Goal: Information Seeking & Learning: Learn about a topic

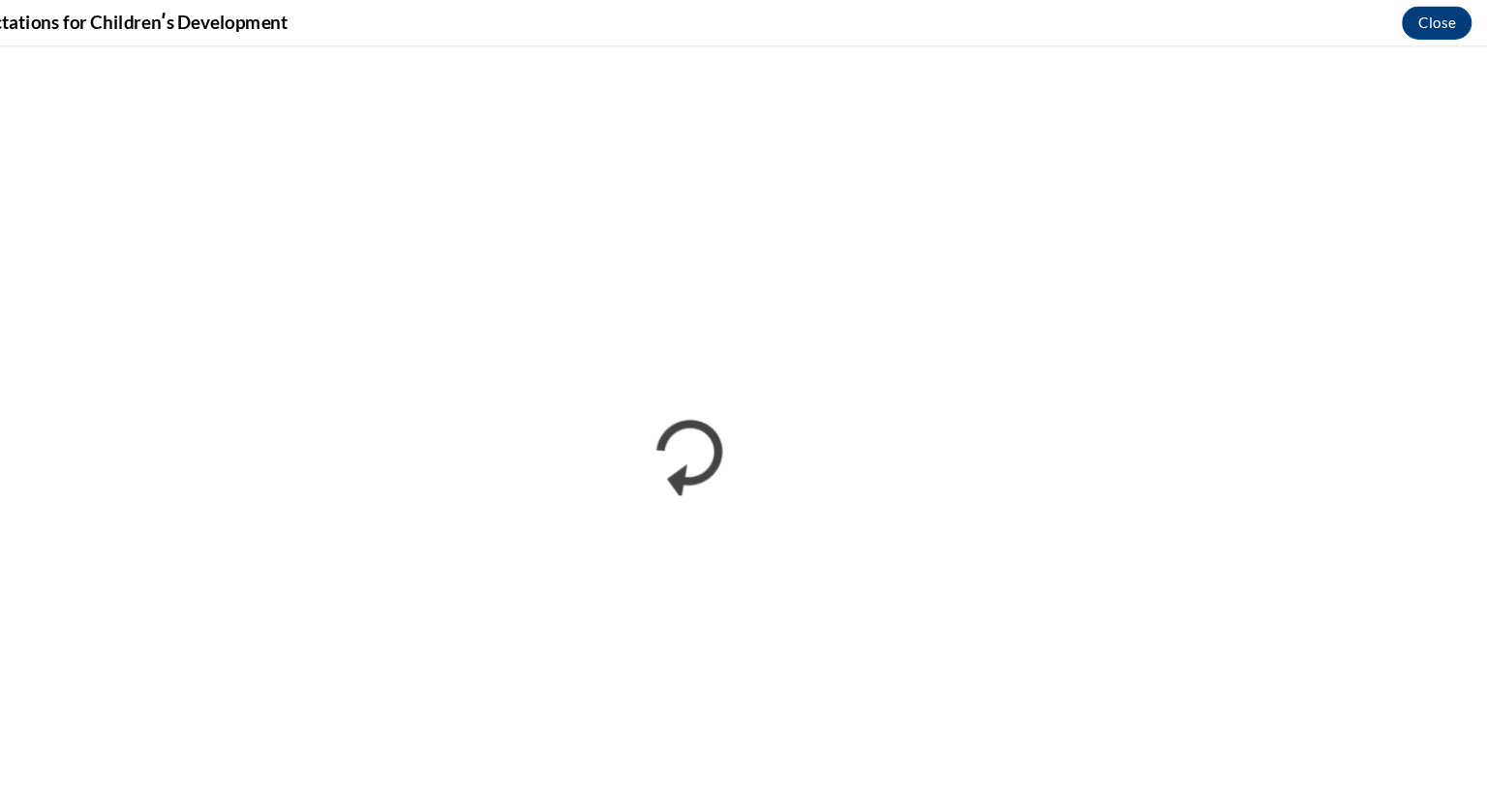
scroll to position [1405, 0]
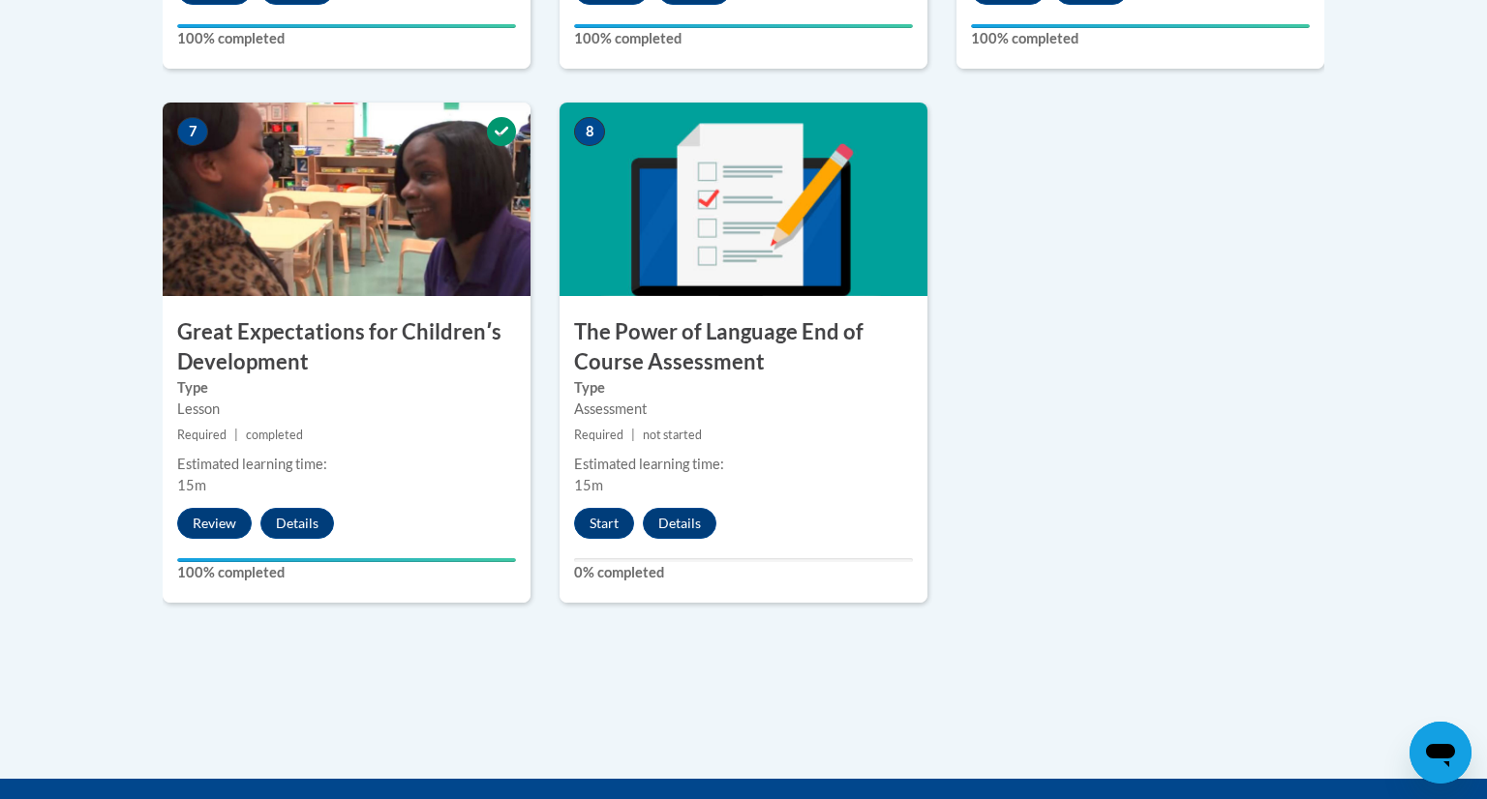
scroll to position [1562, 0]
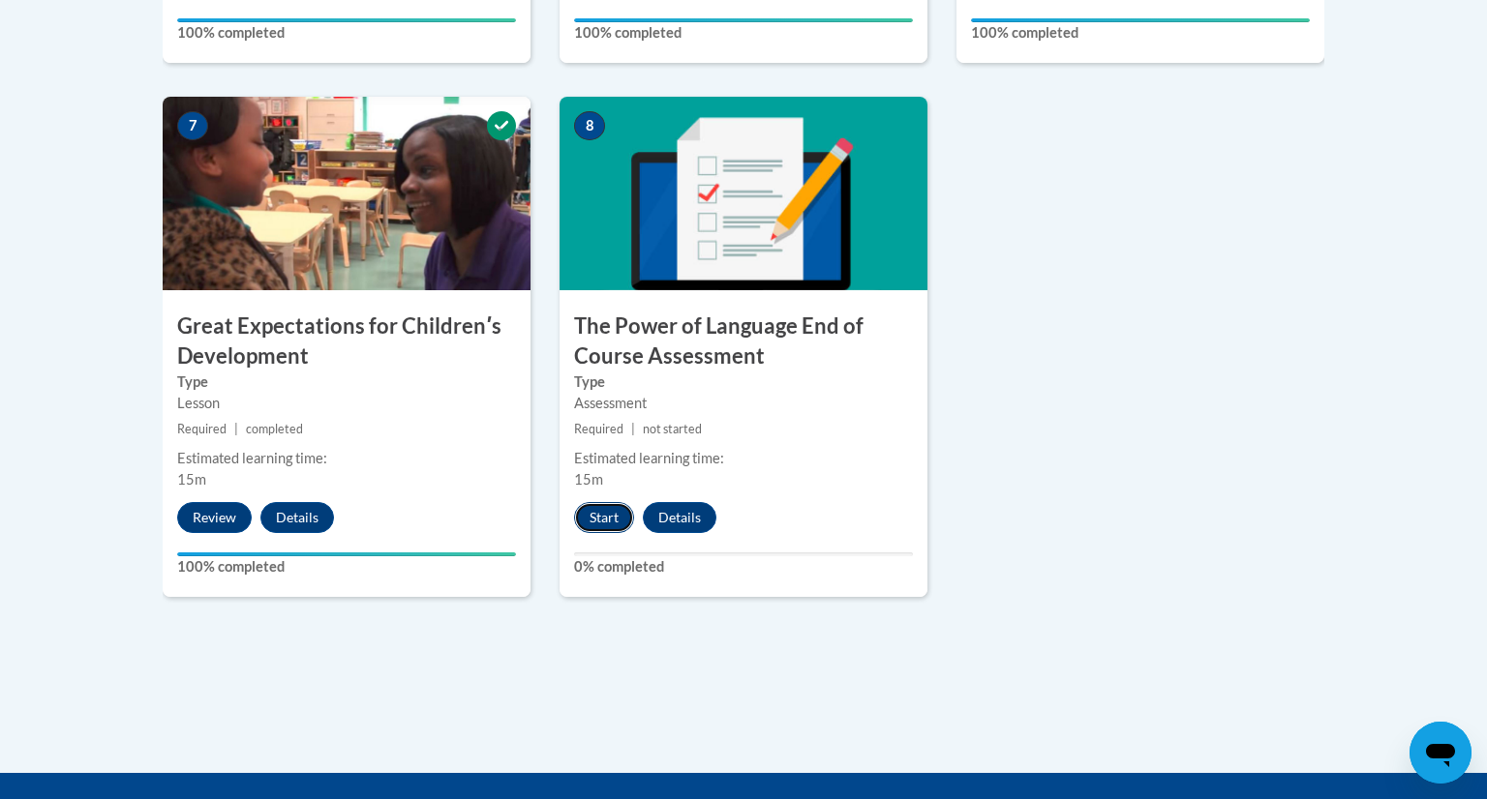
click at [599, 514] on button "Start" at bounding box center [604, 517] width 60 height 31
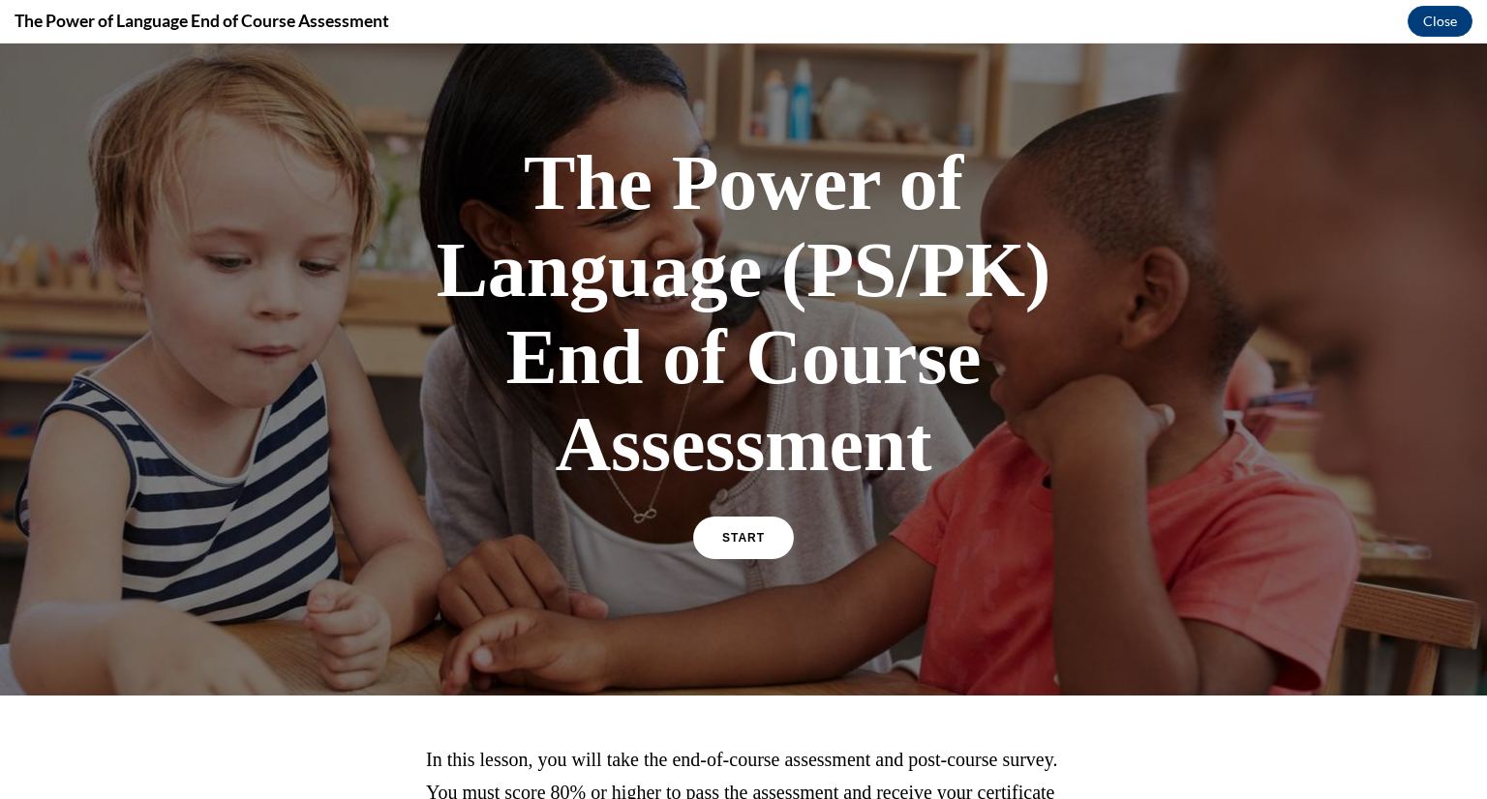
scroll to position [43, 0]
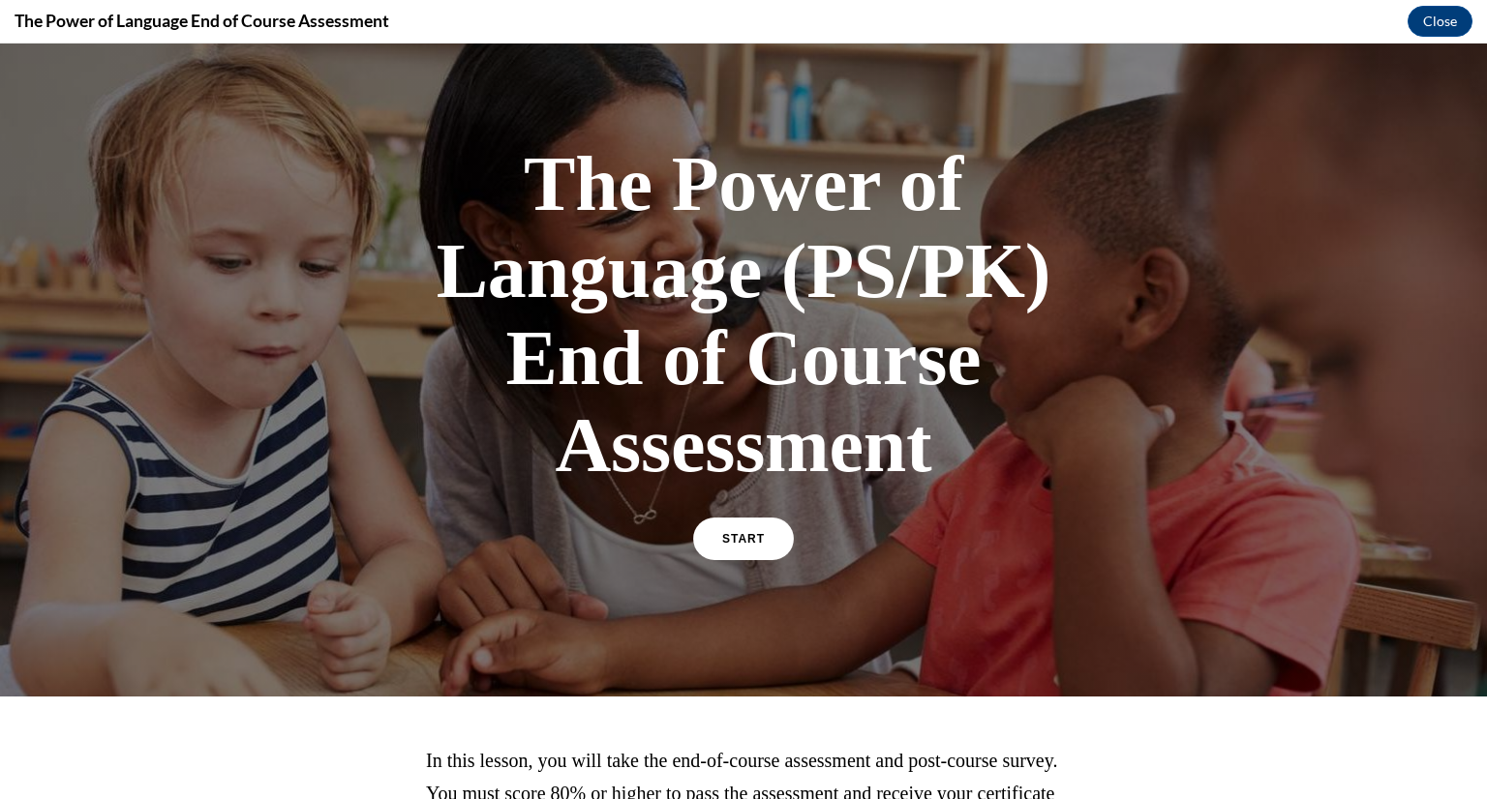
click at [772, 549] on link "START" at bounding box center [743, 539] width 101 height 43
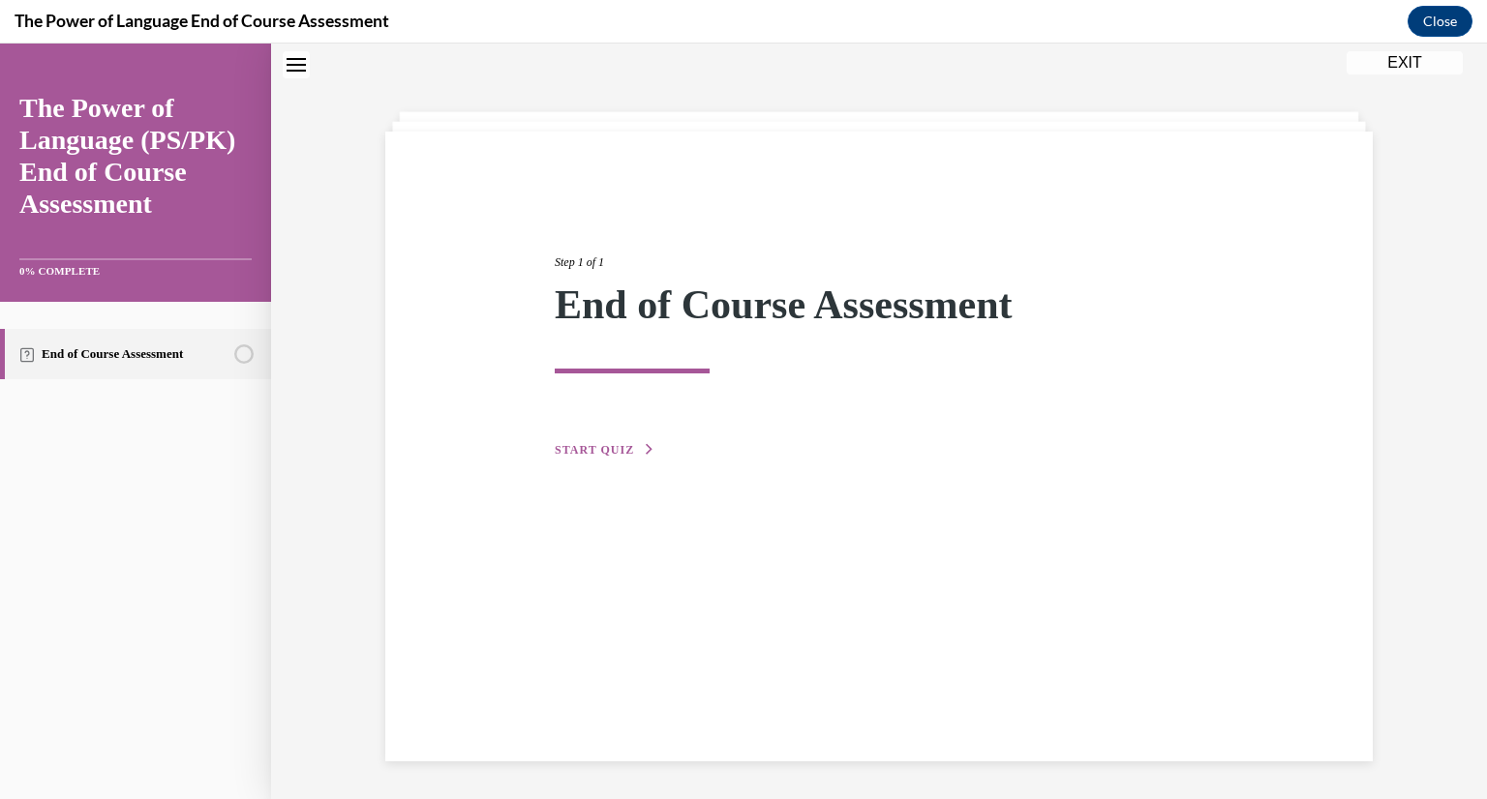
scroll to position [1562, 0]
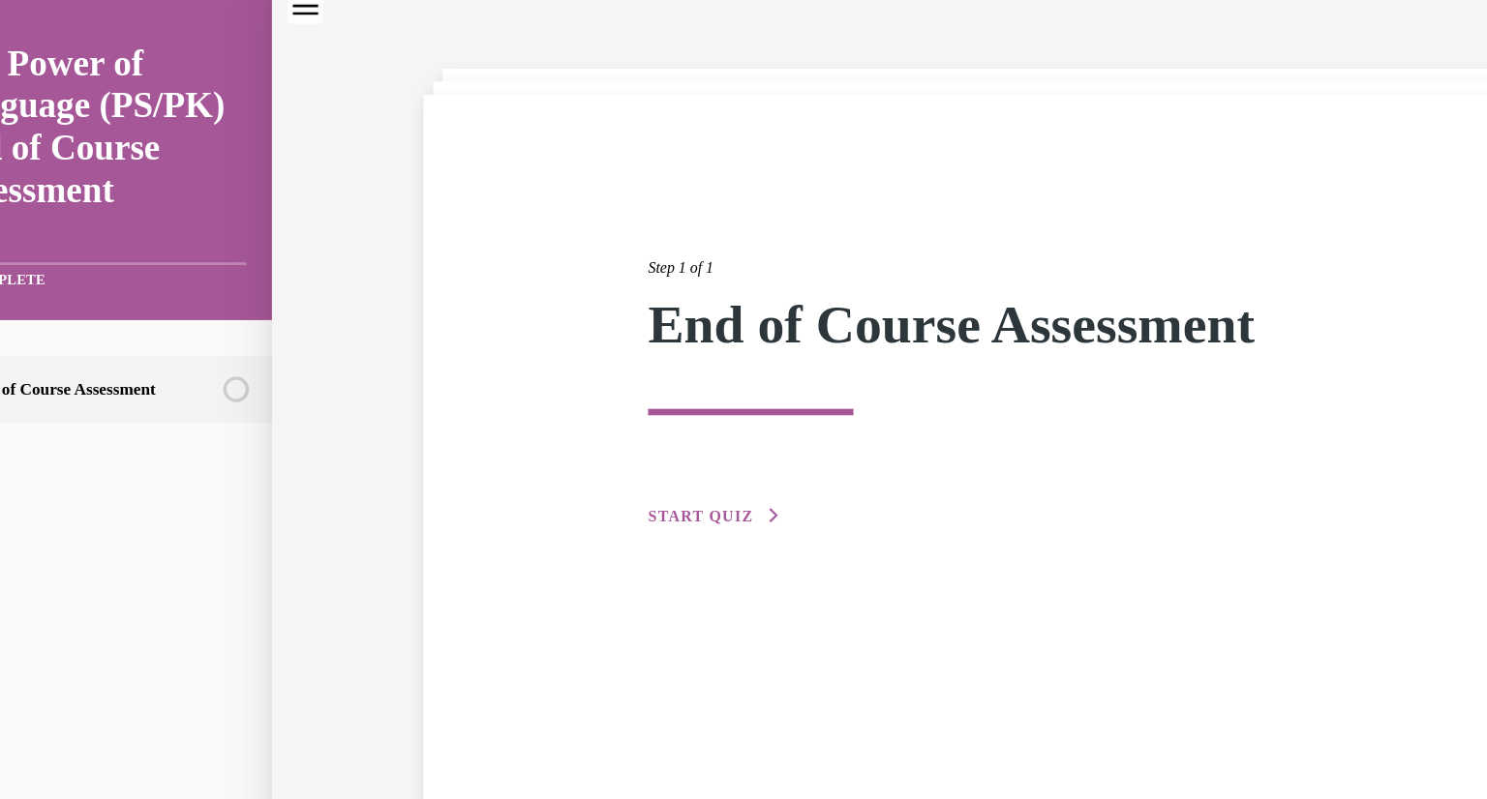
click at [504, 377] on span "START QUIZ" at bounding box center [506, 384] width 79 height 14
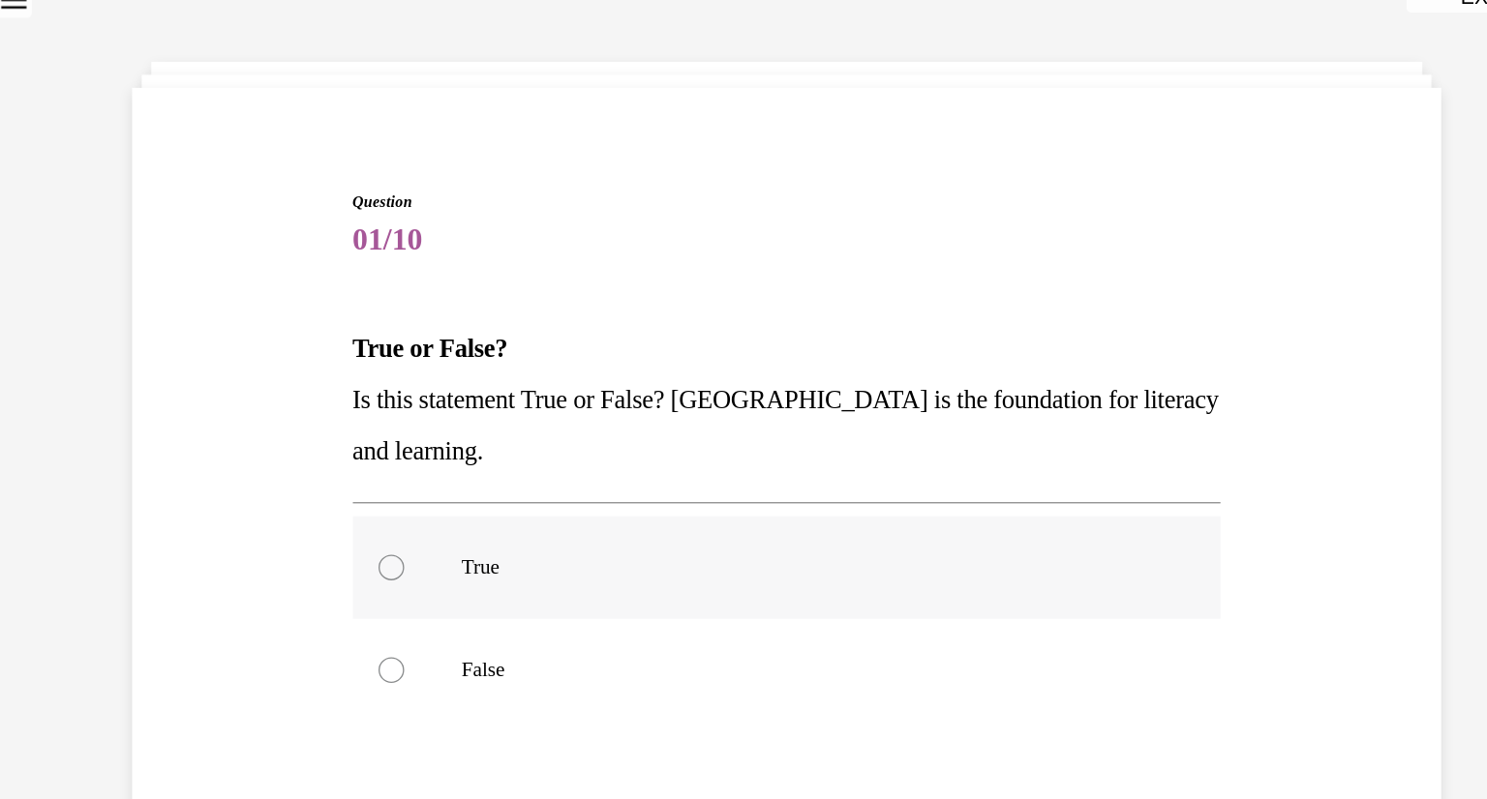
click at [195, 420] on div at bounding box center [202, 421] width 19 height 19
click at [195, 420] on input "True" at bounding box center [202, 421] width 19 height 19
radio input "true"
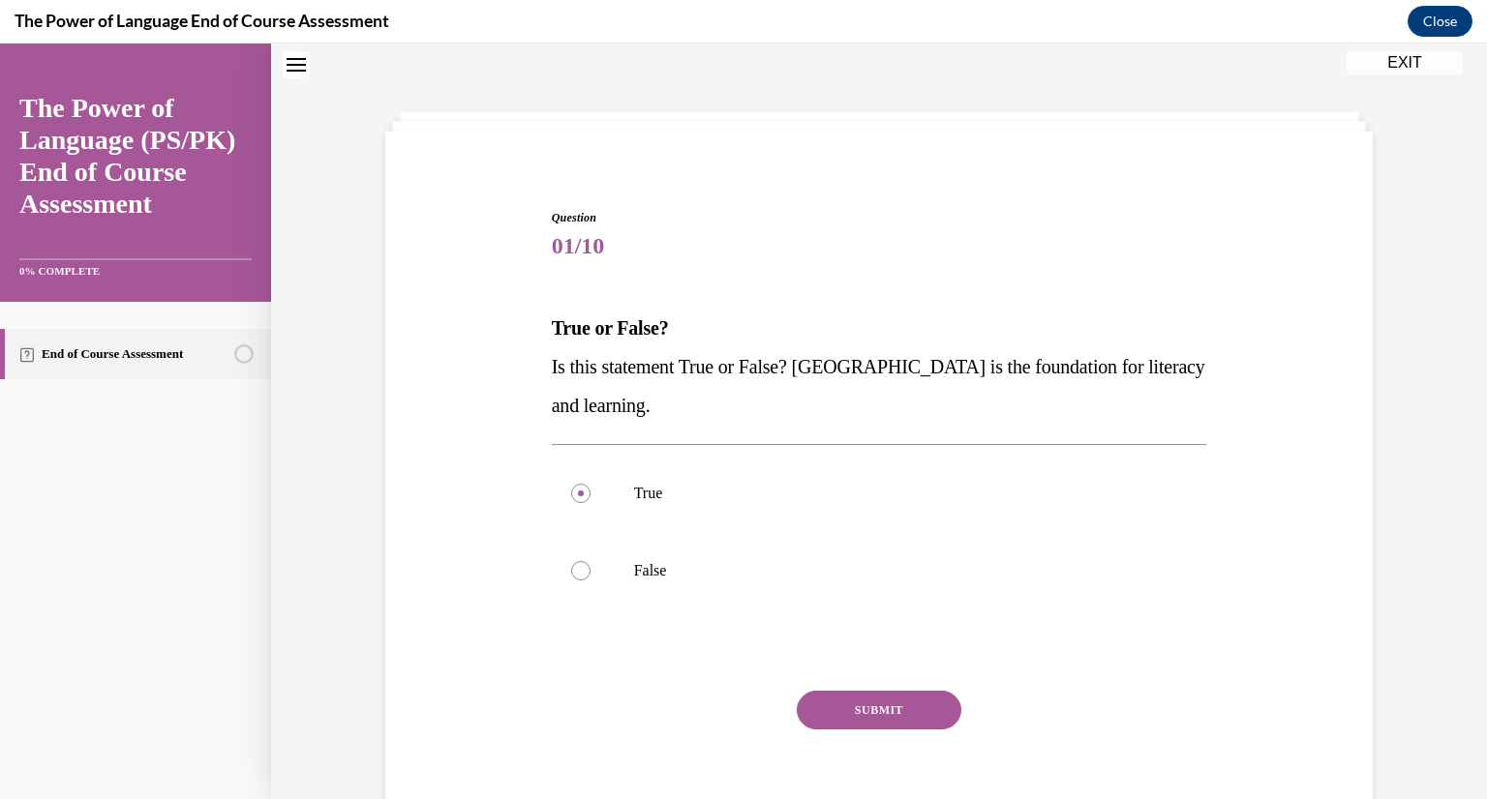
click at [882, 703] on button "SUBMIT" at bounding box center [878, 710] width 165 height 39
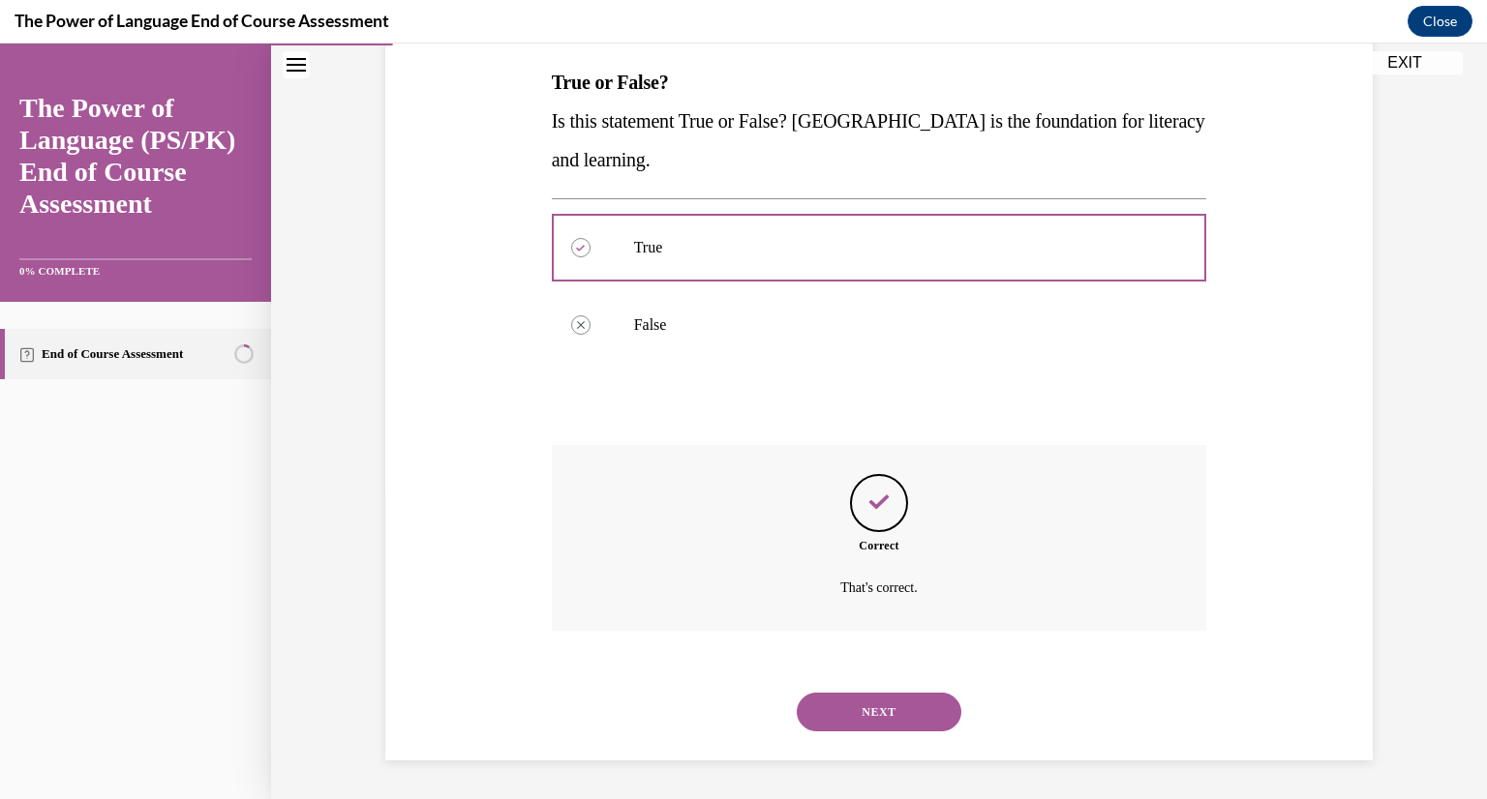
click at [882, 703] on button "NEXT" at bounding box center [878, 712] width 165 height 39
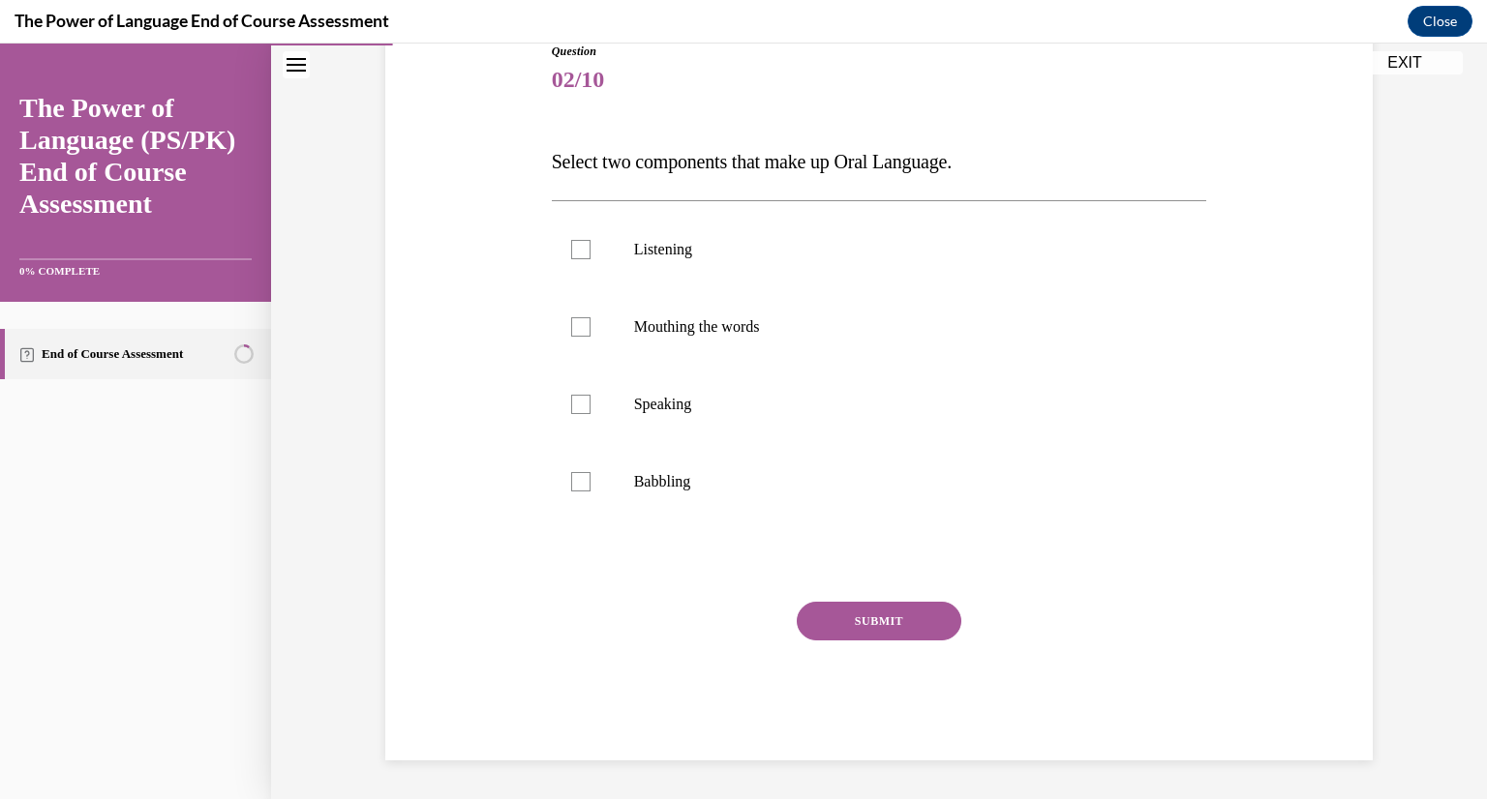
scroll to position [215, 0]
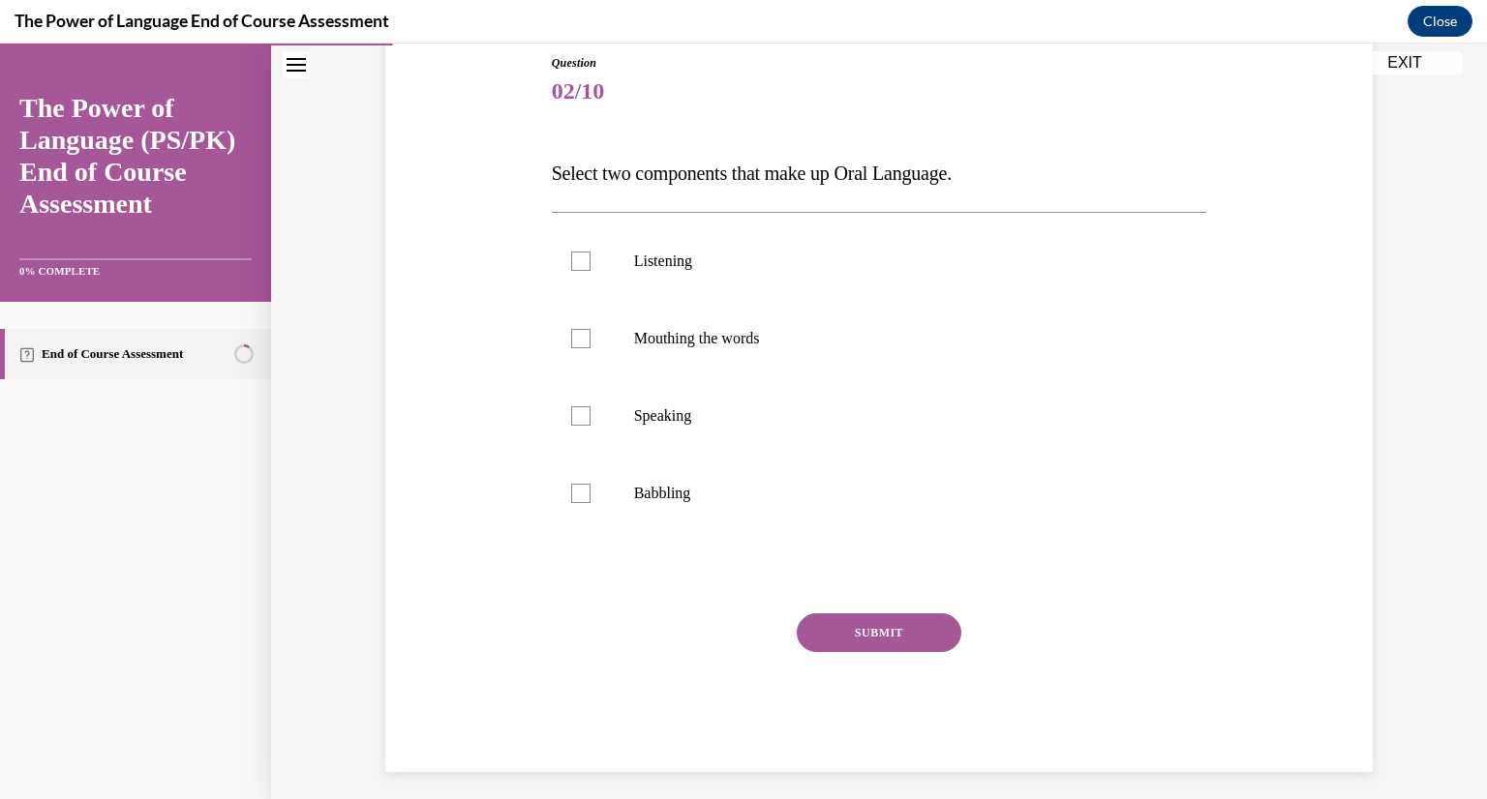
click at [882, 703] on div "SUBMIT NEXT" at bounding box center [879, 693] width 655 height 159
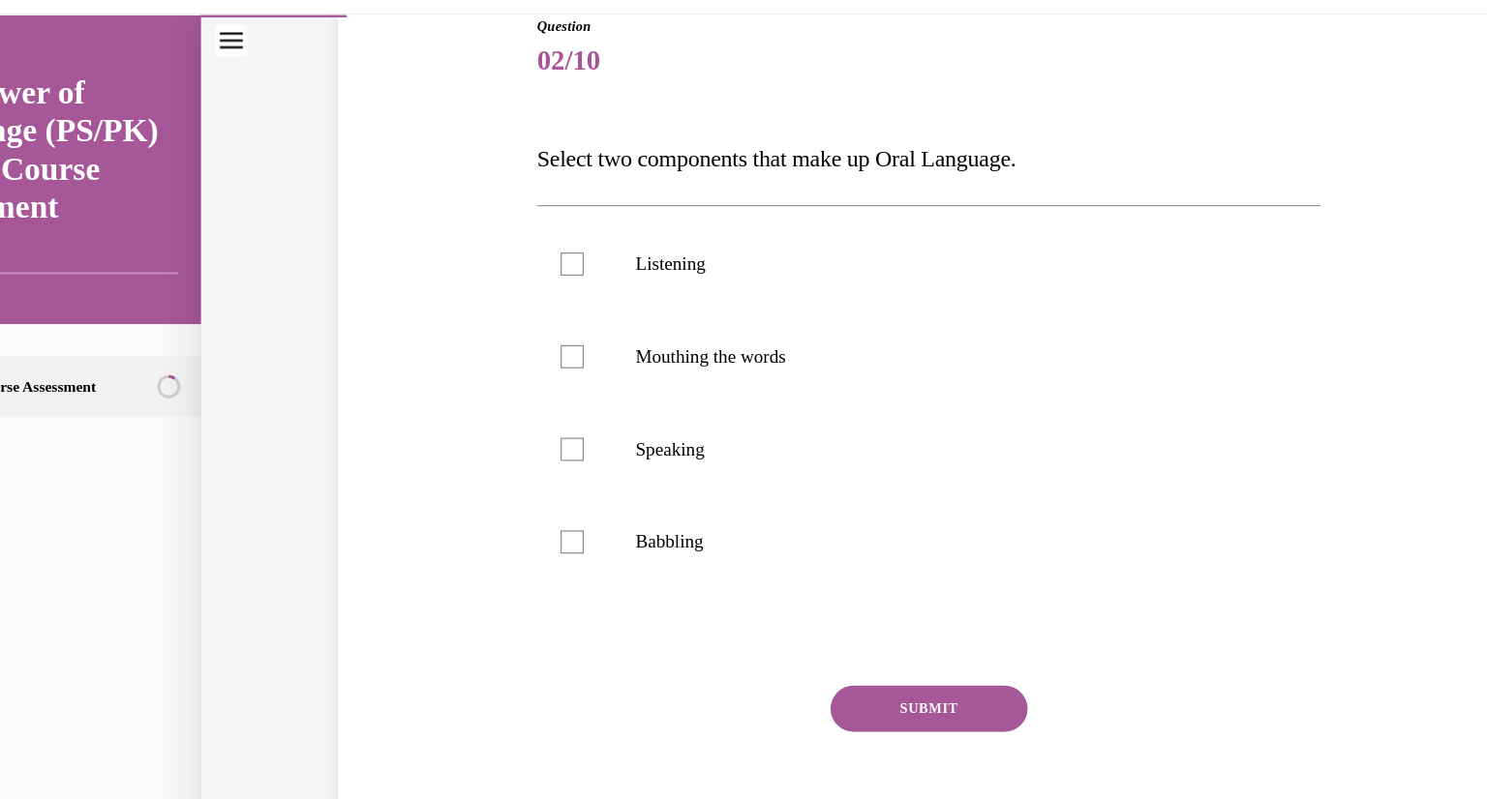
scroll to position [1562, 0]
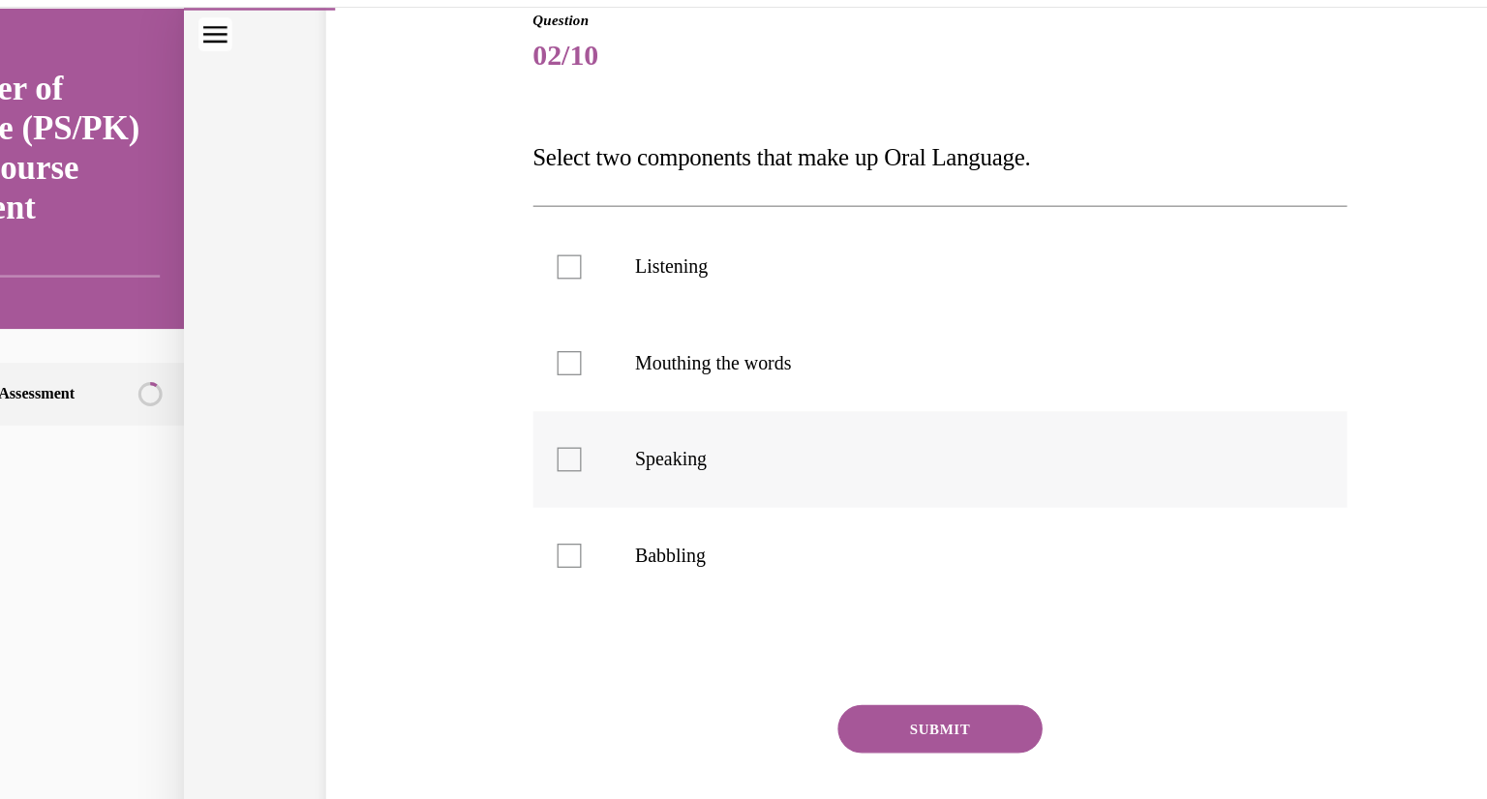
click at [425, 374] on div at bounding box center [427, 370] width 19 height 19
click at [425, 374] on input "Speaking" at bounding box center [427, 370] width 19 height 19
checkbox input "true"
click at [429, 216] on div at bounding box center [427, 215] width 19 height 19
click at [429, 216] on input "Listening" at bounding box center [427, 215] width 19 height 19
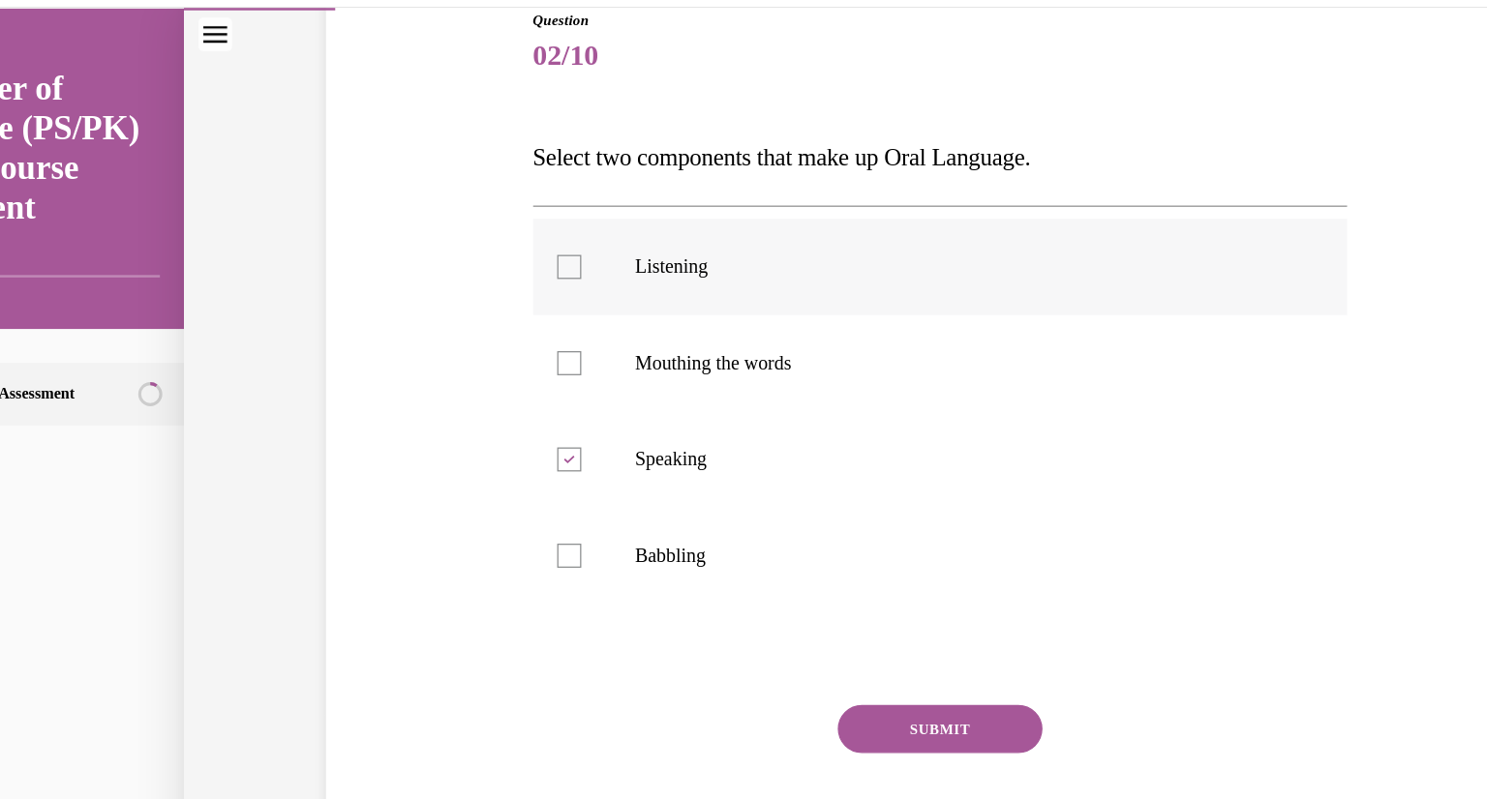
checkbox input "true"
click at [745, 598] on button "SUBMIT" at bounding box center [726, 587] width 165 height 39
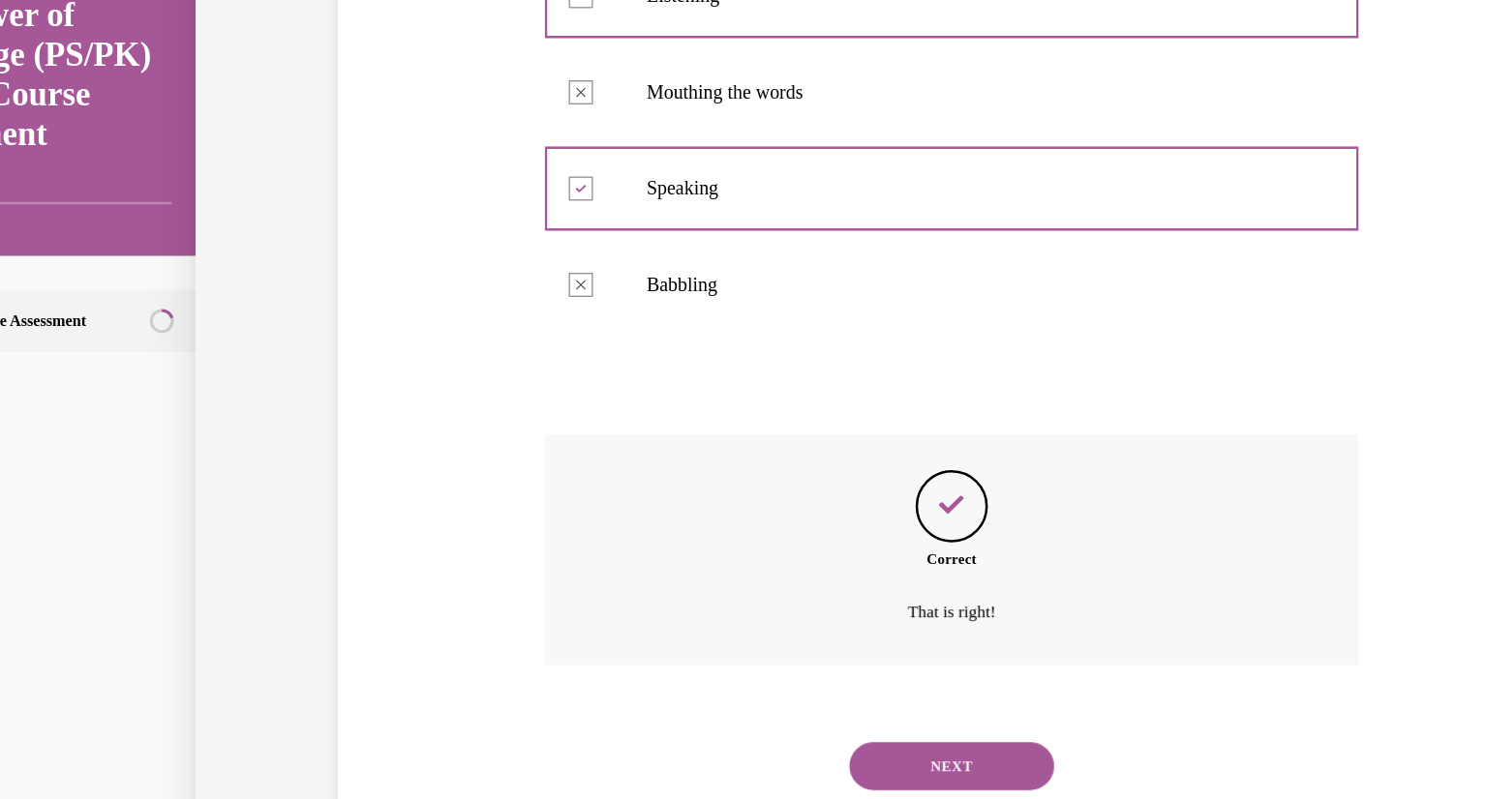
click at [741, 592] on button "NEXT" at bounding box center [737, 604] width 165 height 39
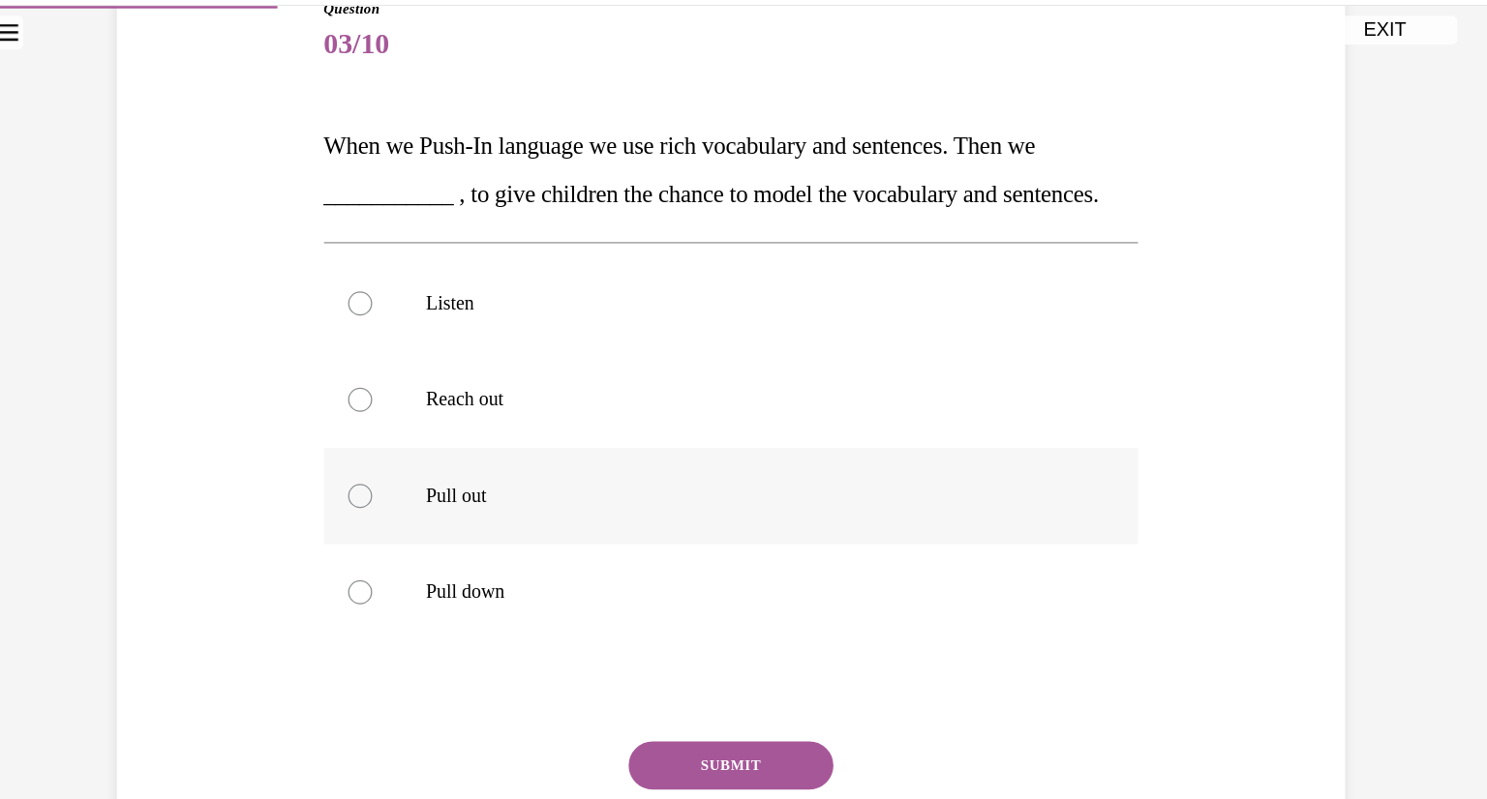
click at [222, 409] on div at bounding box center [218, 399] width 19 height 19
click at [222, 409] on input "Pull out" at bounding box center [218, 399] width 19 height 19
radio input "true"
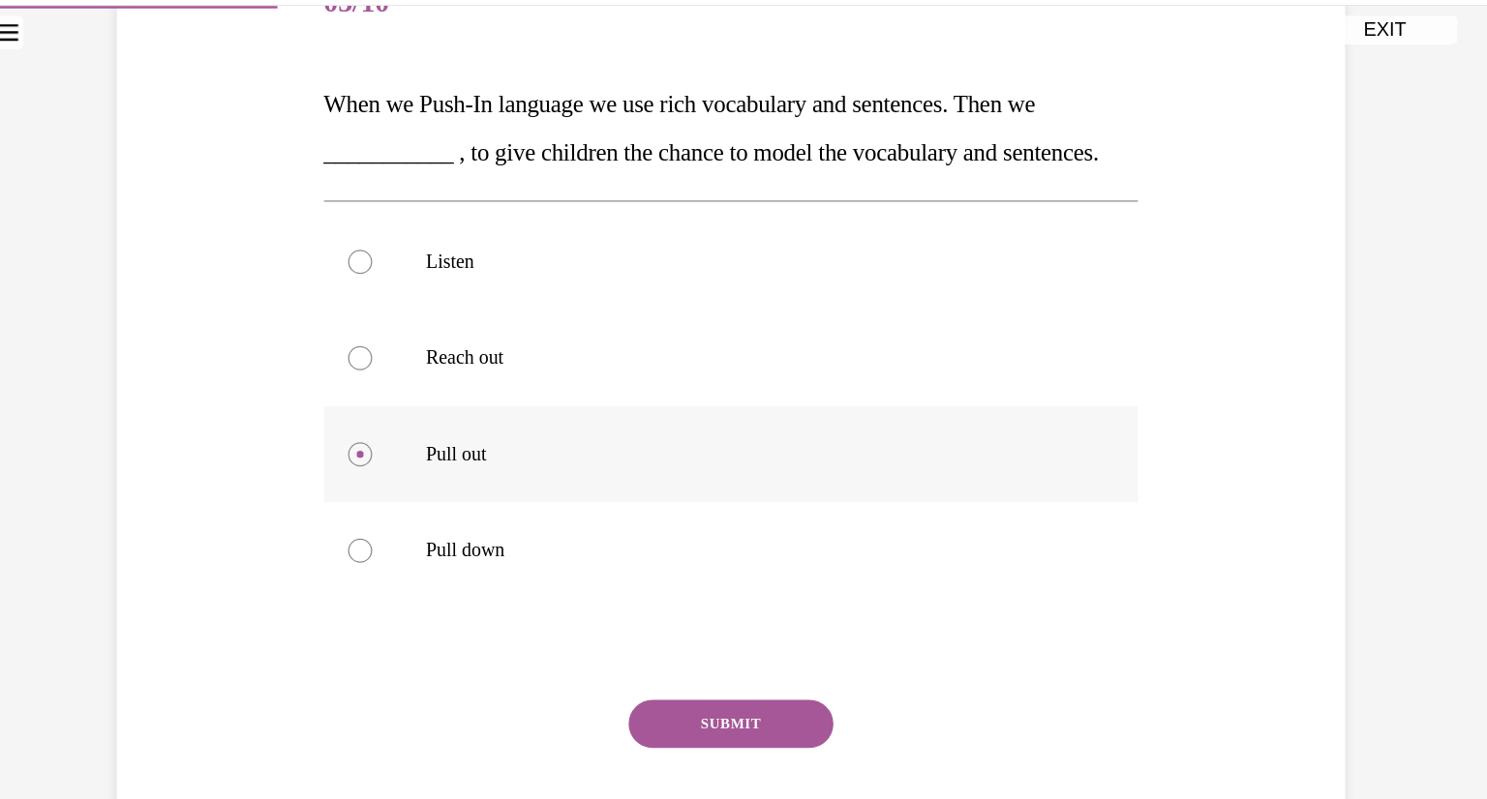
scroll to position [304, 0]
click at [524, 581] on button "SUBMIT" at bounding box center [517, 583] width 165 height 39
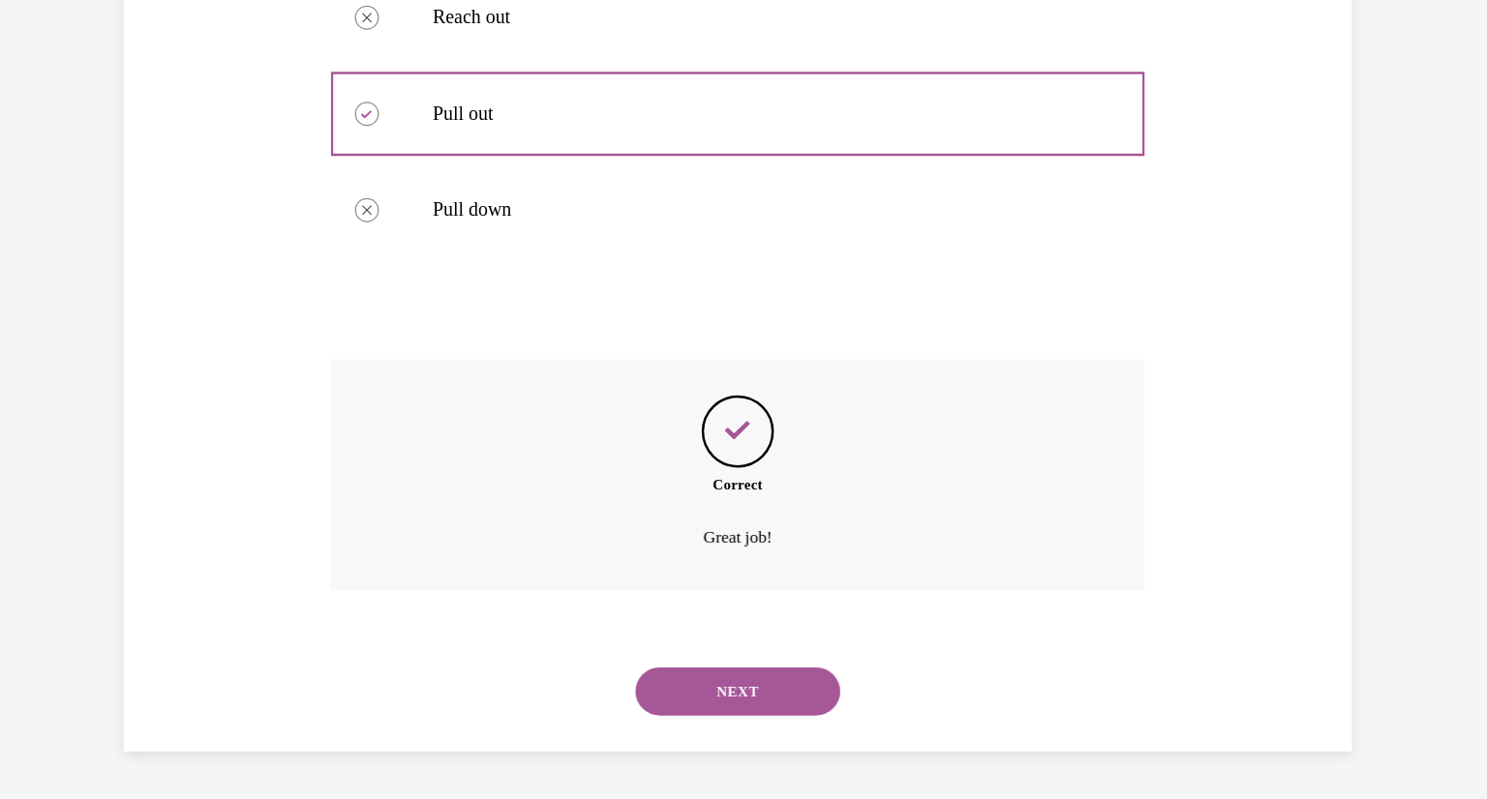
scroll to position [1545, 0]
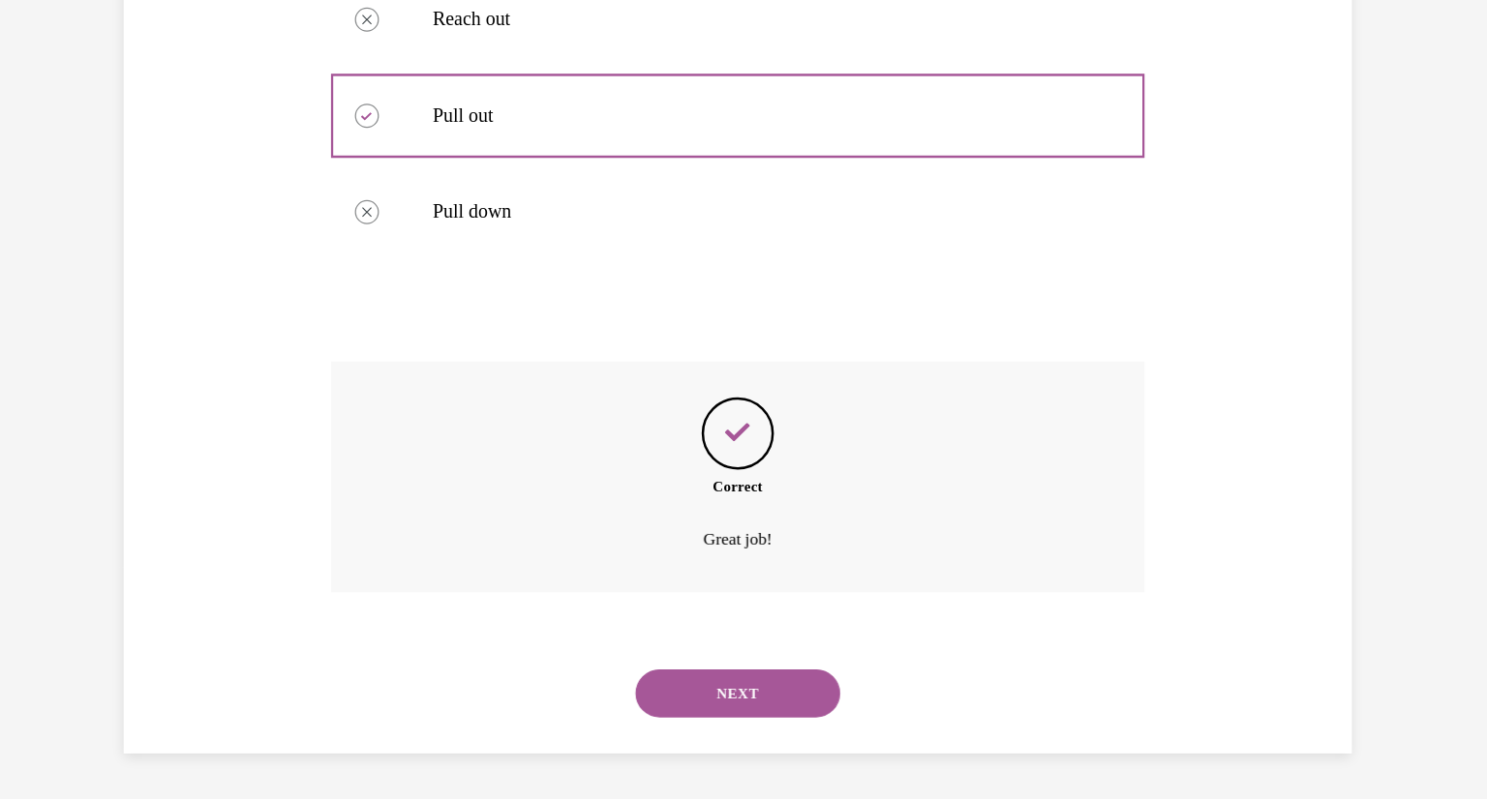
click at [526, 553] on div "NEXT" at bounding box center [523, 530] width 655 height 77
click at [528, 535] on button "NEXT" at bounding box center [523, 530] width 165 height 39
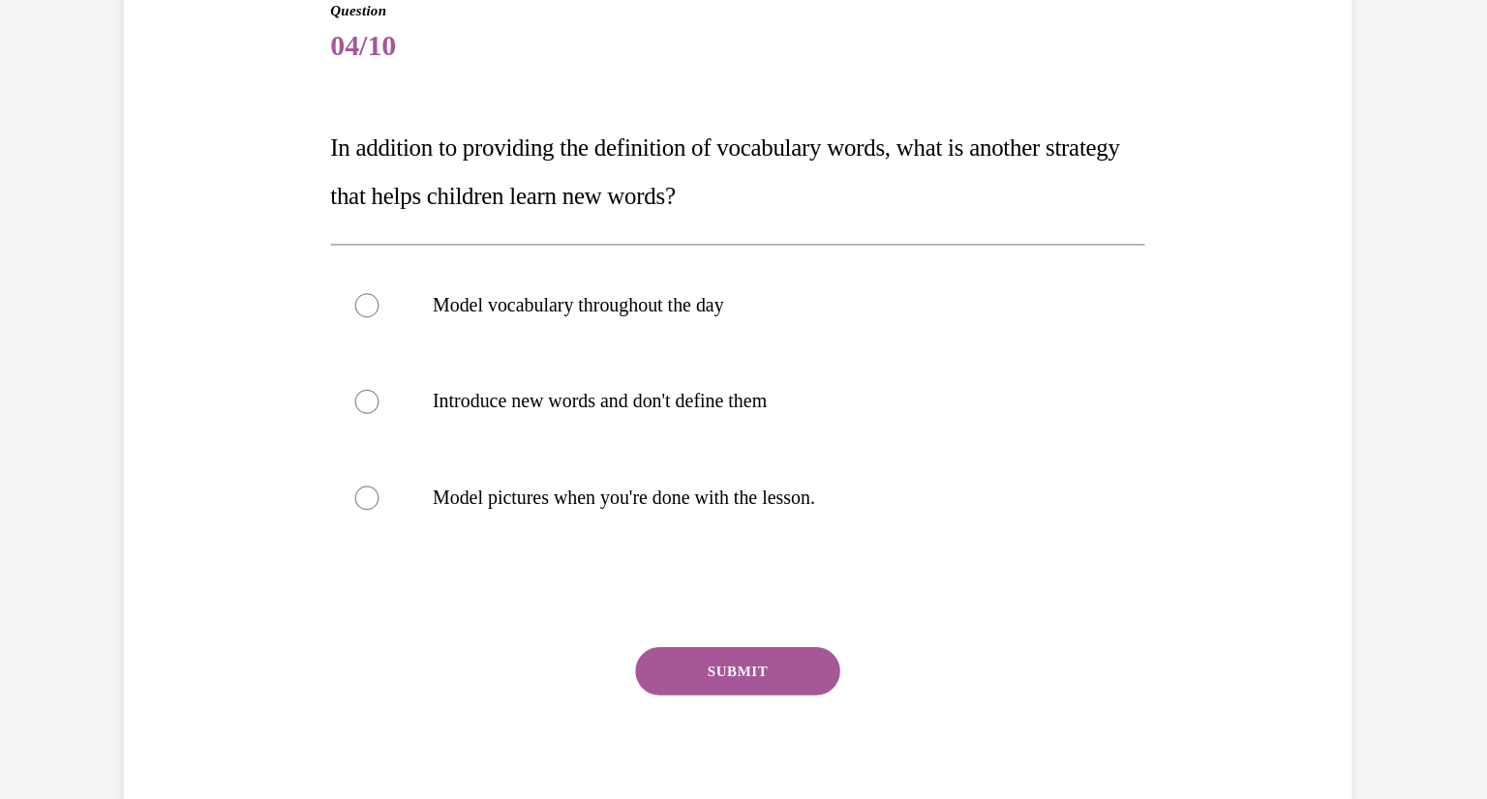
scroll to position [138, 0]
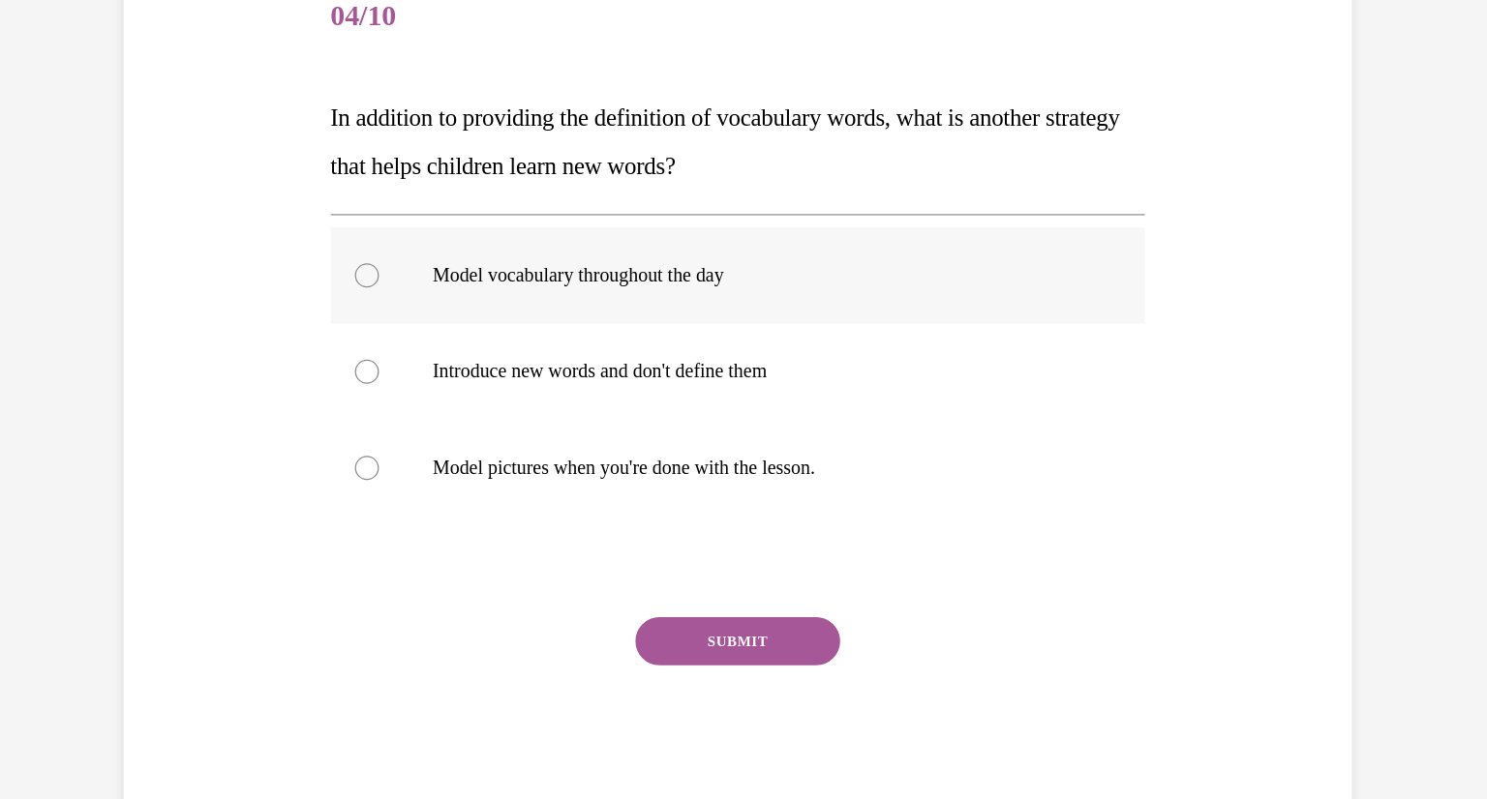
click at [230, 194] on div at bounding box center [225, 194] width 19 height 19
click at [230, 194] on input "Model vocabulary throughout the day" at bounding box center [225, 194] width 19 height 19
radio input "true"
click at [230, 194] on div at bounding box center [225, 194] width 19 height 19
click at [230, 194] on input "Model vocabulary throughout the day" at bounding box center [225, 194] width 19 height 19
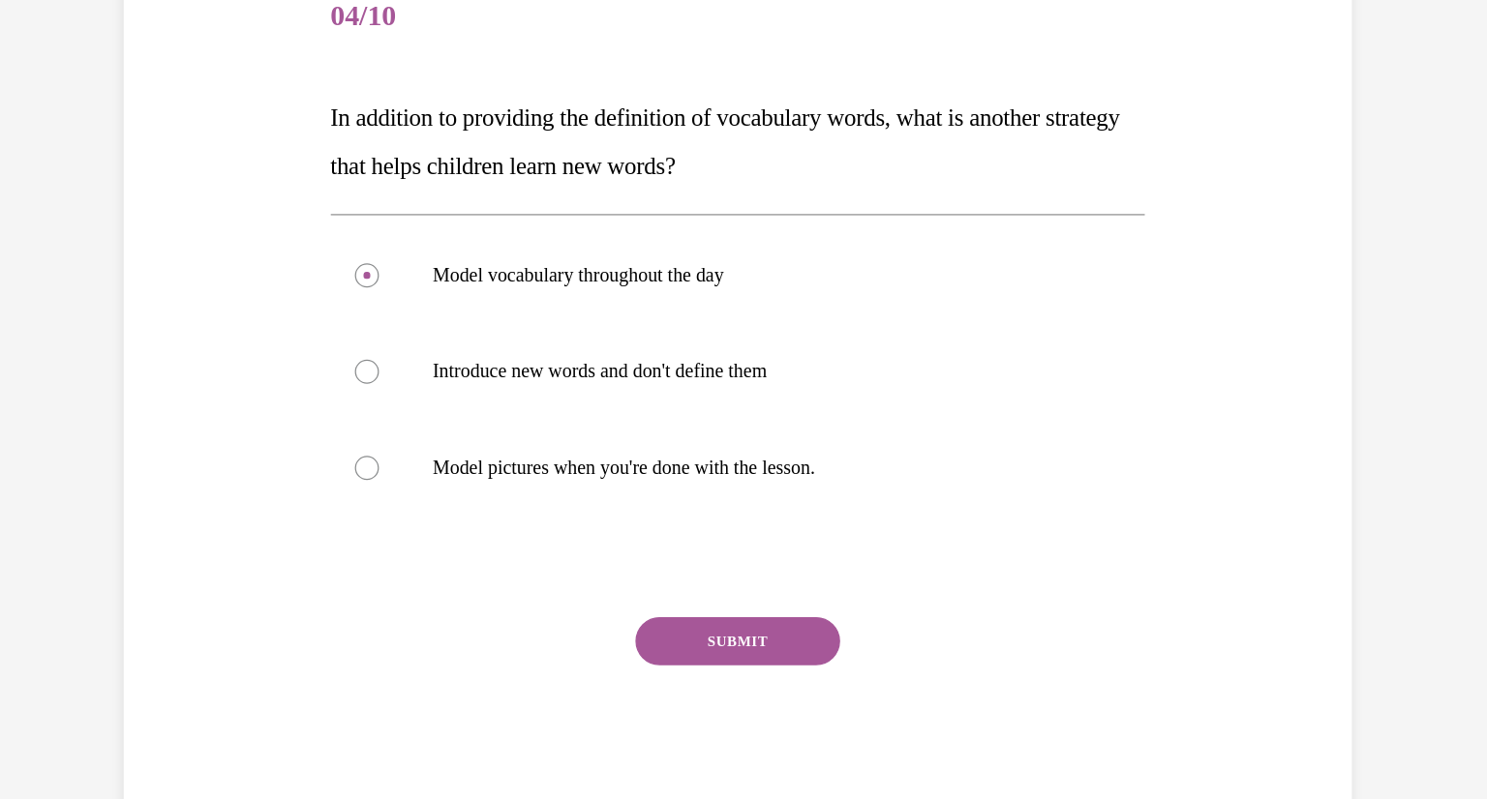
click at [484, 480] on button "SUBMIT" at bounding box center [523, 488] width 165 height 39
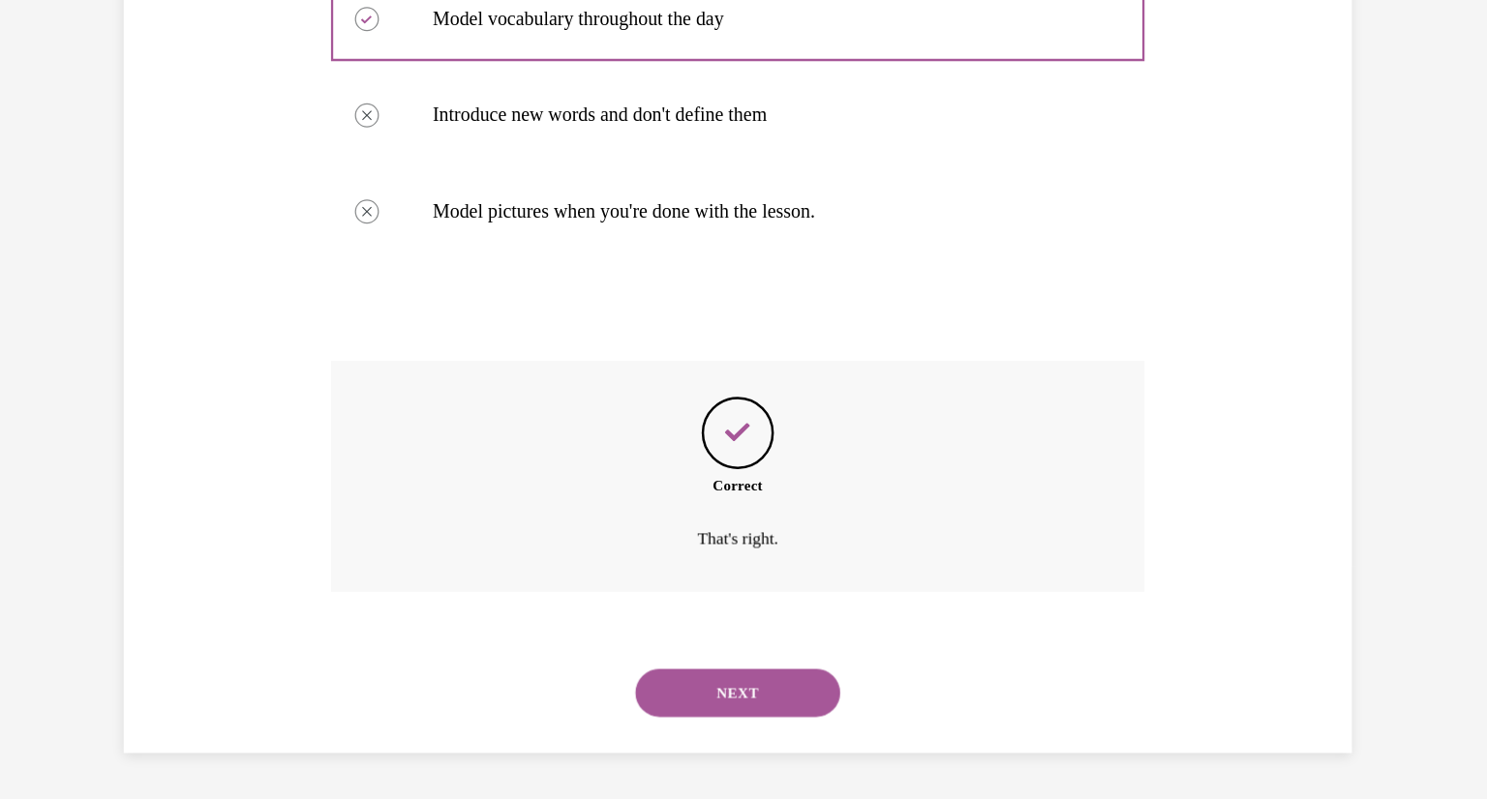
scroll to position [1545, 0]
click at [499, 550] on div "NEXT" at bounding box center [523, 529] width 655 height 77
click at [502, 526] on button "NEXT" at bounding box center [523, 529] width 165 height 39
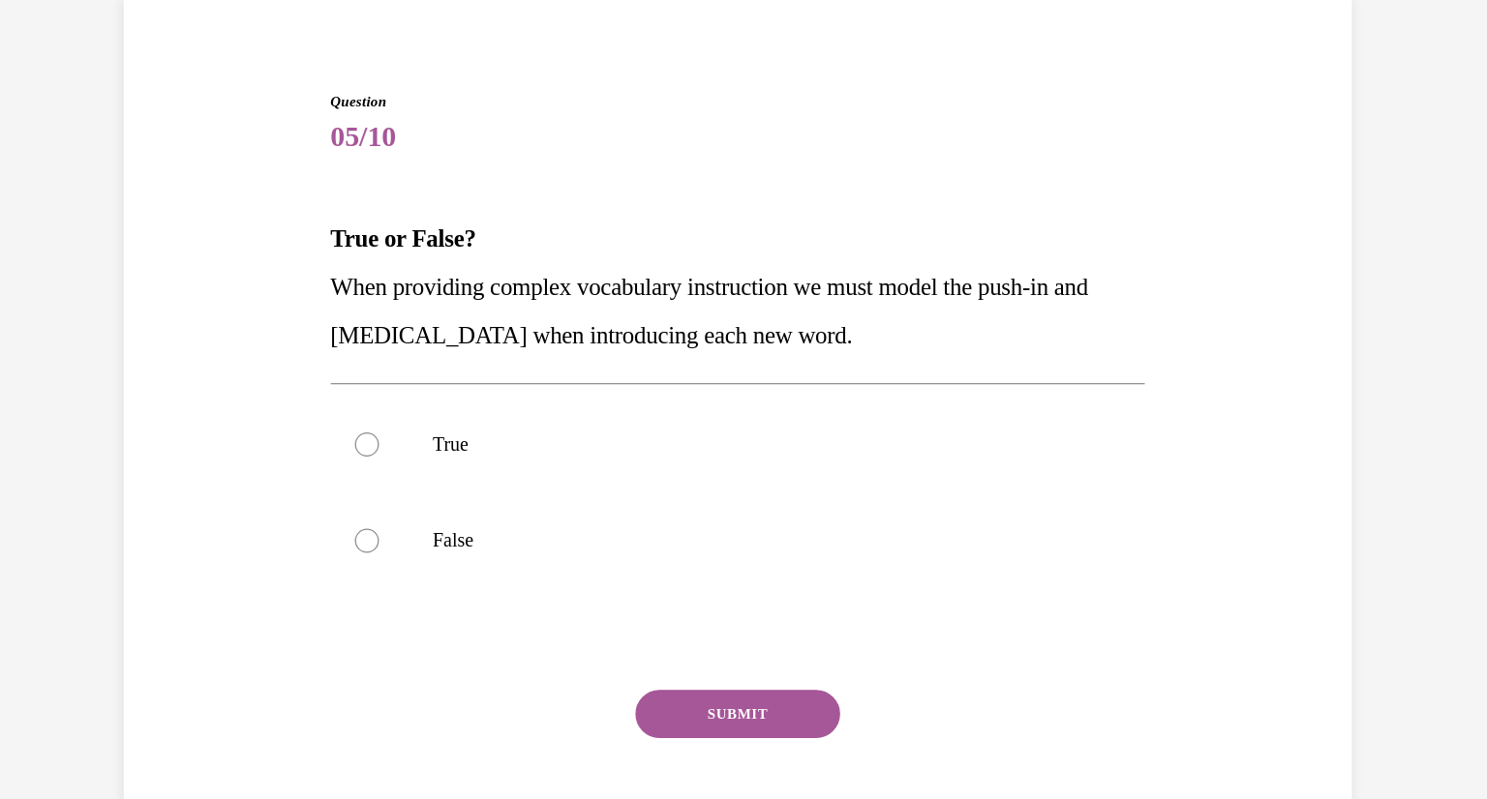
scroll to position [39, 0]
click at [228, 405] on div at bounding box center [225, 409] width 19 height 19
click at [228, 405] on input "False" at bounding box center [225, 409] width 19 height 19
radio input "true"
click at [531, 546] on button "SUBMIT" at bounding box center [523, 548] width 165 height 39
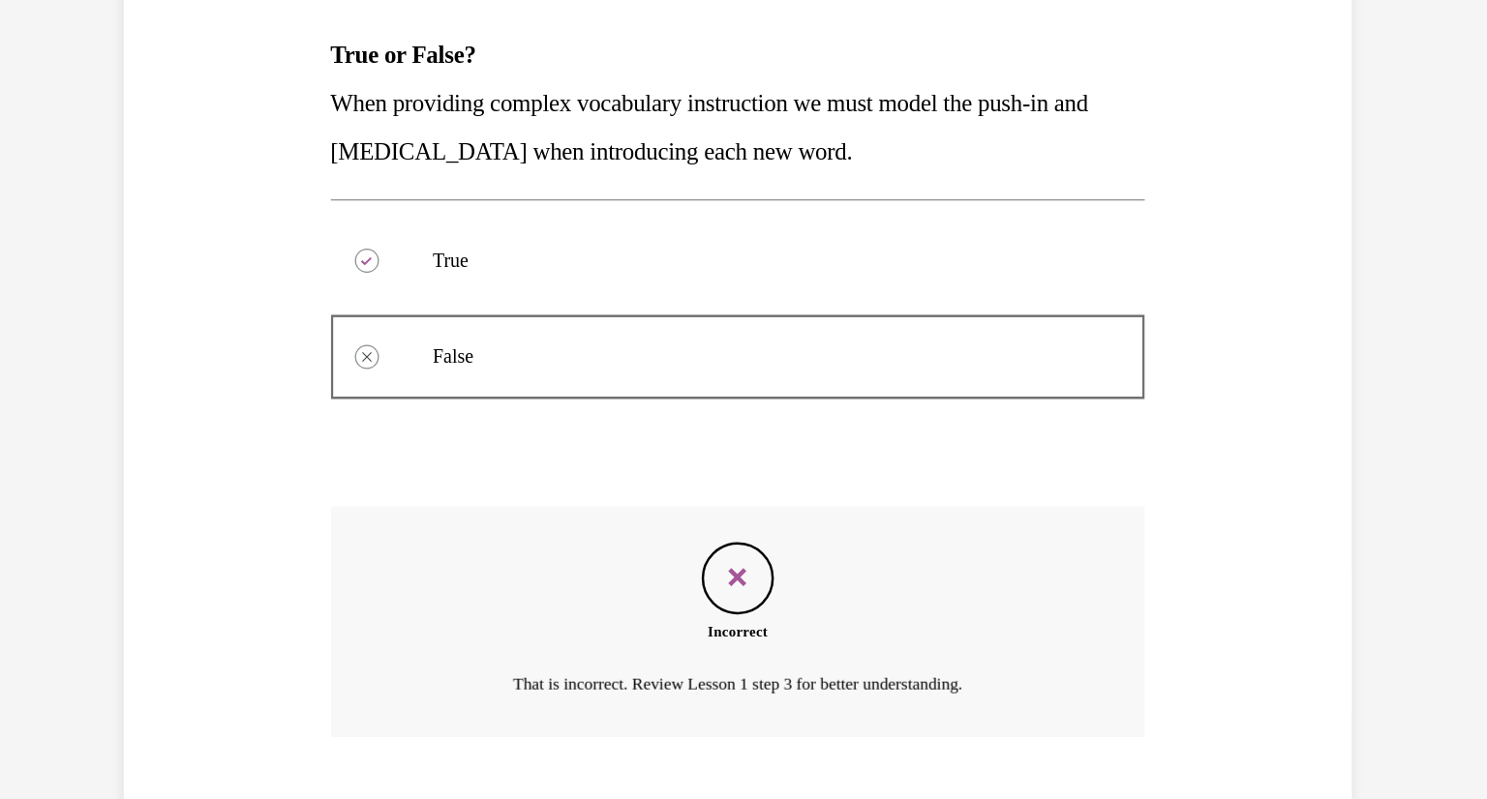
scroll to position [306, 0]
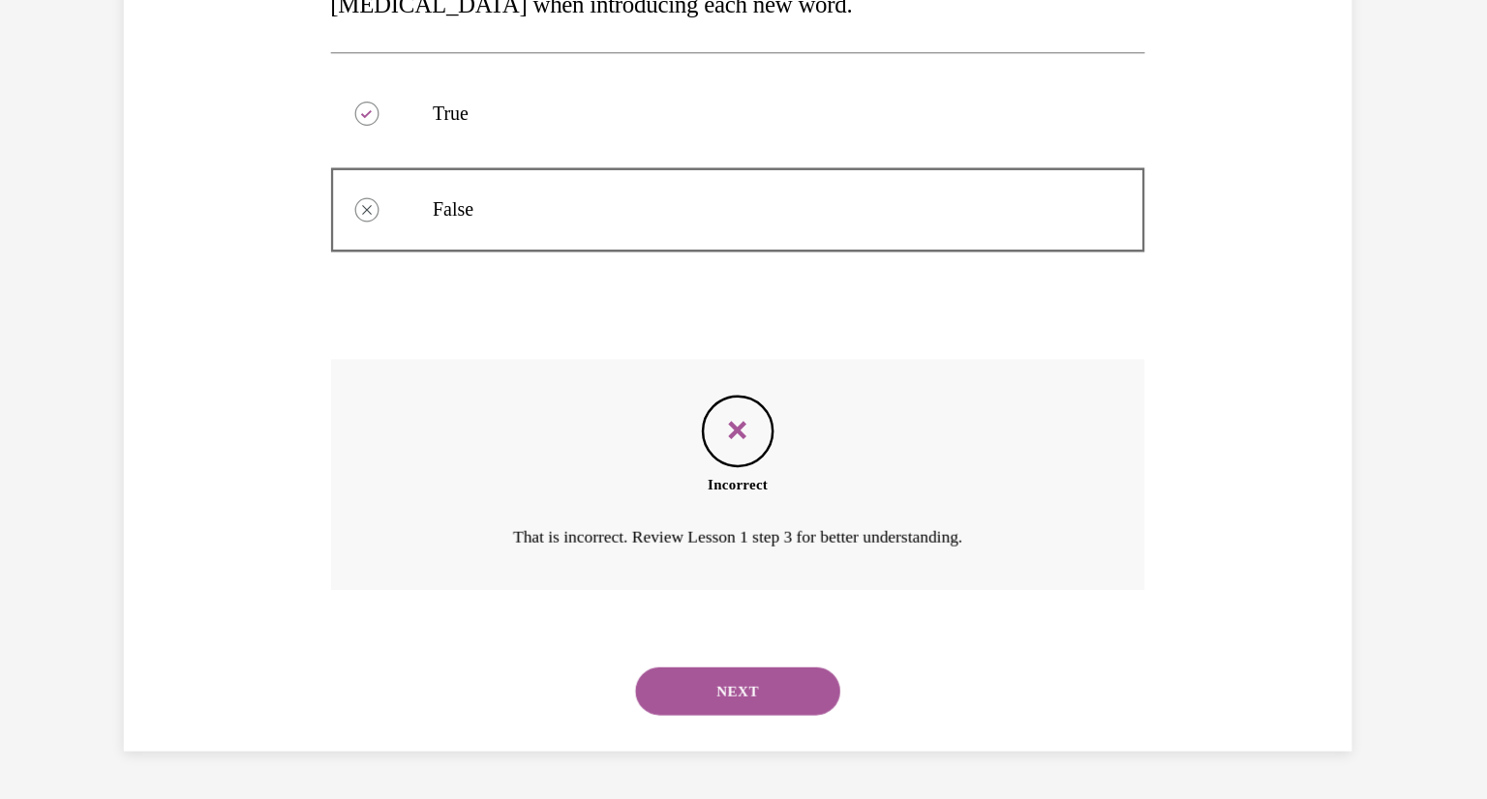
click at [531, 546] on button "NEXT" at bounding box center [523, 529] width 165 height 39
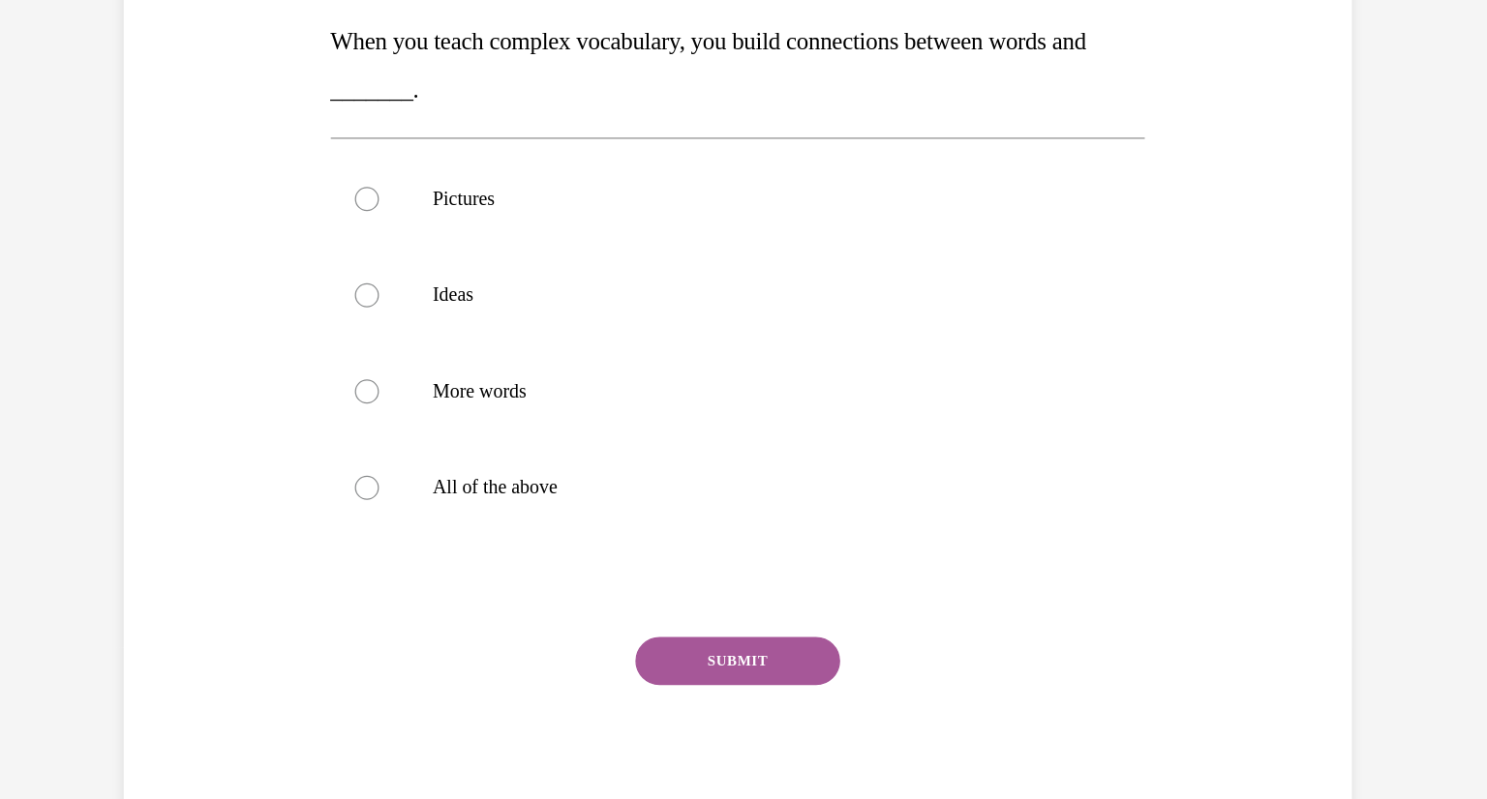
scroll to position [204, 0]
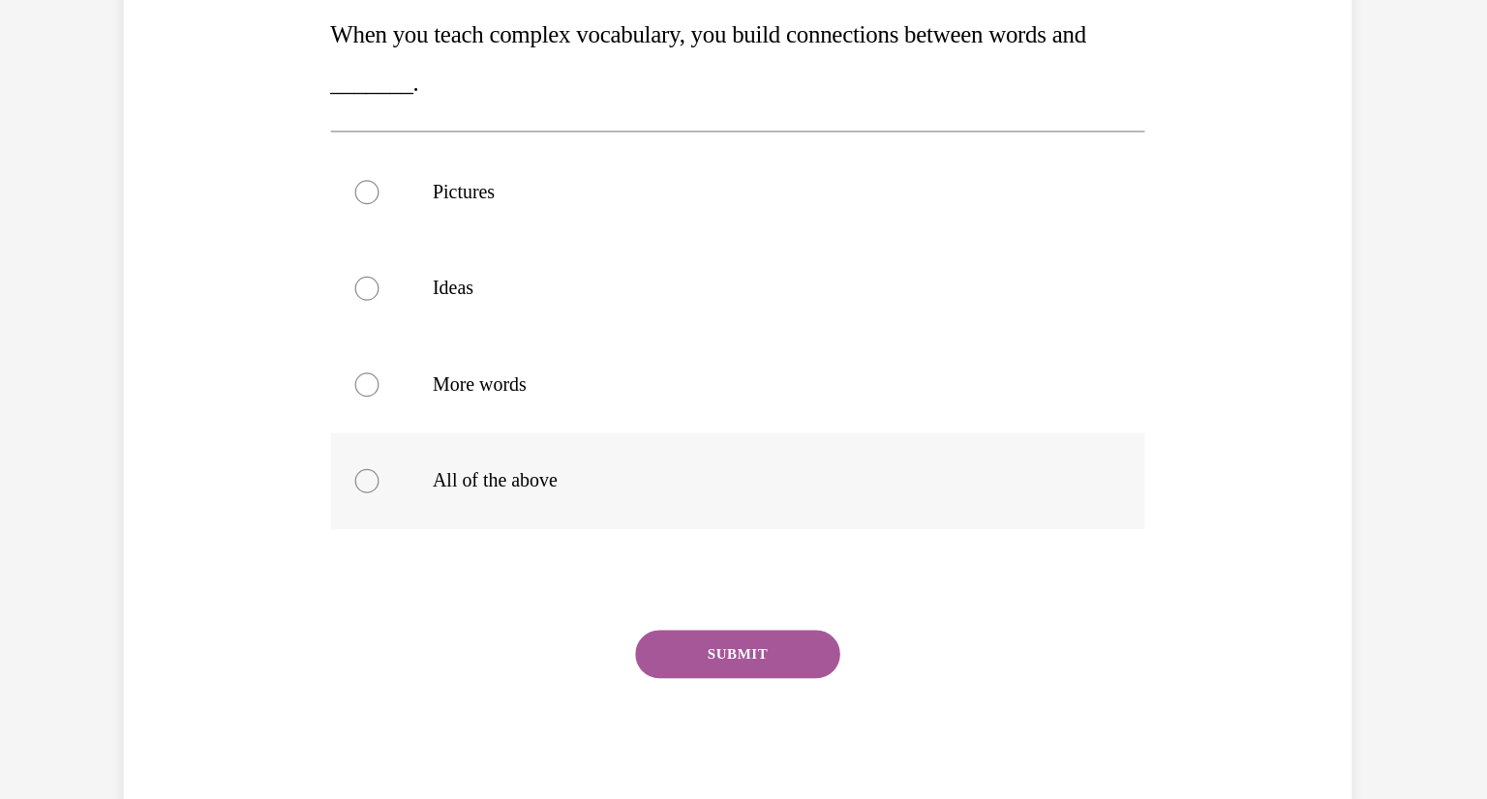
click at [225, 361] on div at bounding box center [225, 359] width 19 height 19
click at [225, 361] on input "All of the above" at bounding box center [225, 359] width 19 height 19
radio input "true"
click at [543, 492] on button "SUBMIT" at bounding box center [523, 499] width 165 height 39
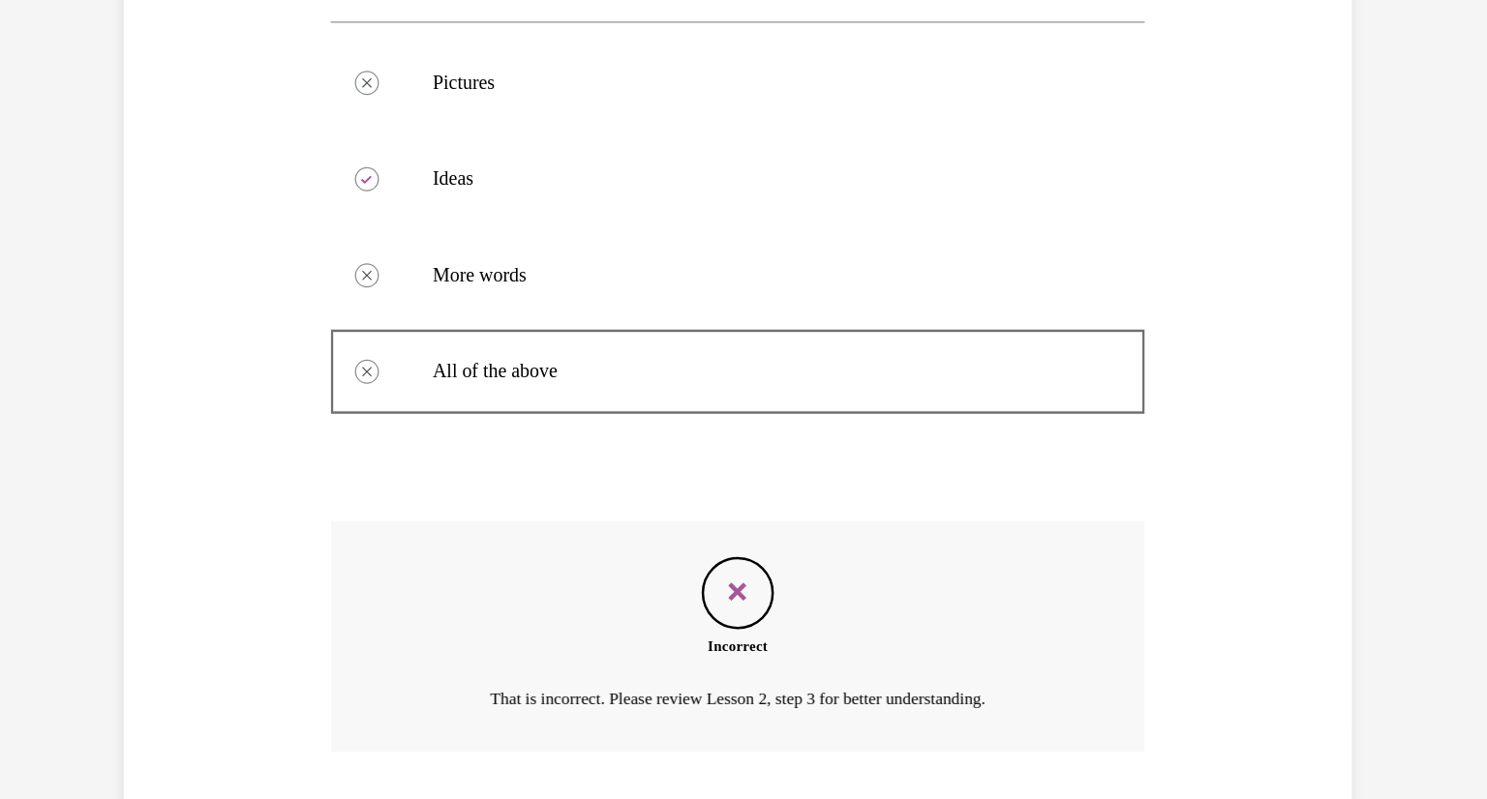
scroll to position [422, 0]
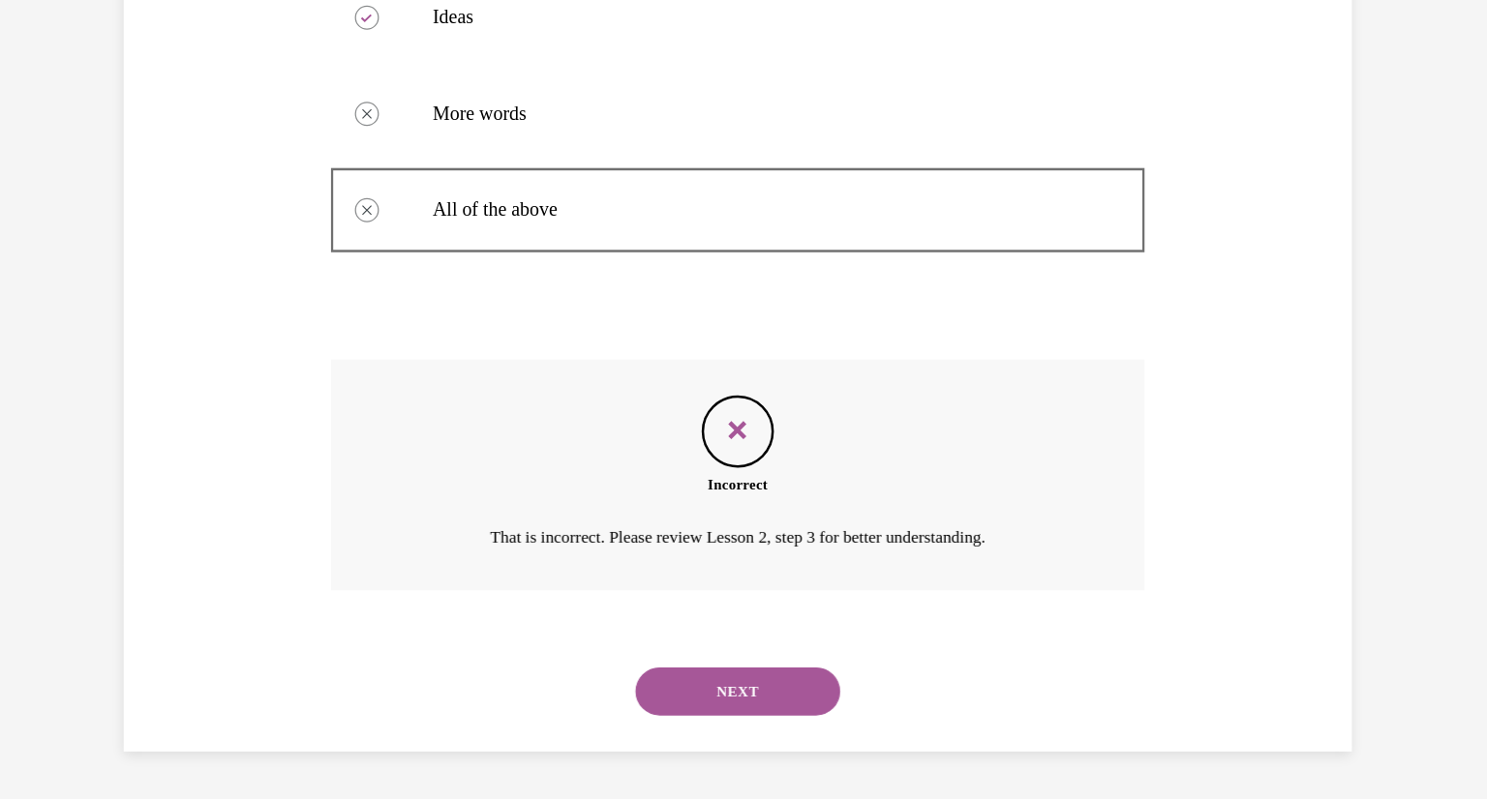
click at [523, 521] on button "NEXT" at bounding box center [523, 529] width 165 height 39
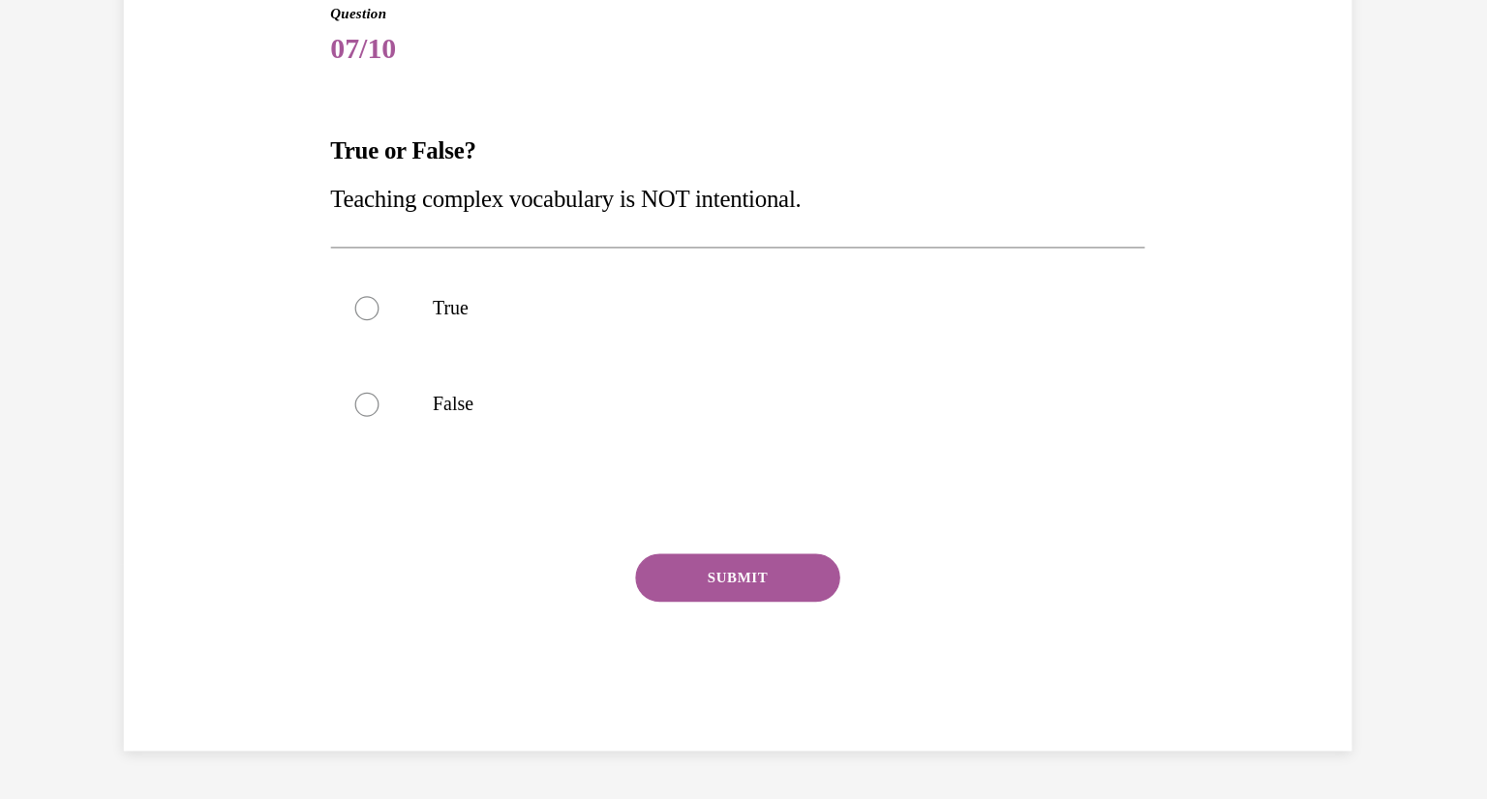
scroll to position [110, 0]
click at [229, 292] on div at bounding box center [225, 298] width 19 height 19
click at [229, 292] on input "False" at bounding box center [225, 298] width 19 height 19
radio input "true"
click at [510, 436] on button "SUBMIT" at bounding box center [523, 438] width 165 height 39
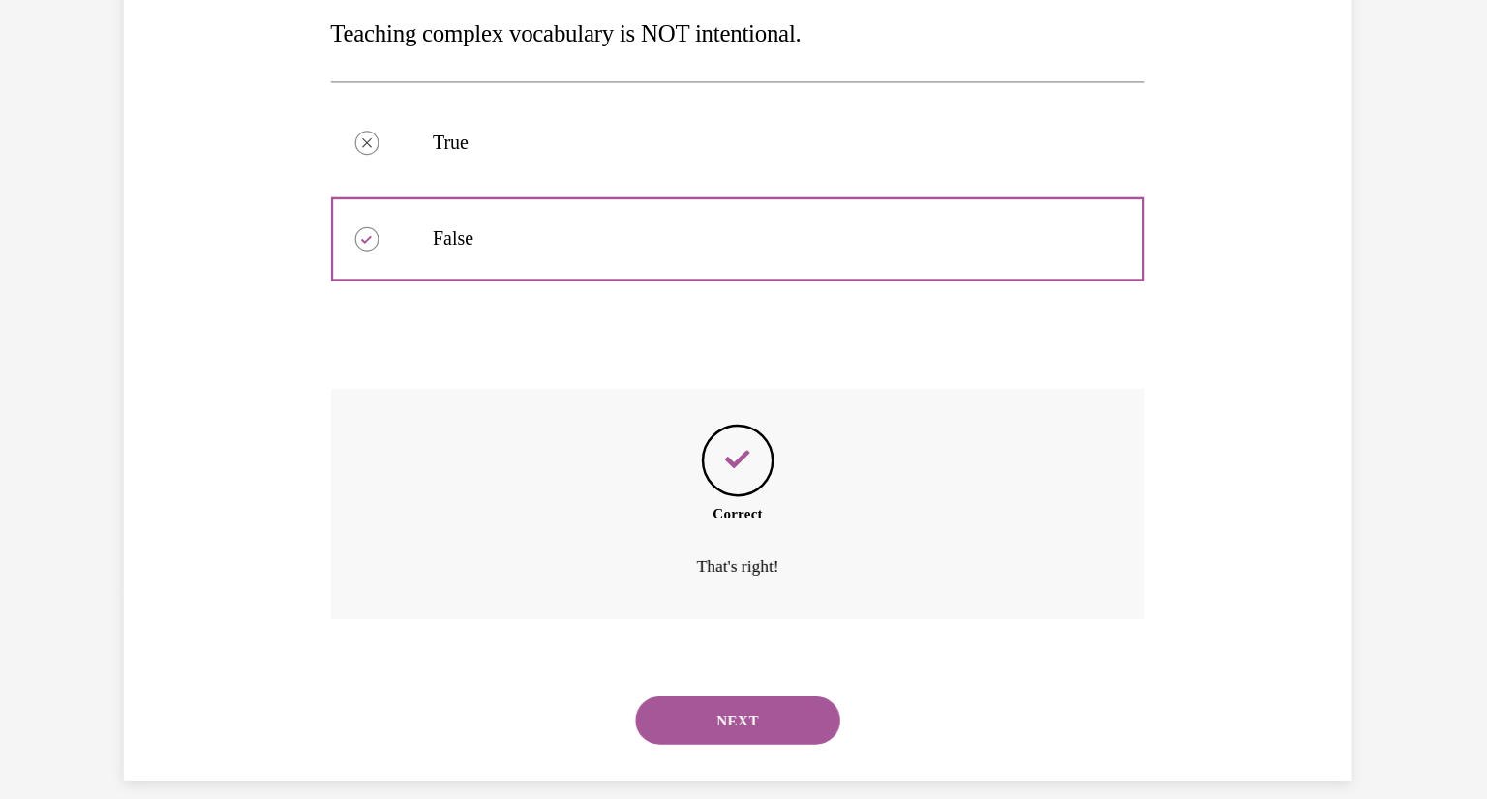
scroll to position [267, 0]
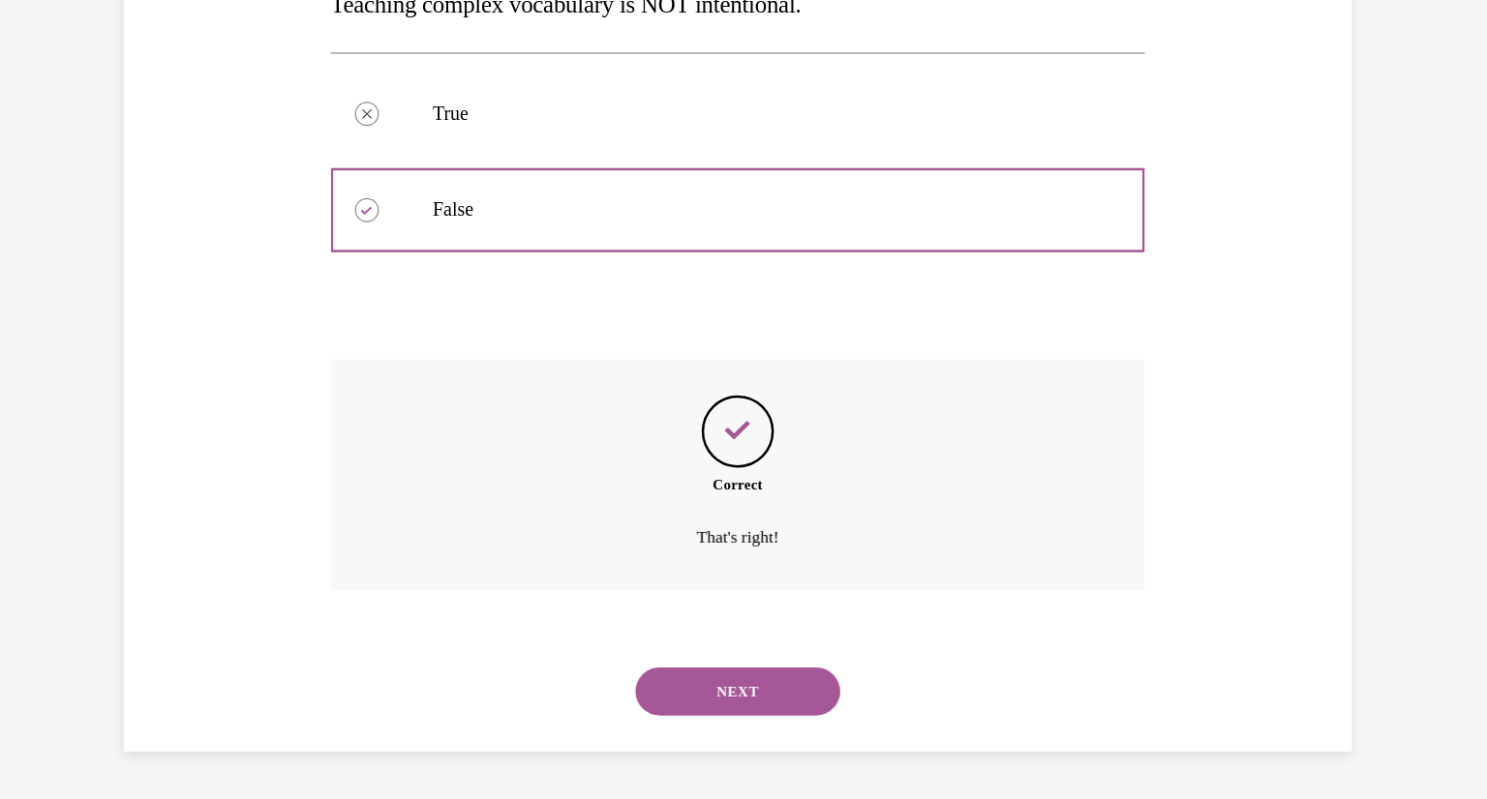
click at [503, 549] on div "NEXT" at bounding box center [523, 529] width 655 height 77
click at [512, 520] on button "NEXT" at bounding box center [523, 529] width 165 height 39
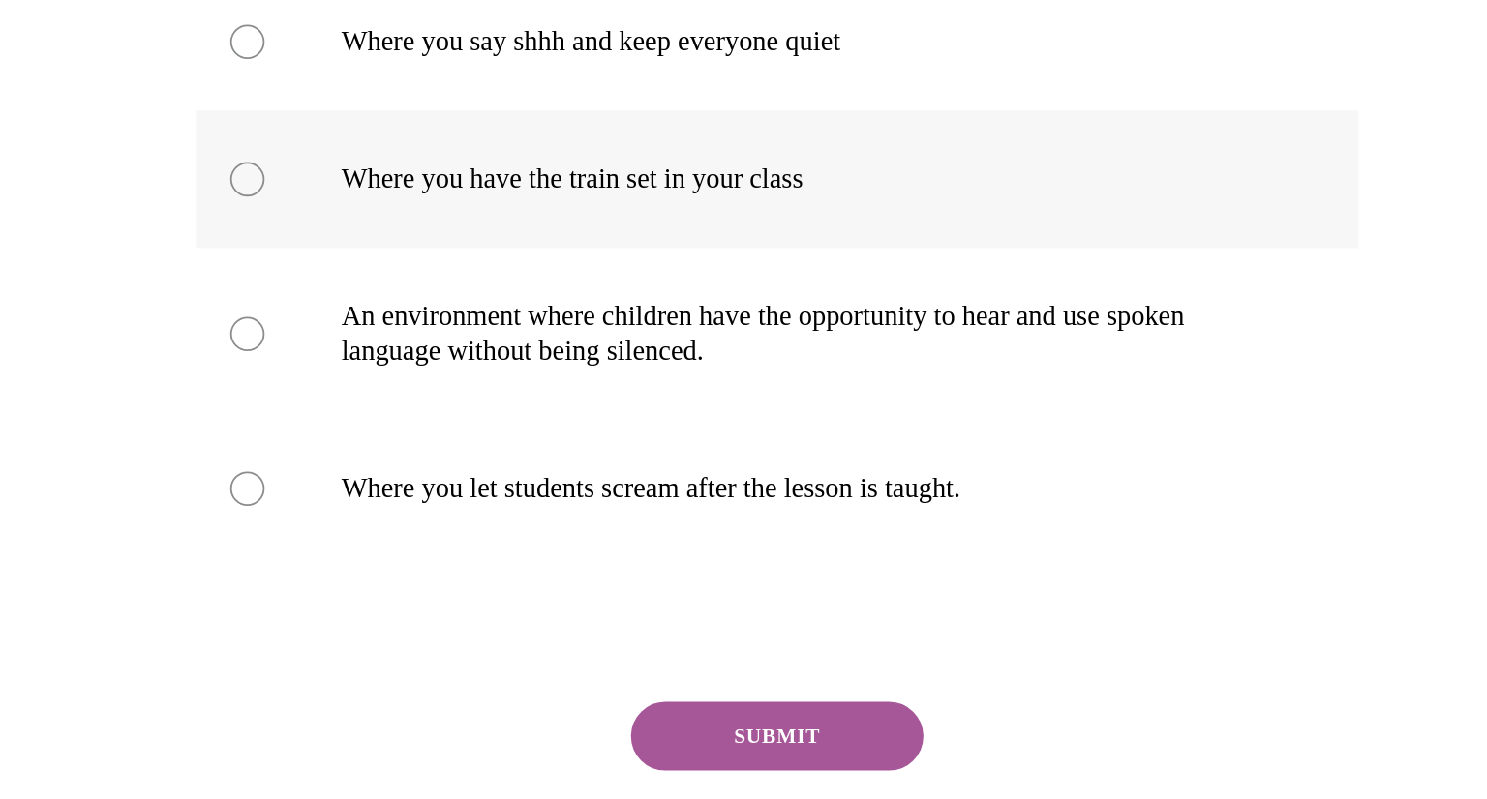
scroll to position [201, 0]
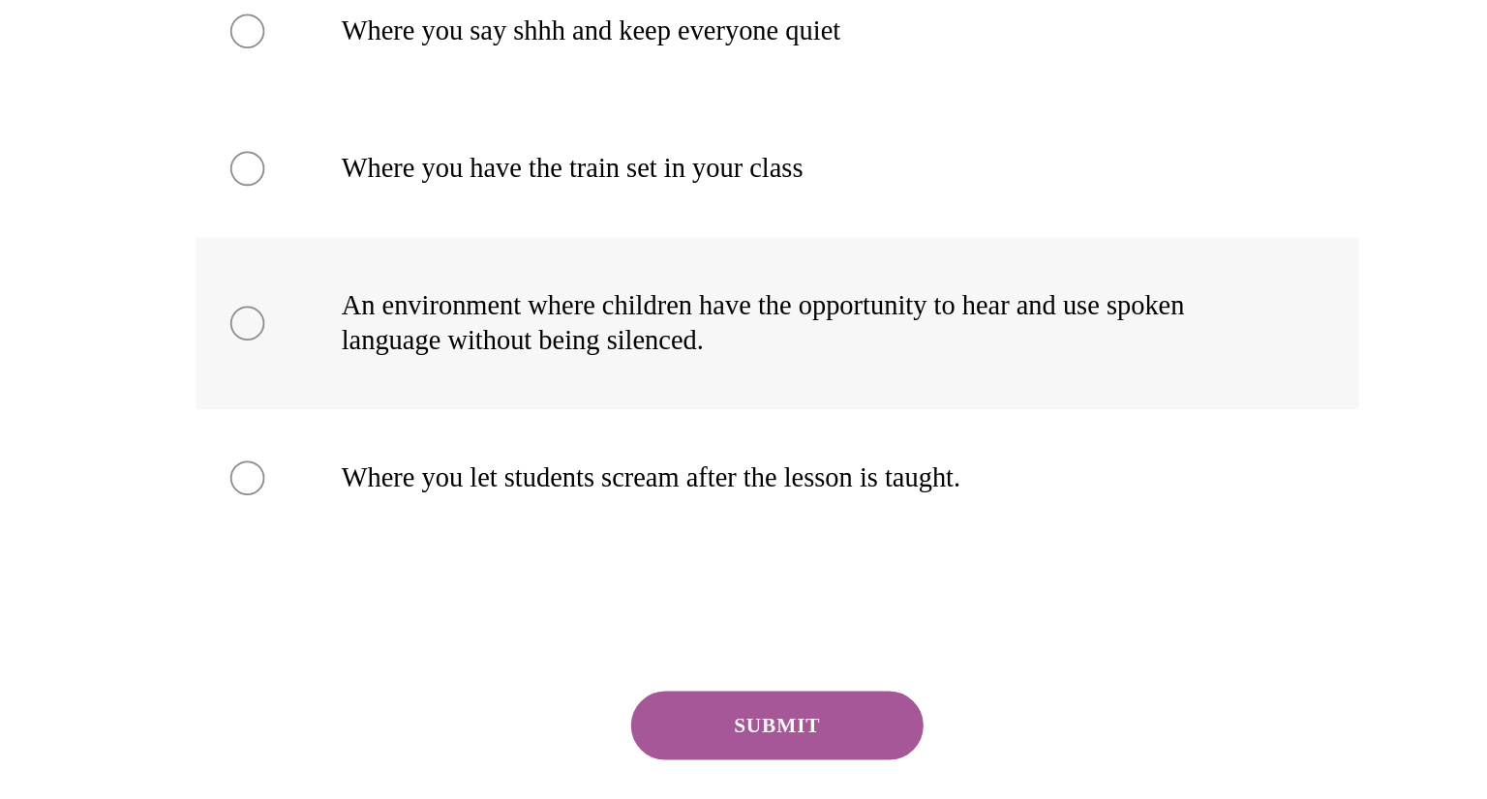
radio input "true"
click at [51, 237] on button "SUBMIT" at bounding box center [95, 244] width 165 height 39
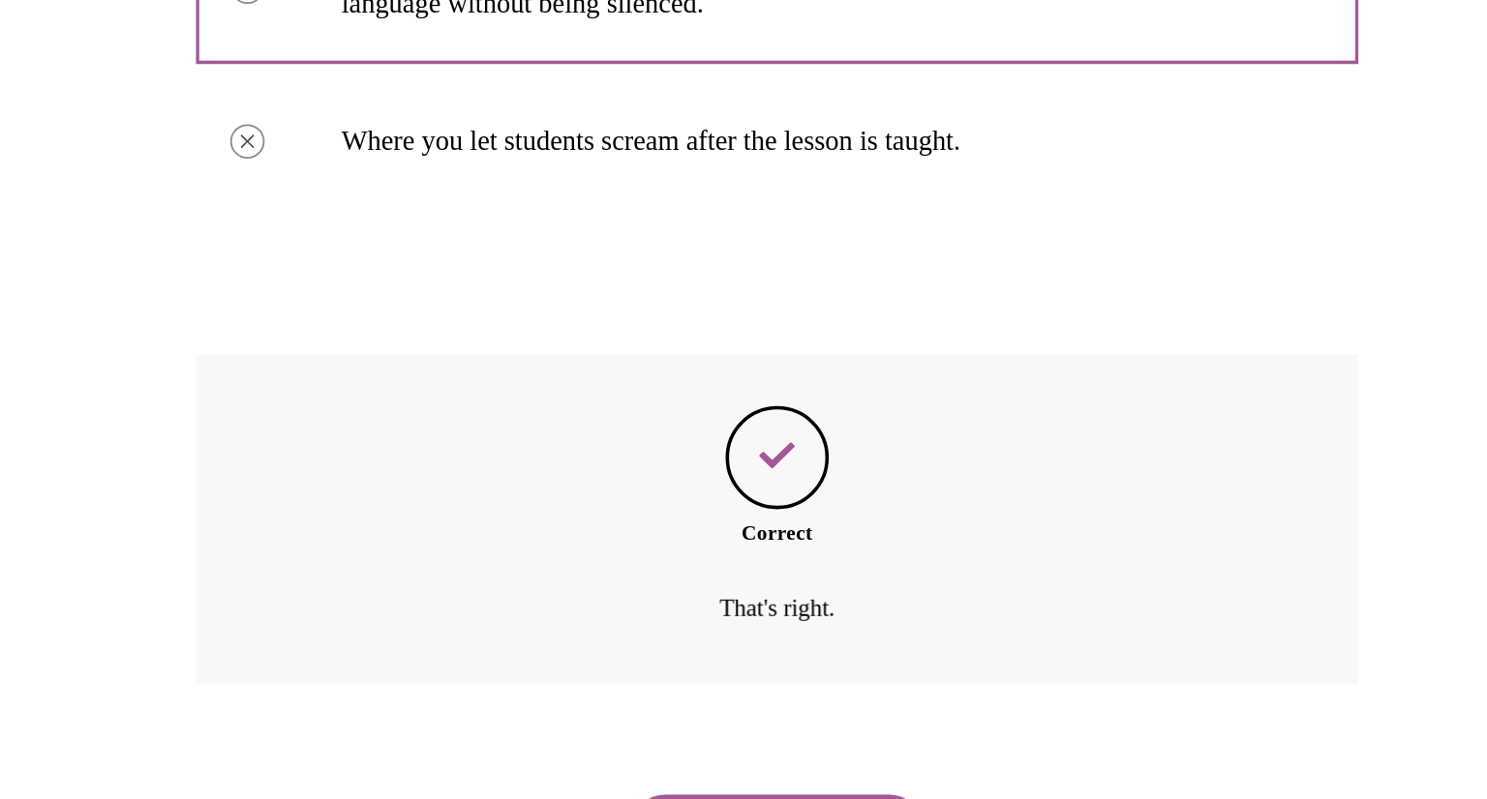
scroll to position [403, 0]
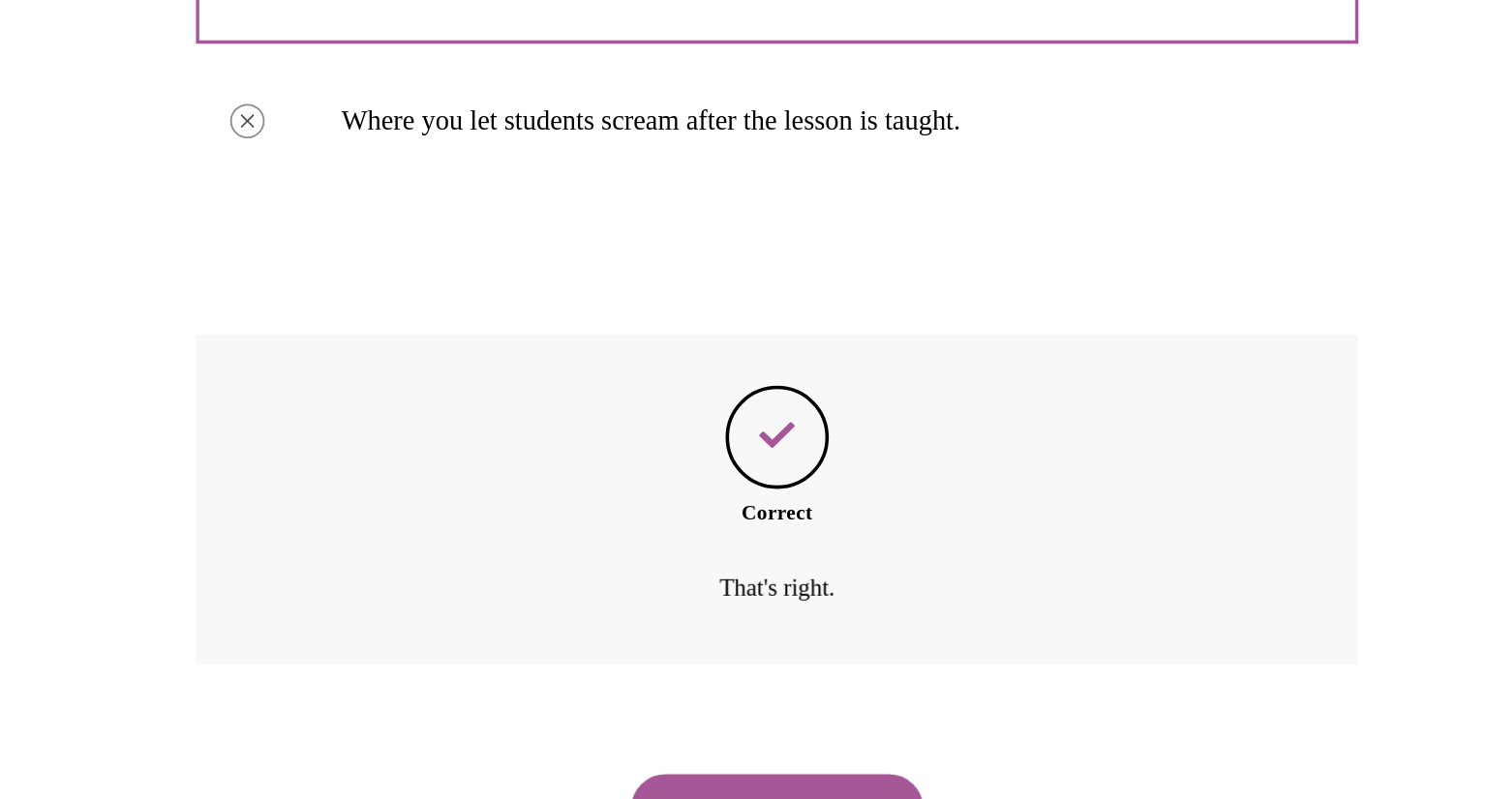
click at [71, 279] on button "NEXT" at bounding box center [95, 290] width 165 height 39
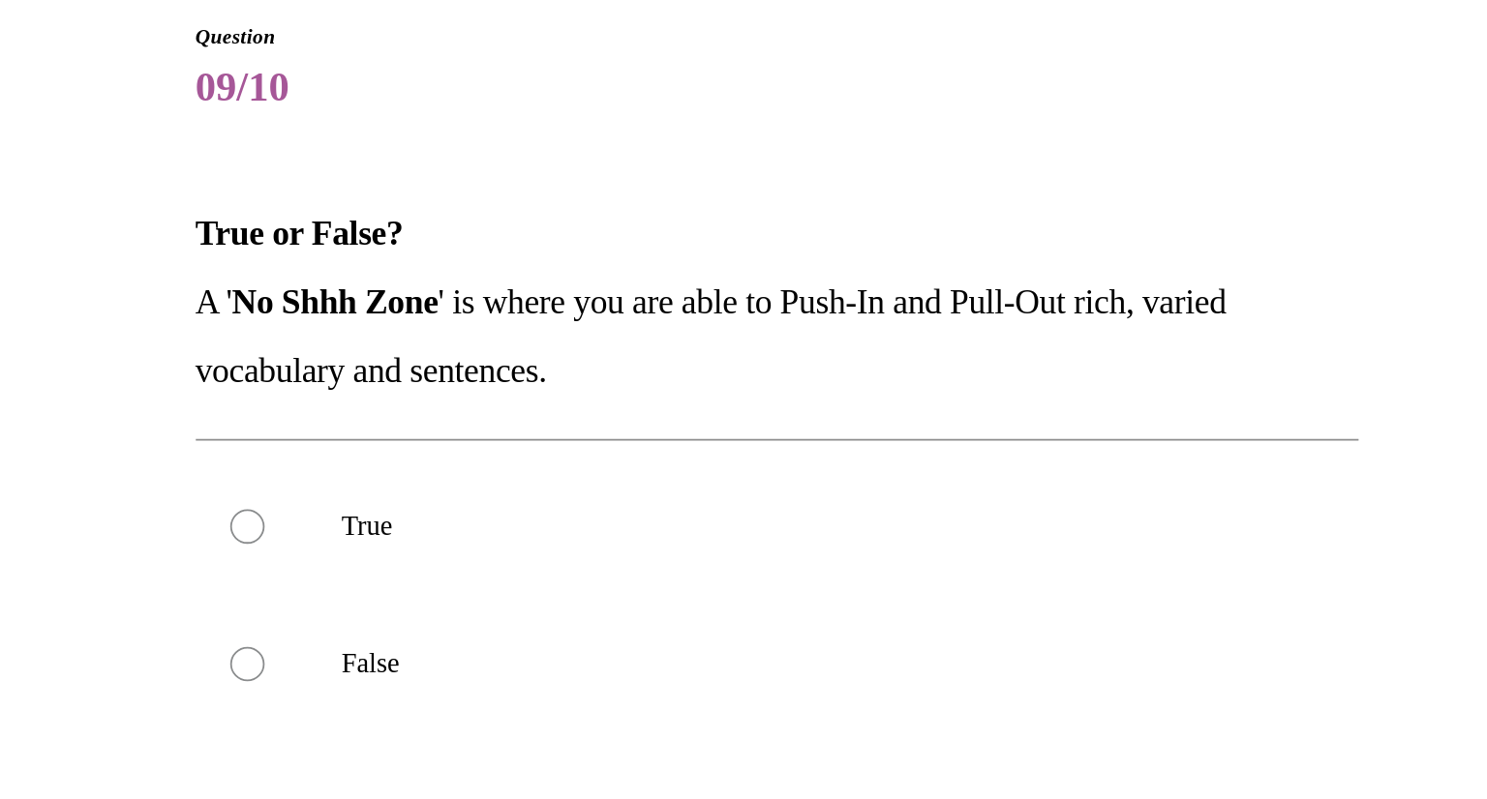
scroll to position [0, 0]
radio input "true"
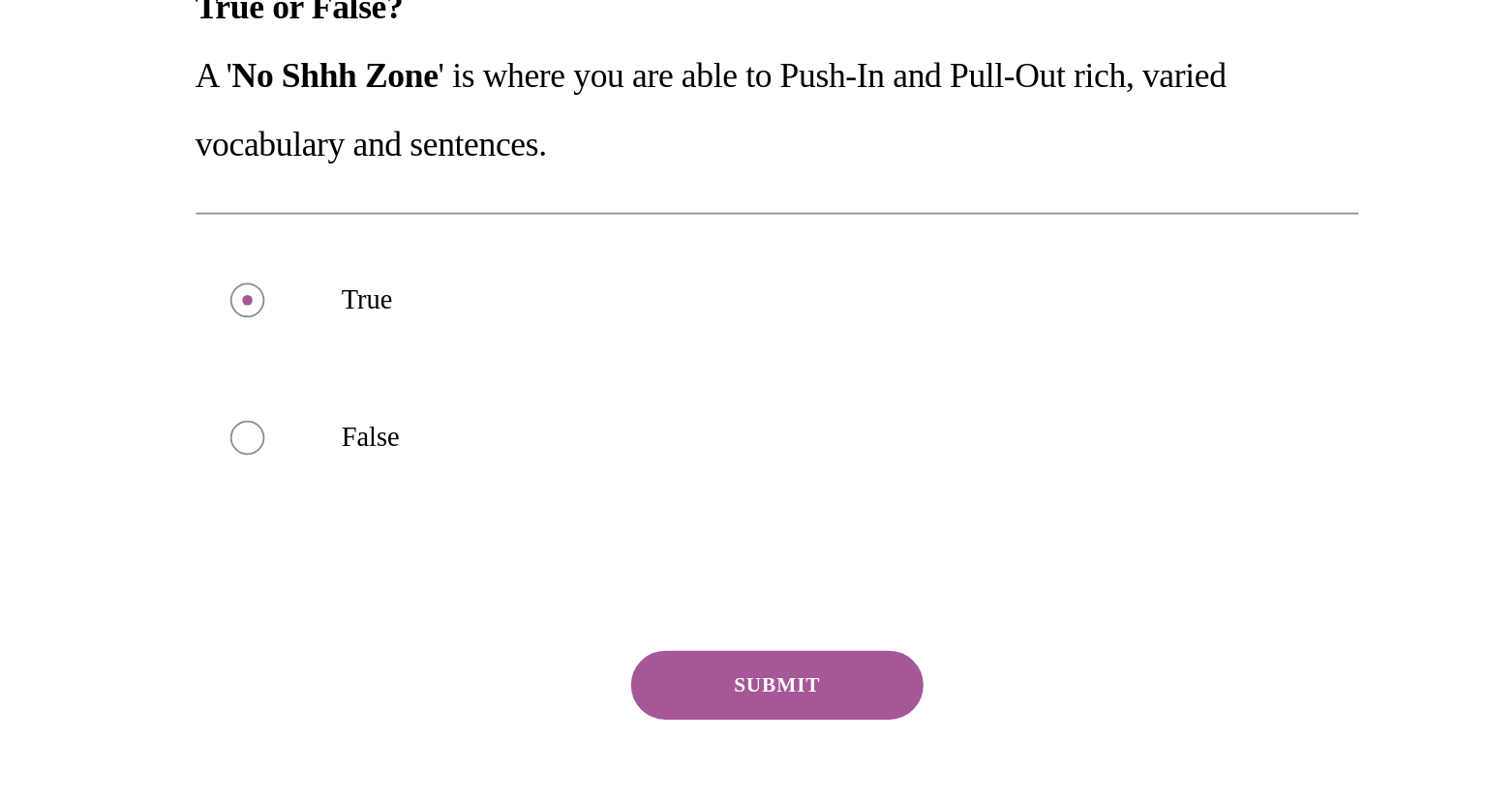
click at [92, 216] on button "SUBMIT" at bounding box center [95, 220] width 165 height 39
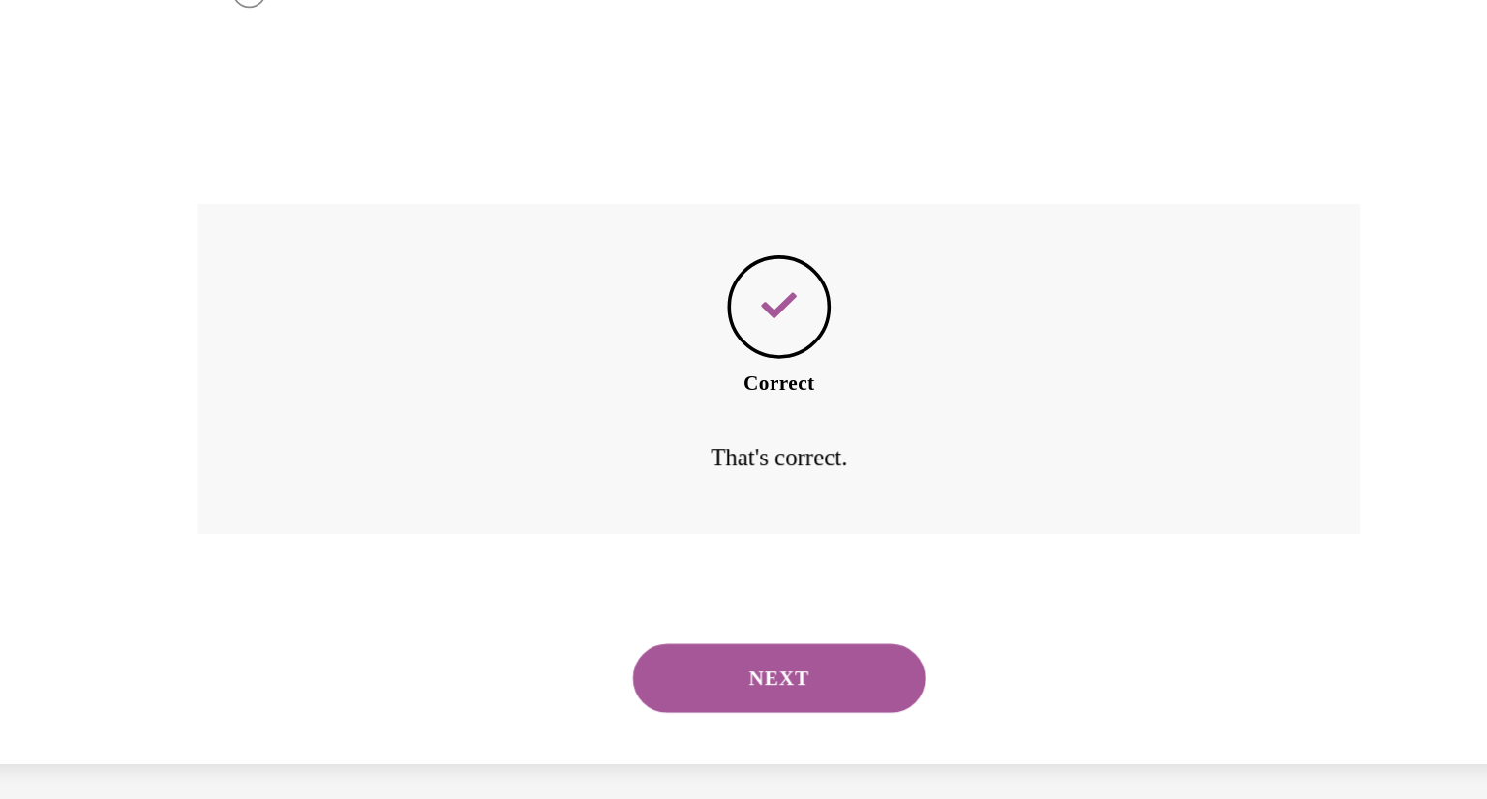
scroll to position [1544, 0]
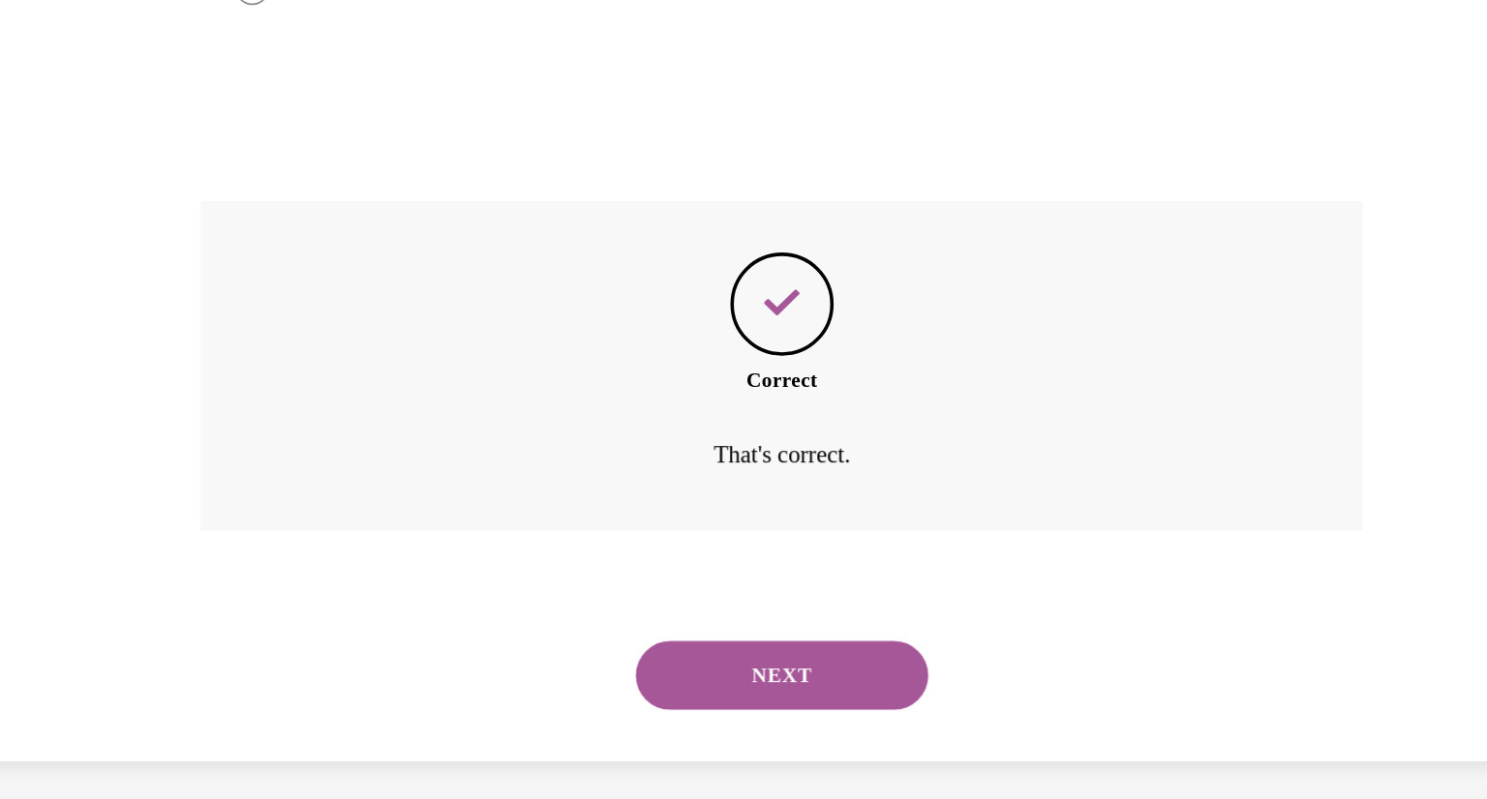
click at [95, 158] on button "NEXT" at bounding box center [99, 156] width 165 height 39
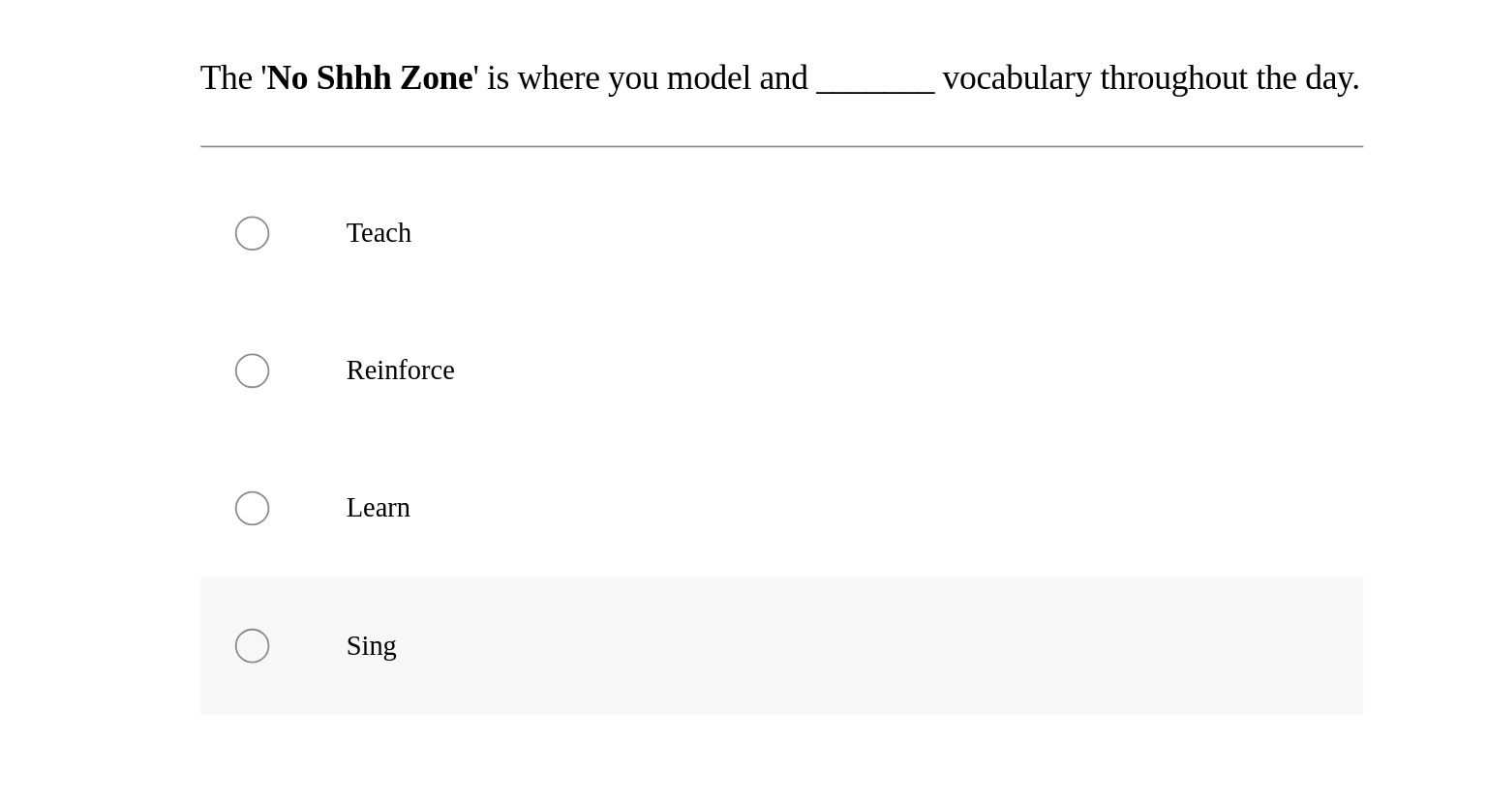
scroll to position [0, 0]
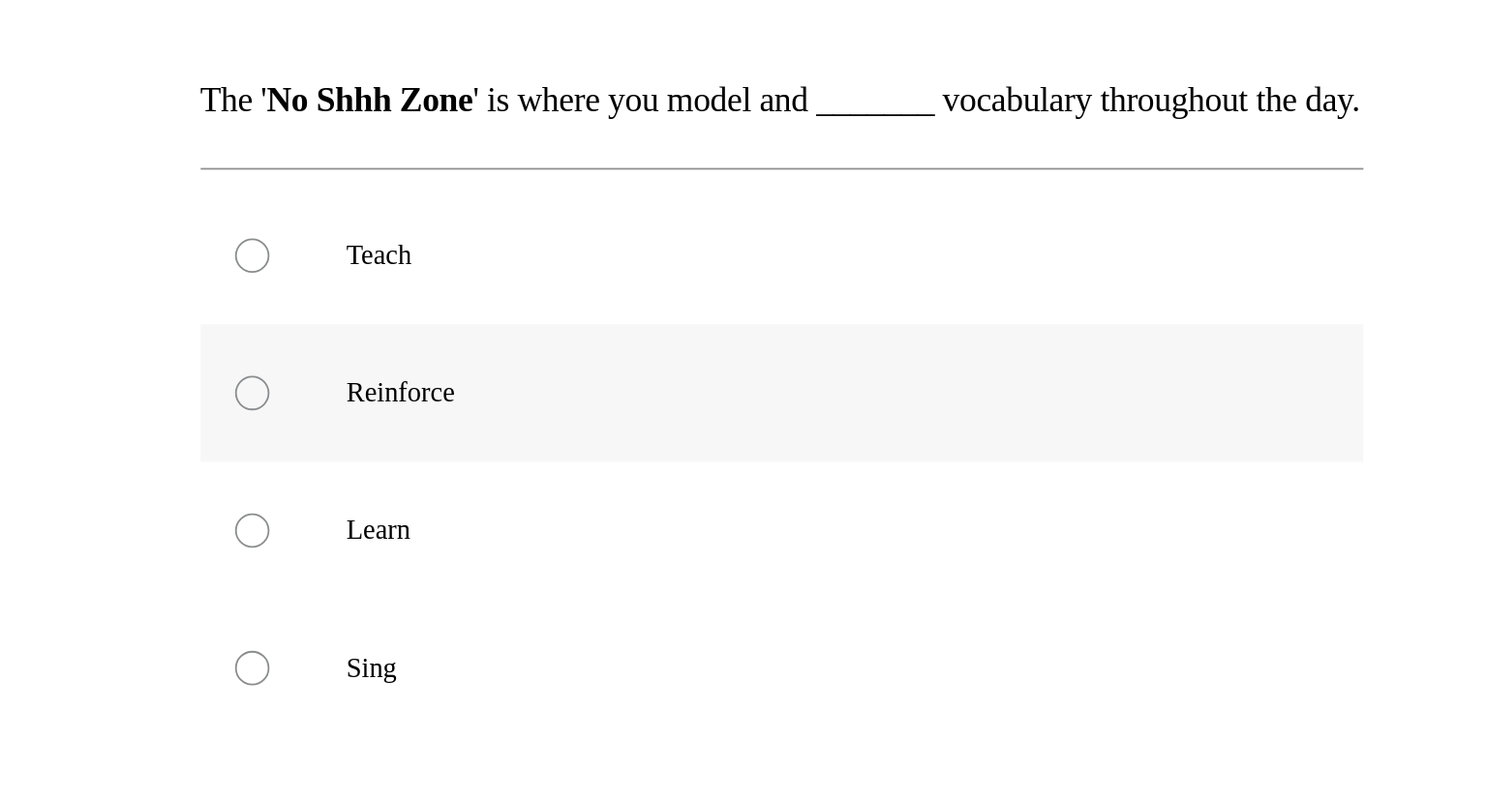
radio input "true"
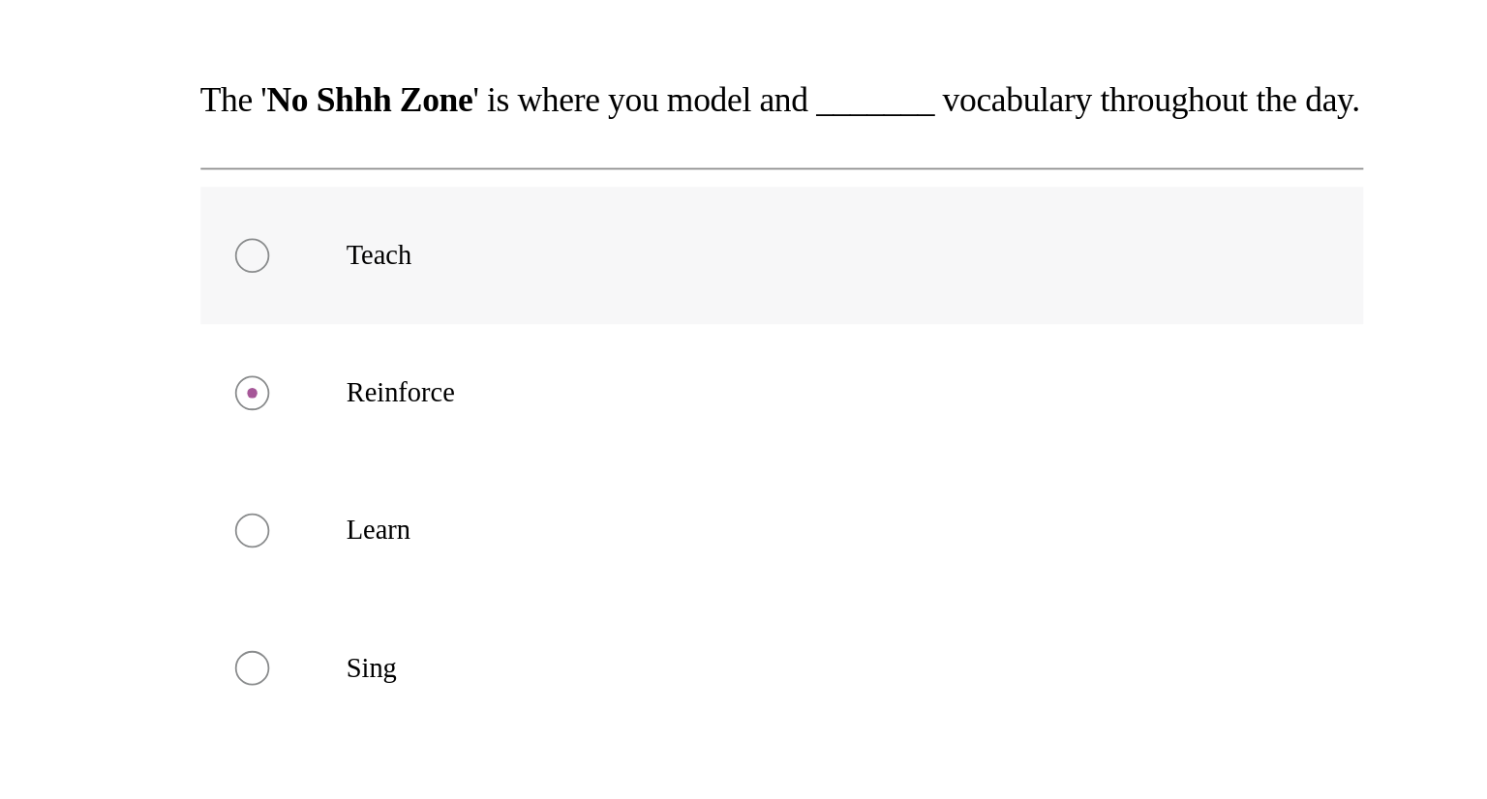
radio input "true"
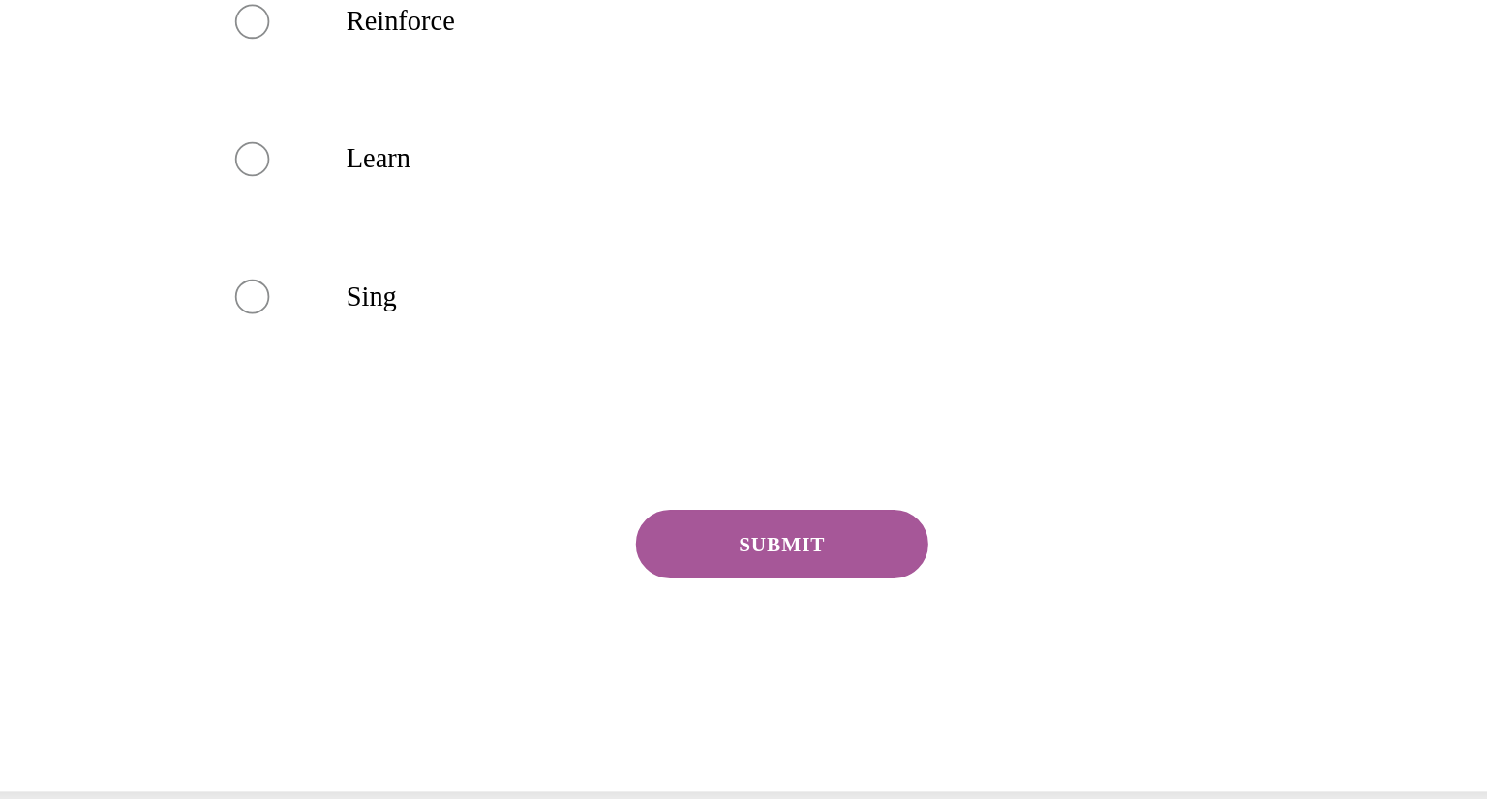
click at [87, 103] on button "SUBMIT" at bounding box center [99, 83] width 165 height 39
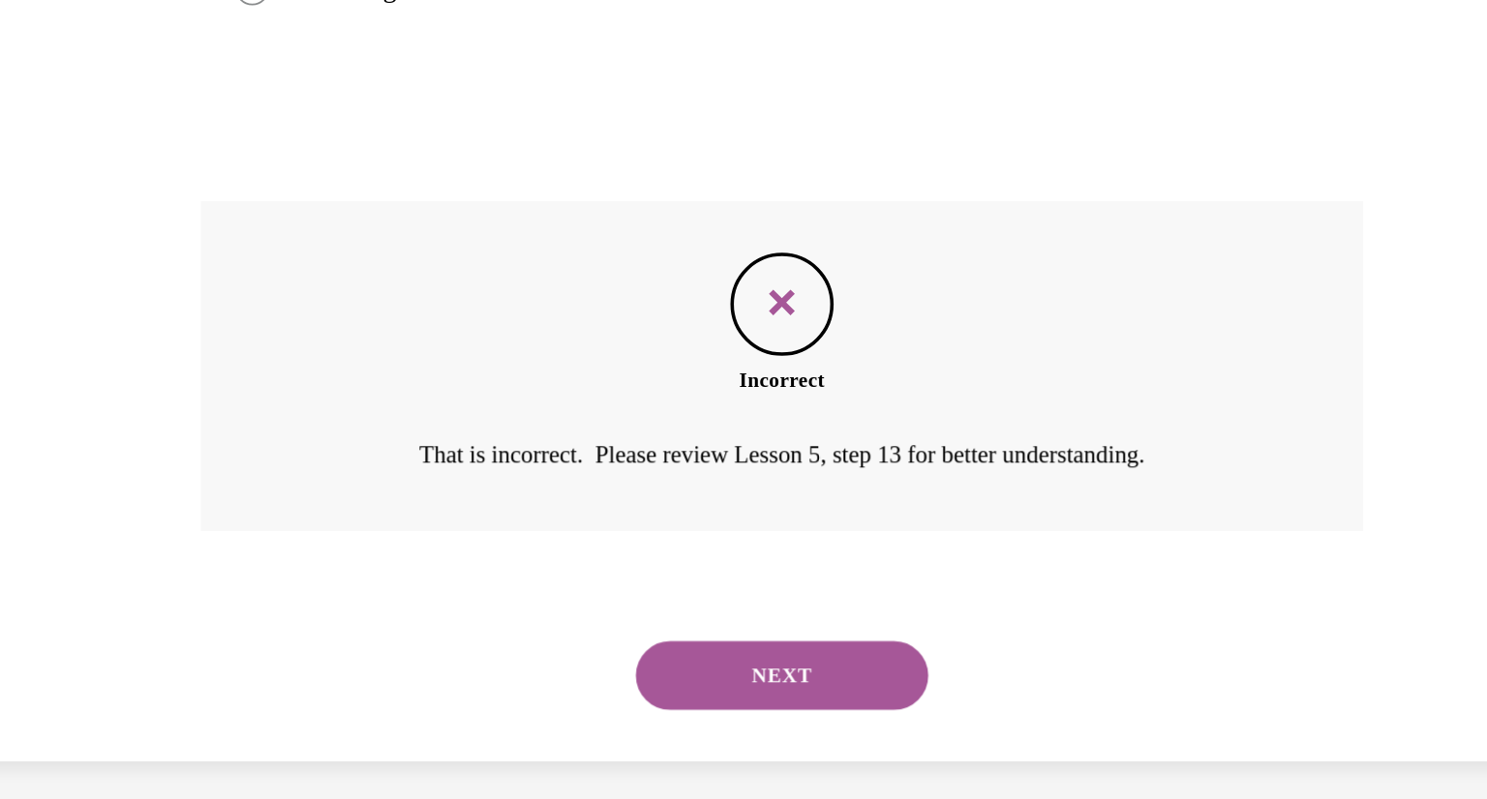
scroll to position [422, 0]
click at [82, 150] on button "NEXT" at bounding box center [99, 156] width 165 height 39
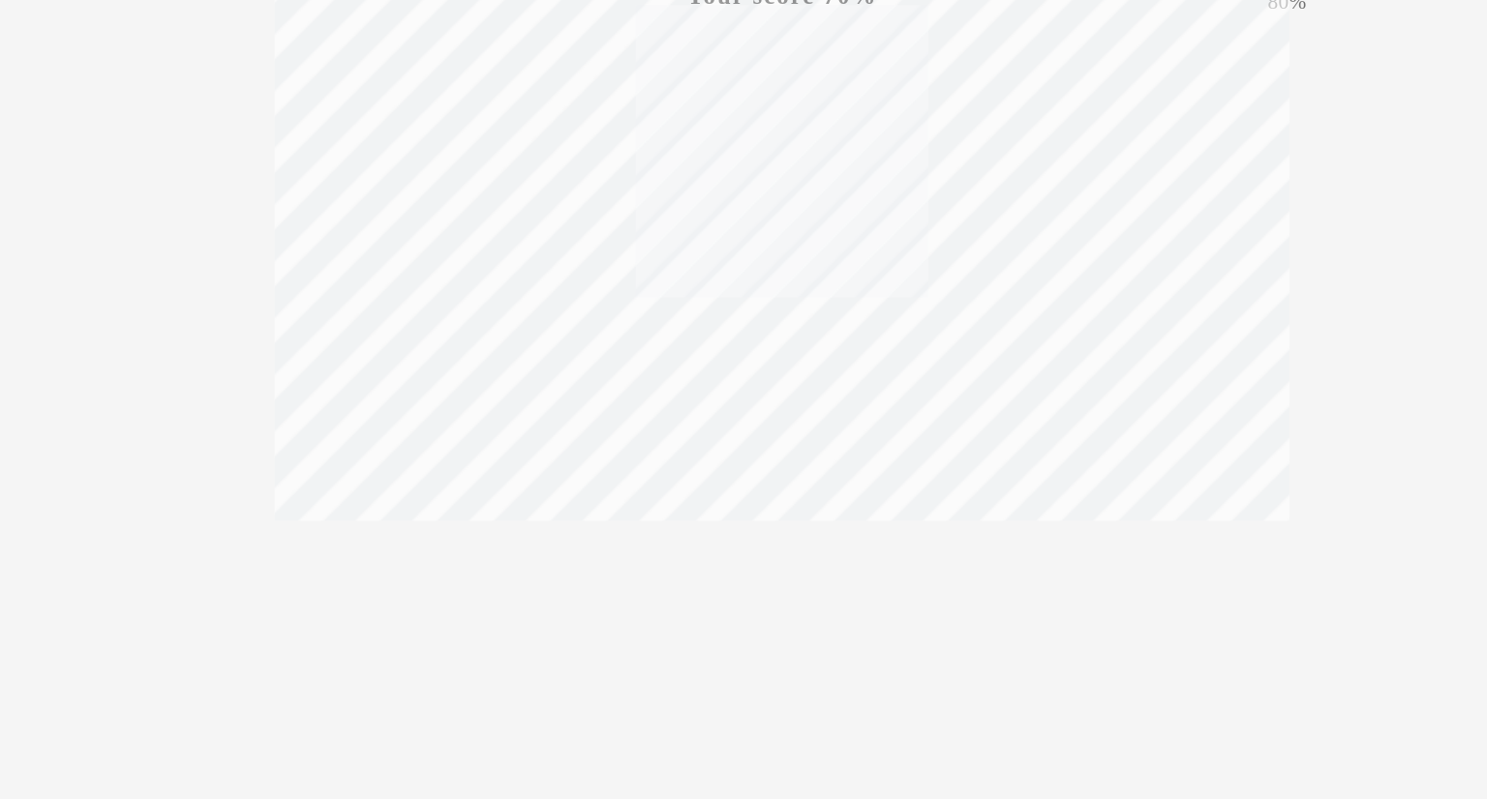
scroll to position [1545, 0]
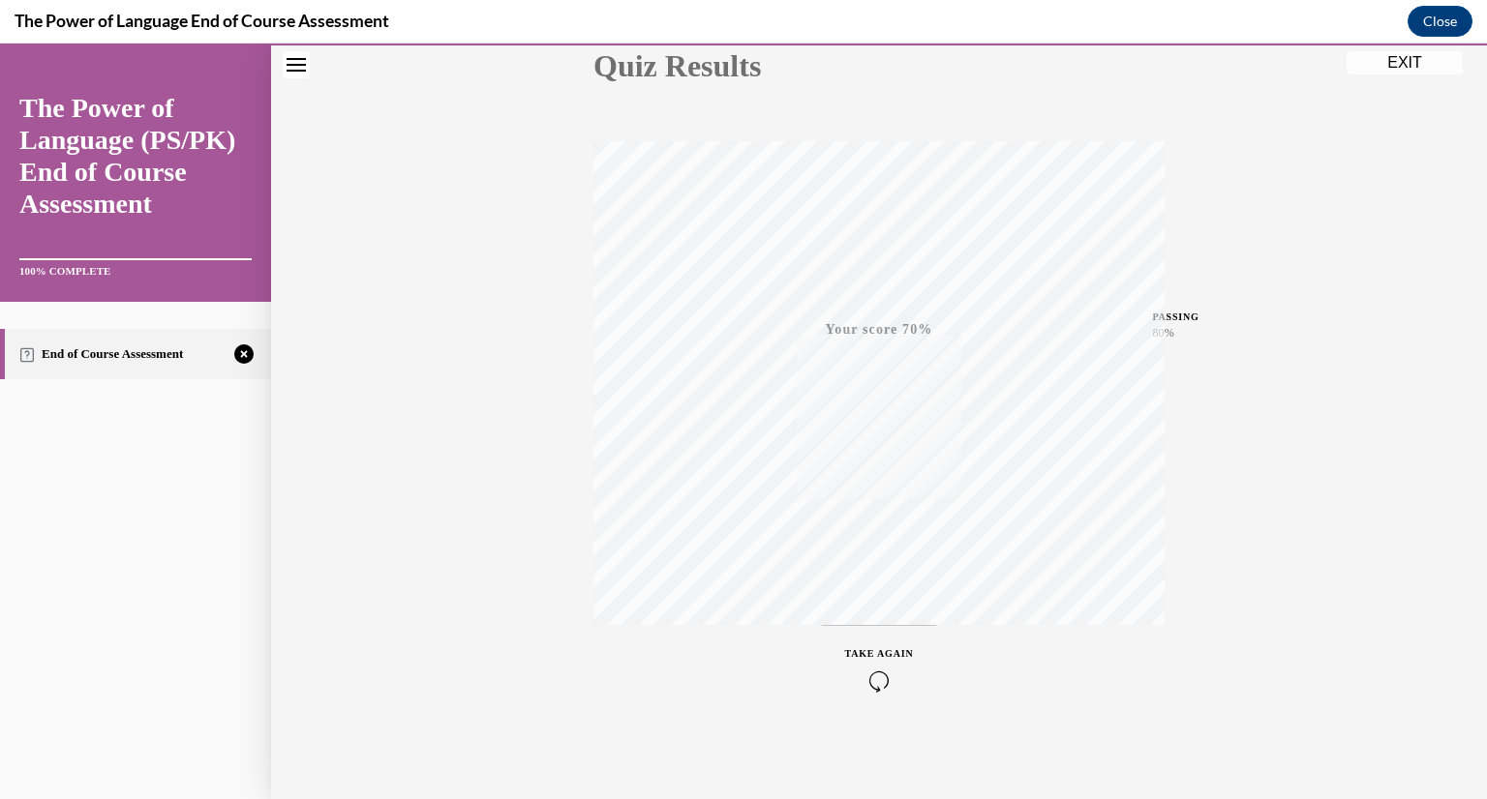
click at [1406, 68] on button "EXIT" at bounding box center [1404, 62] width 116 height 23
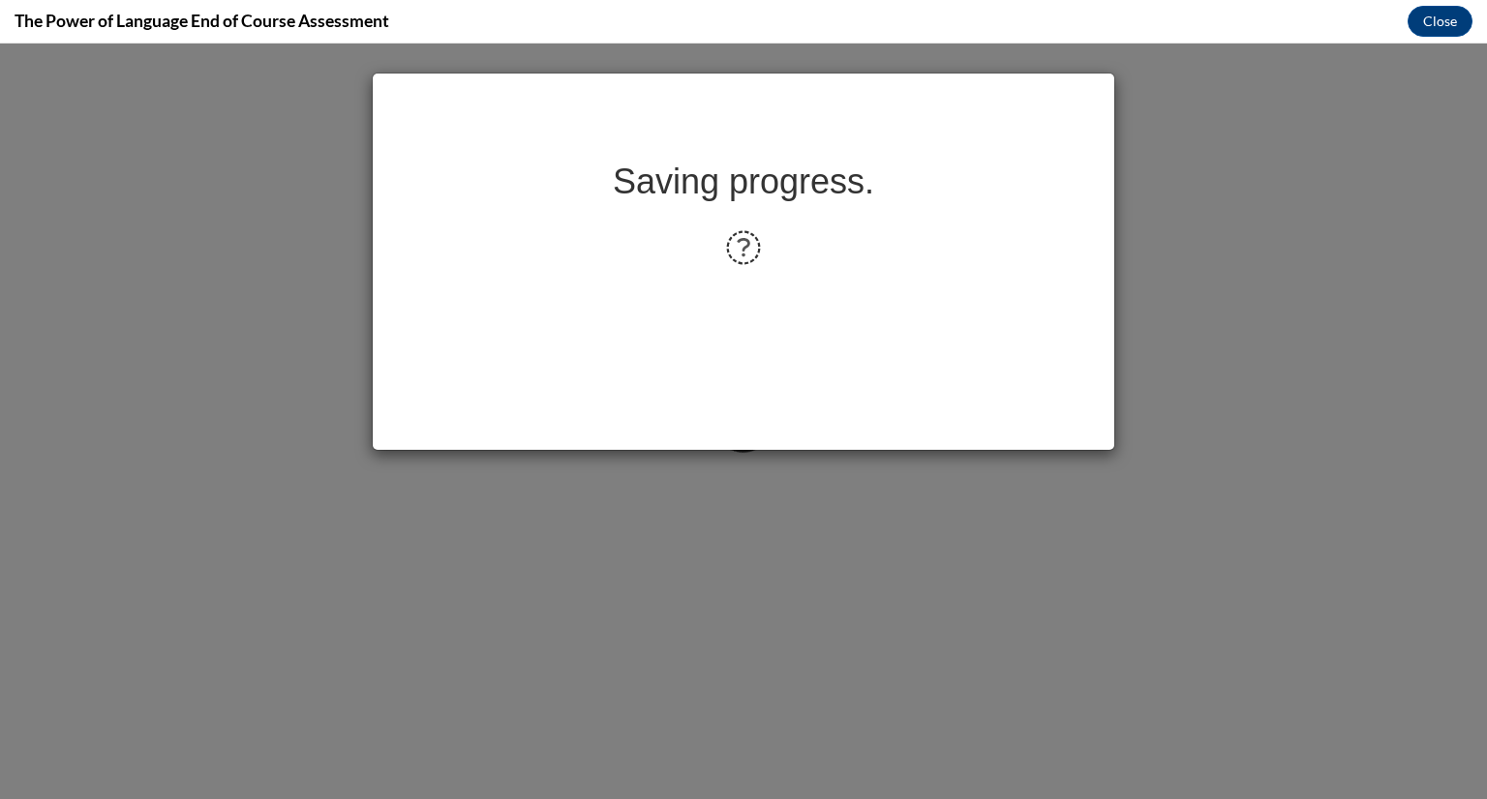
scroll to position [0, 0]
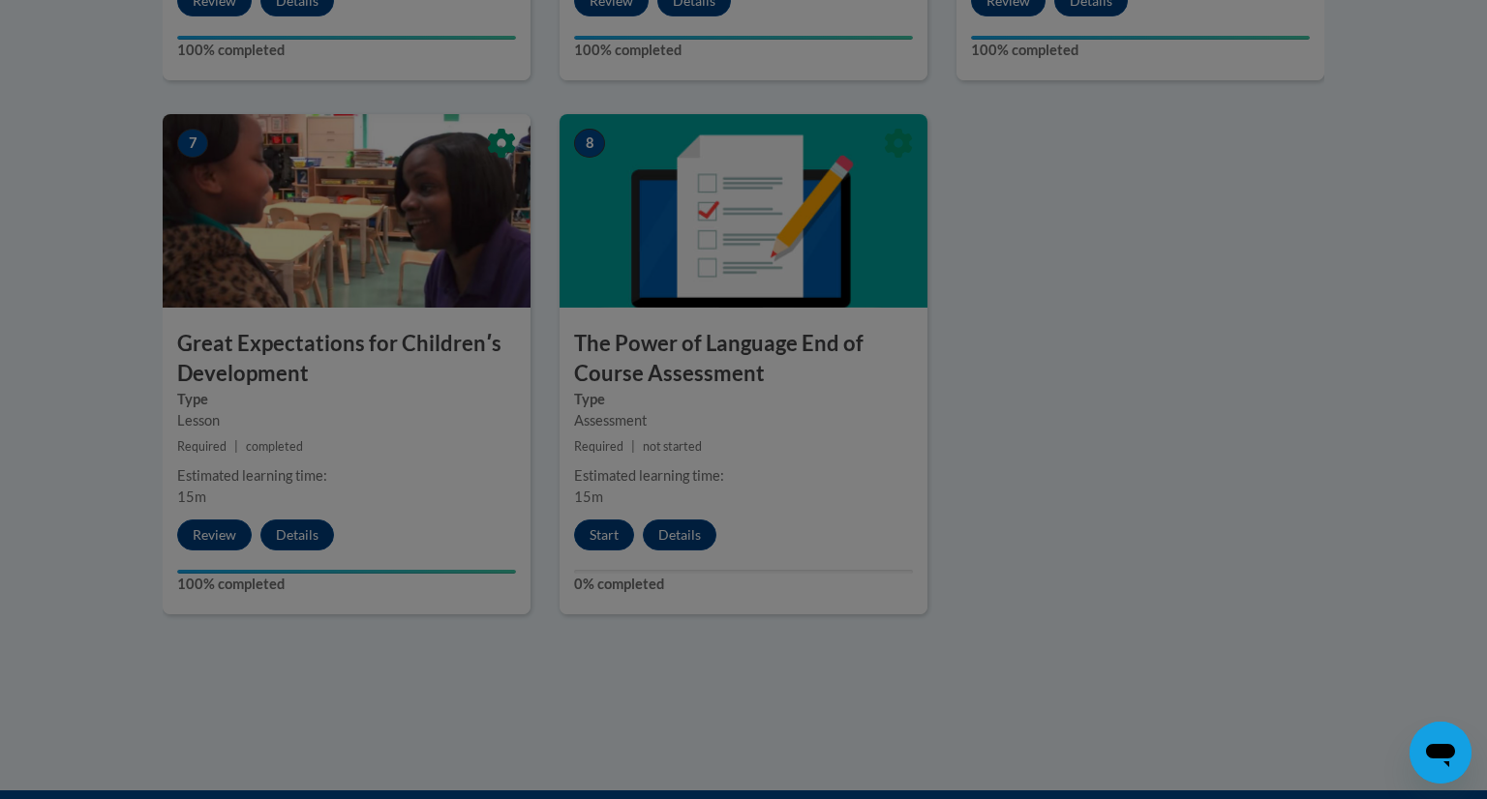
click at [594, 536] on div at bounding box center [743, 399] width 1487 height 799
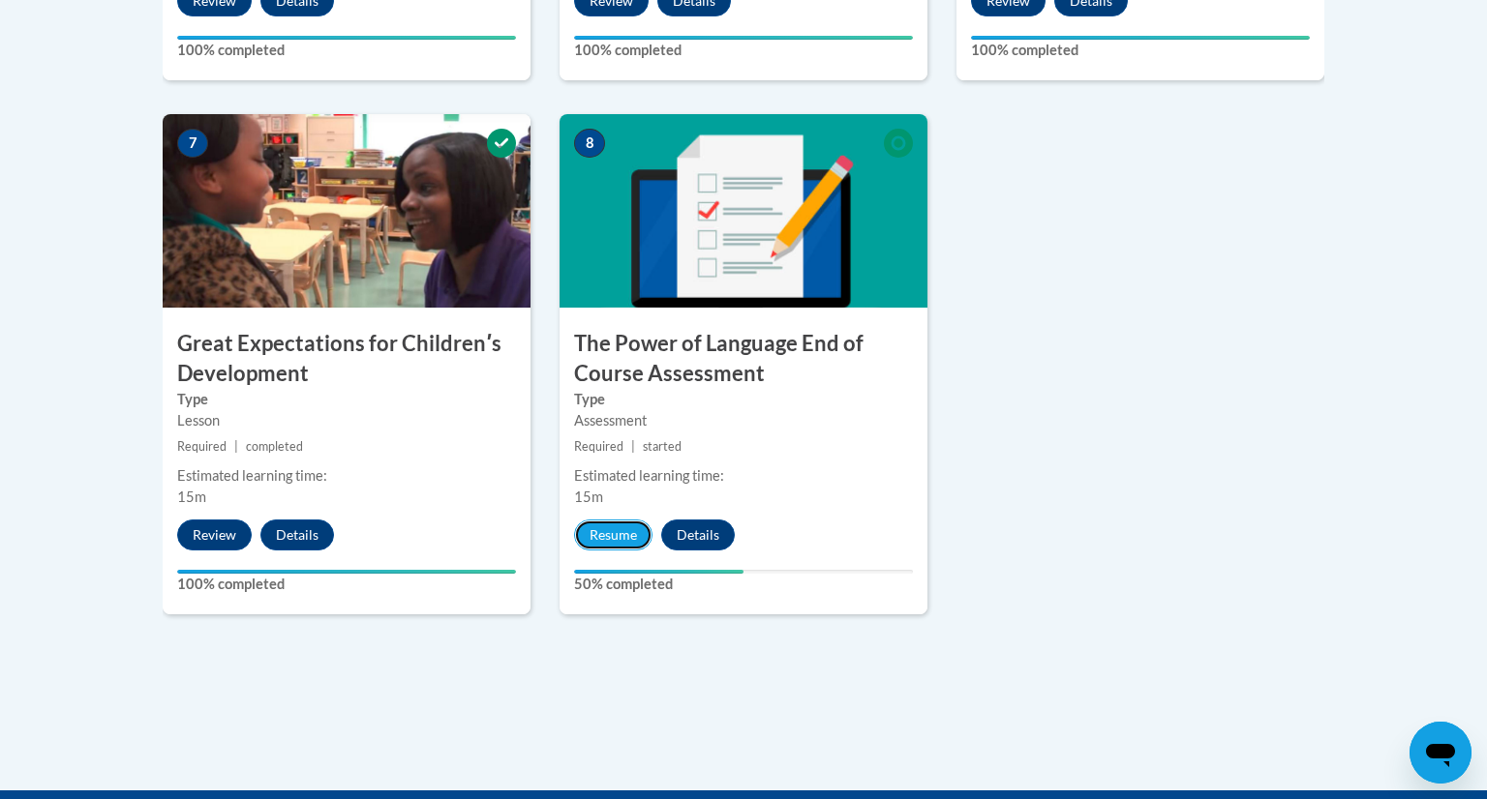
click at [594, 536] on button "Resume" at bounding box center [613, 535] width 78 height 31
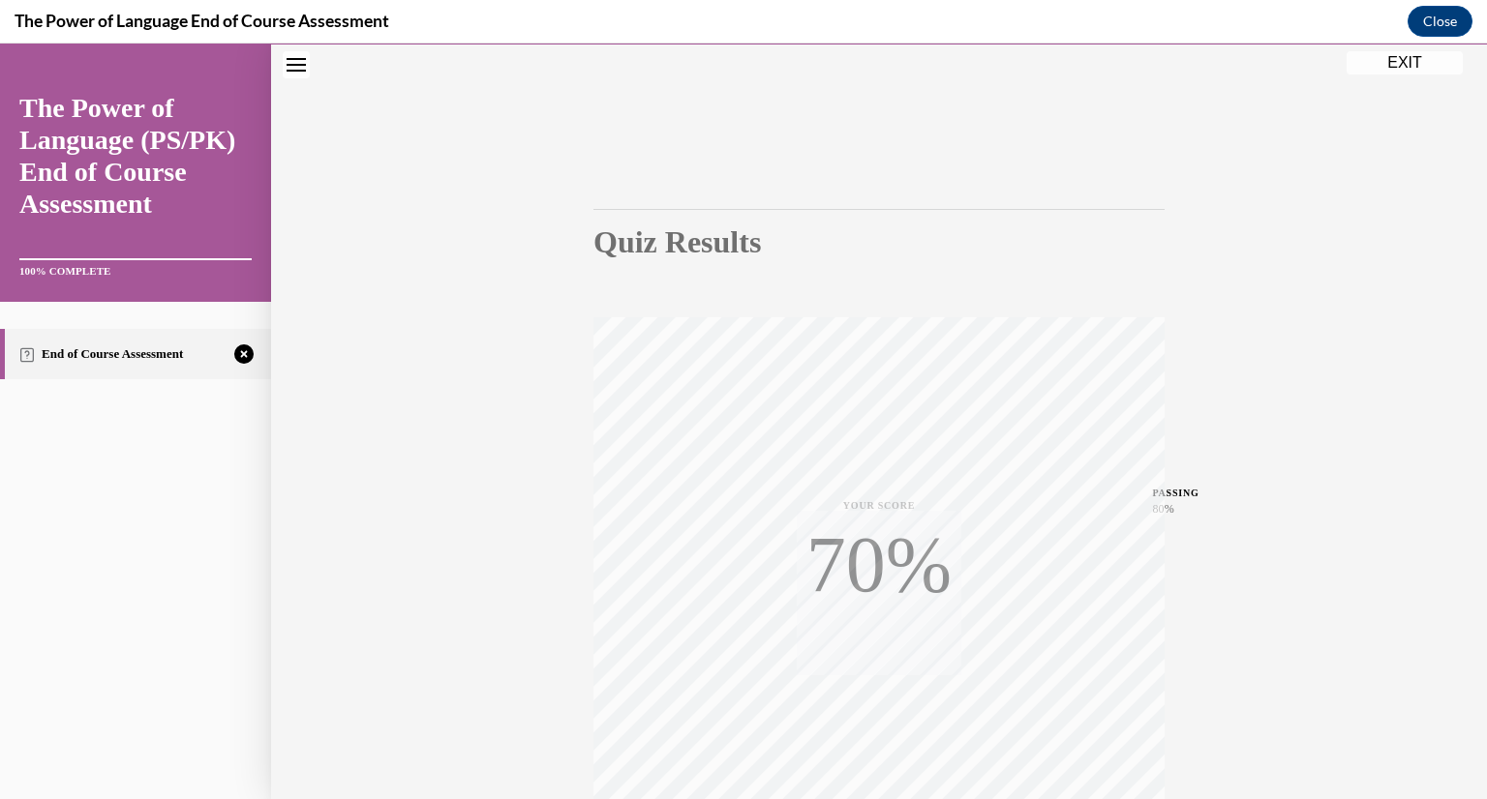
scroll to position [236, 0]
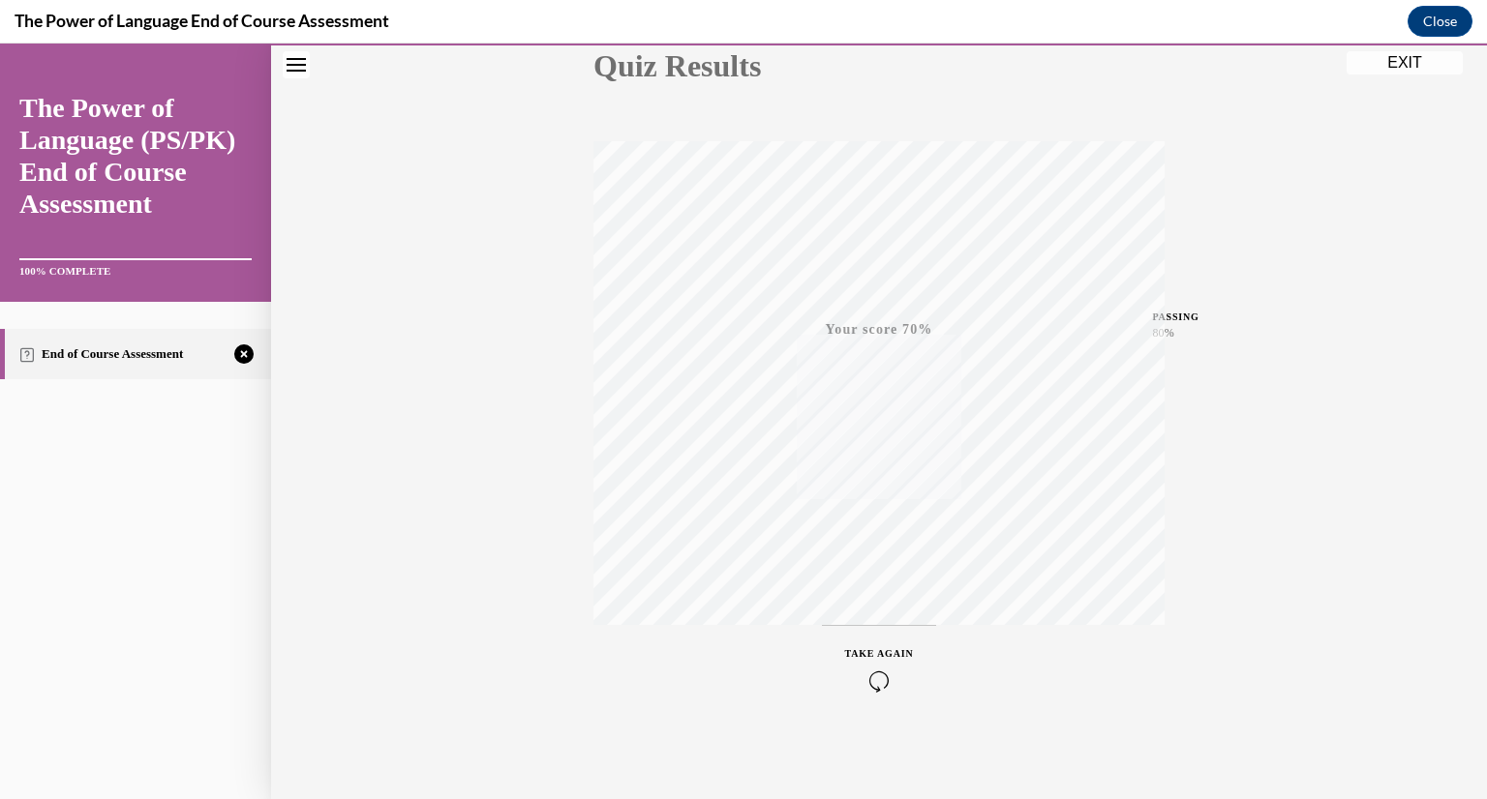
click at [883, 681] on icon "button" at bounding box center [879, 681] width 69 height 21
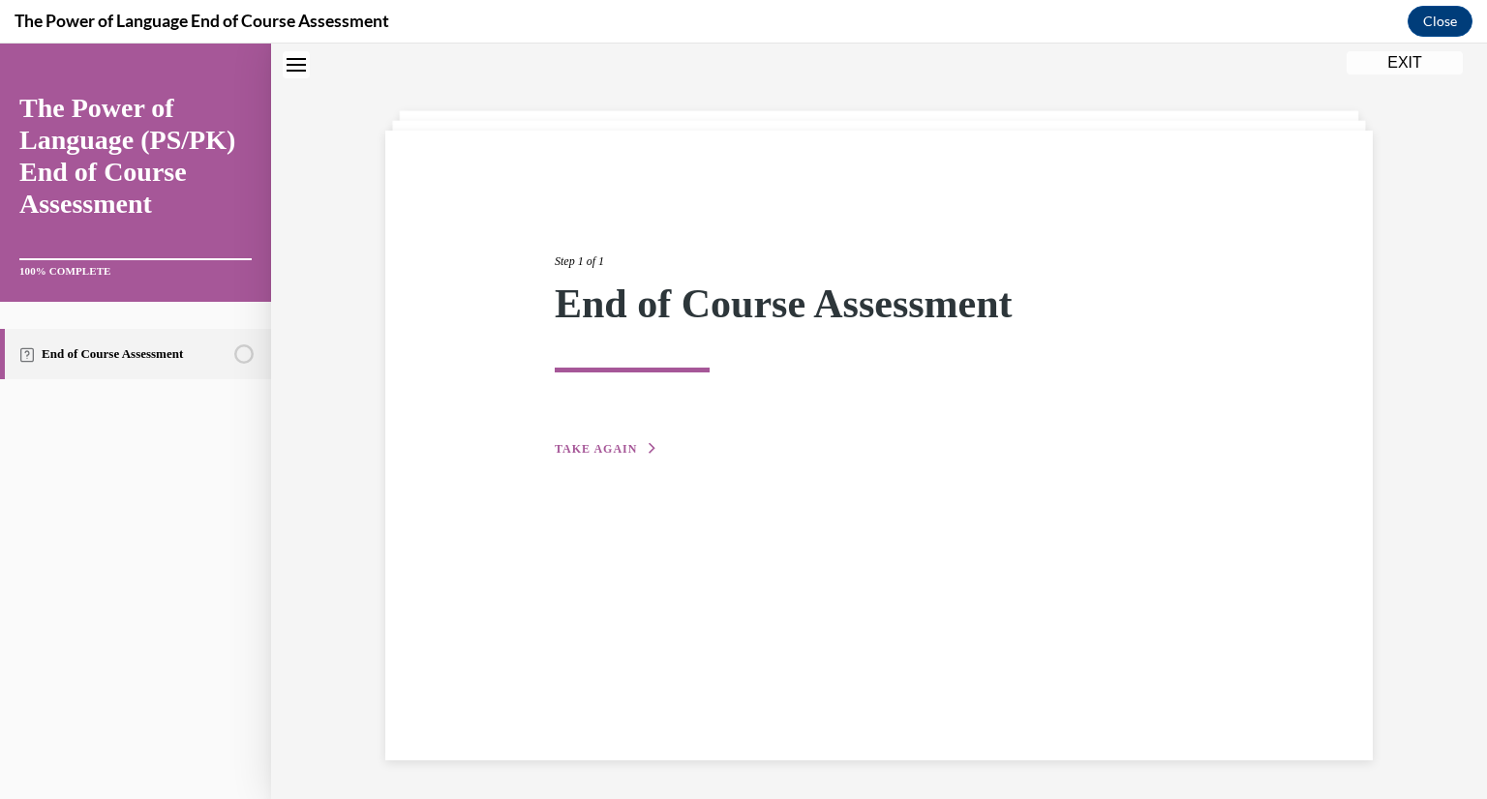
scroll to position [61, 0]
click at [625, 443] on span "TAKE AGAIN" at bounding box center [596, 449] width 82 height 14
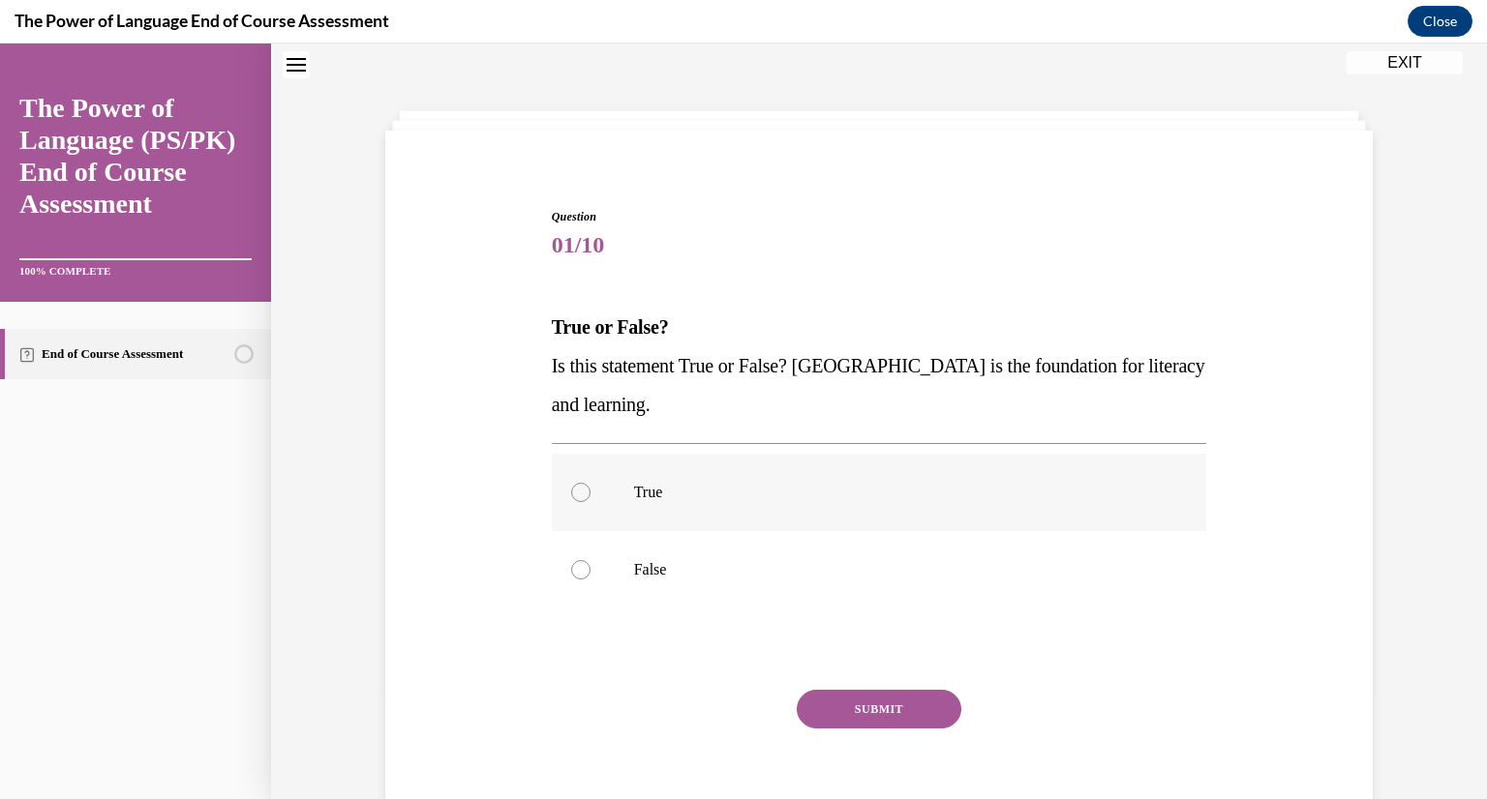
click at [576, 502] on label "True" at bounding box center [879, 492] width 655 height 77
click at [576, 502] on input "True" at bounding box center [580, 492] width 19 height 19
radio input "true"
click at [866, 709] on button "SUBMIT" at bounding box center [878, 709] width 165 height 39
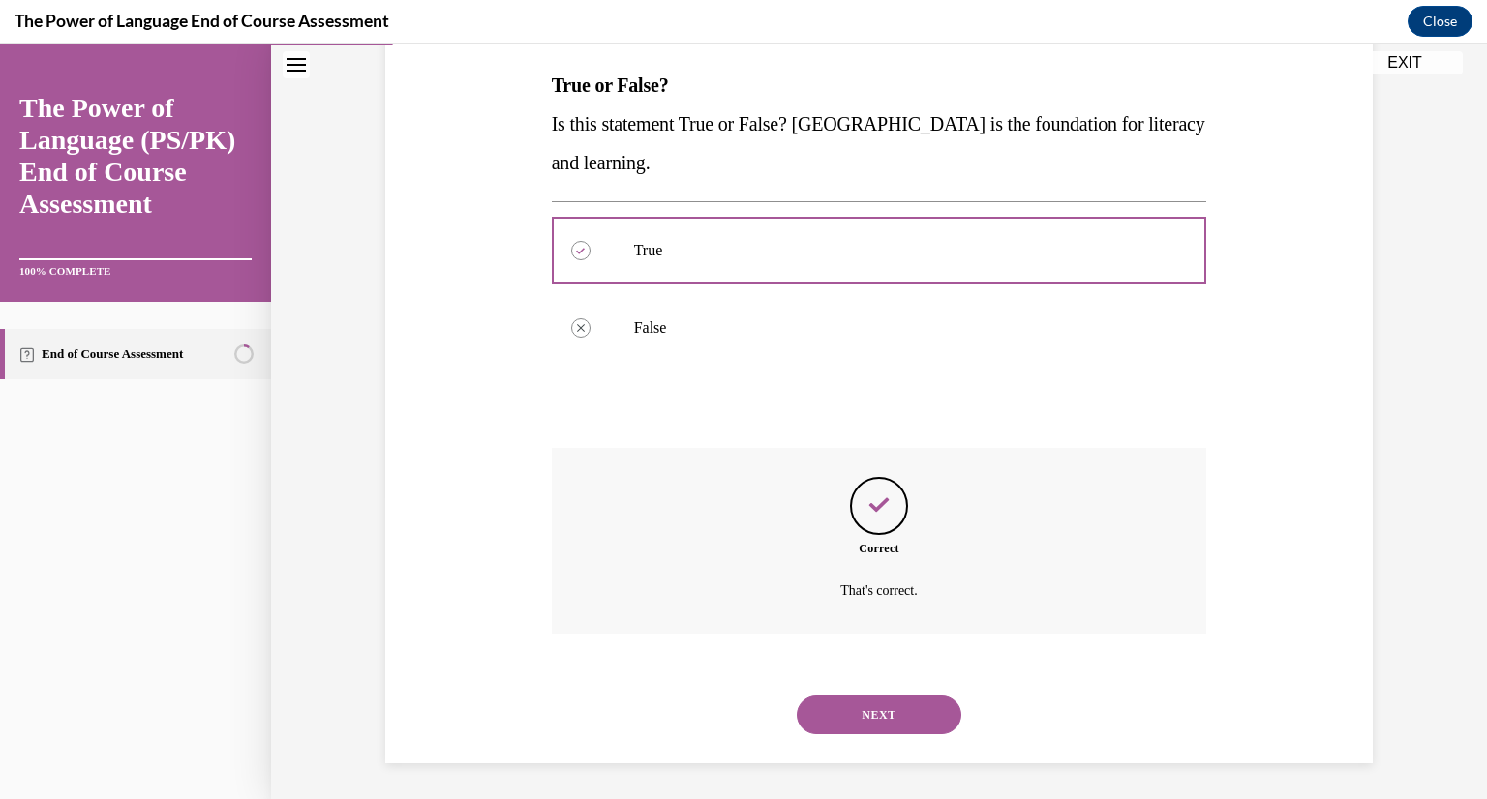
scroll to position [306, 0]
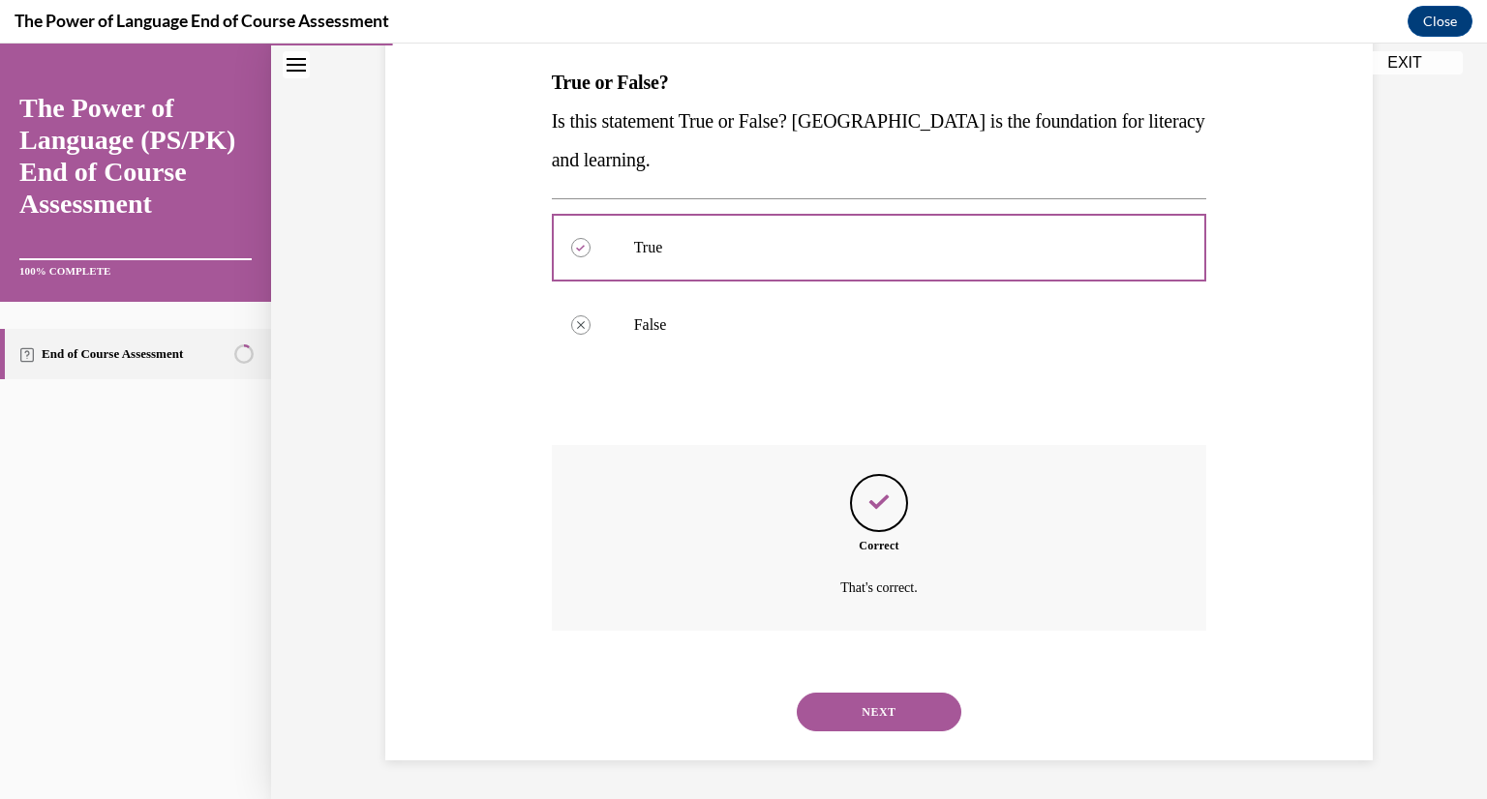
click at [861, 710] on button "NEXT" at bounding box center [878, 712] width 165 height 39
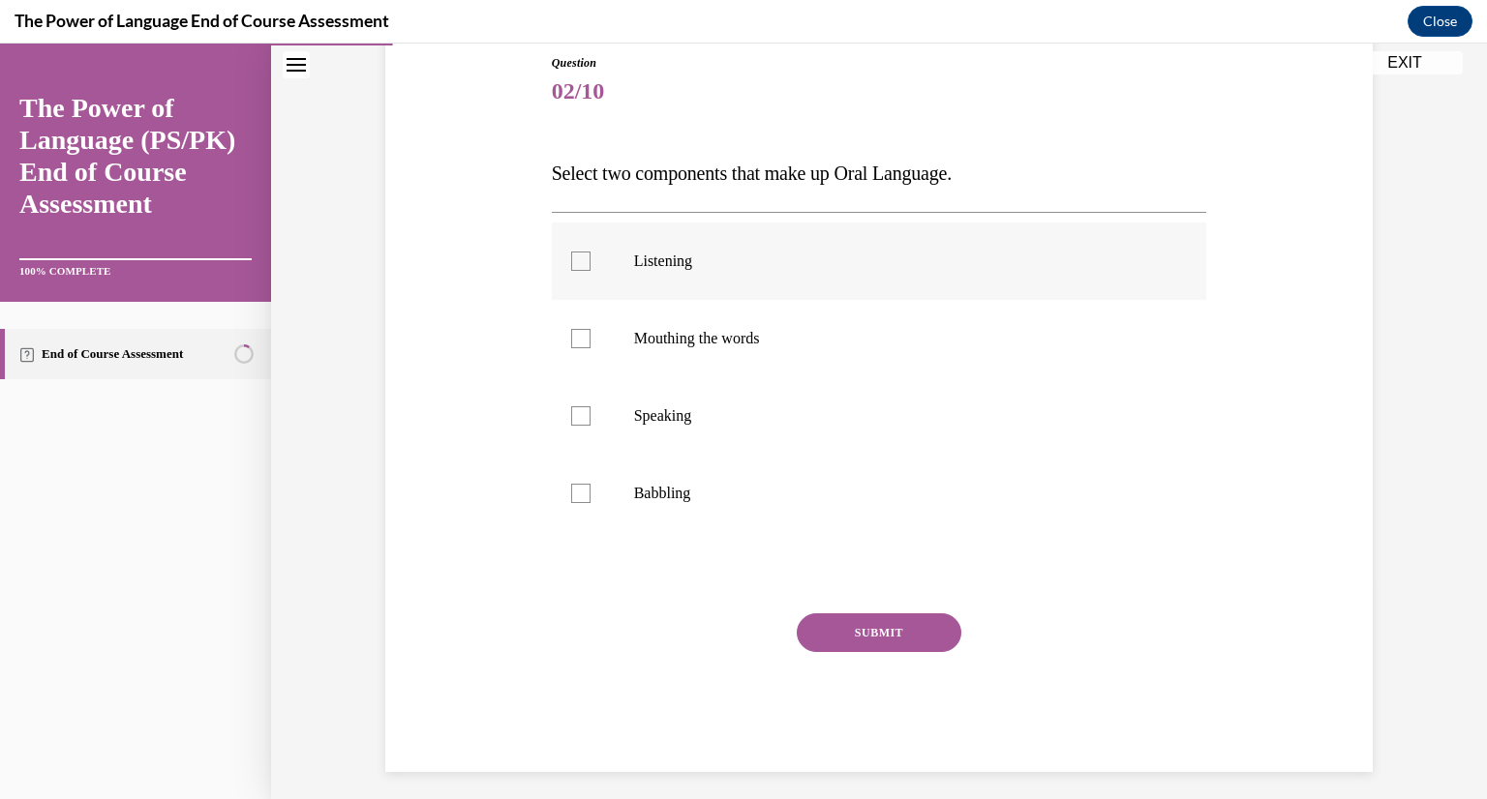
click at [571, 257] on div at bounding box center [580, 261] width 19 height 19
click at [571, 257] on input "Listening" at bounding box center [580, 261] width 19 height 19
checkbox input "true"
click at [590, 406] on label "Speaking" at bounding box center [879, 415] width 655 height 77
click at [590, 406] on input "Speaking" at bounding box center [580, 415] width 19 height 19
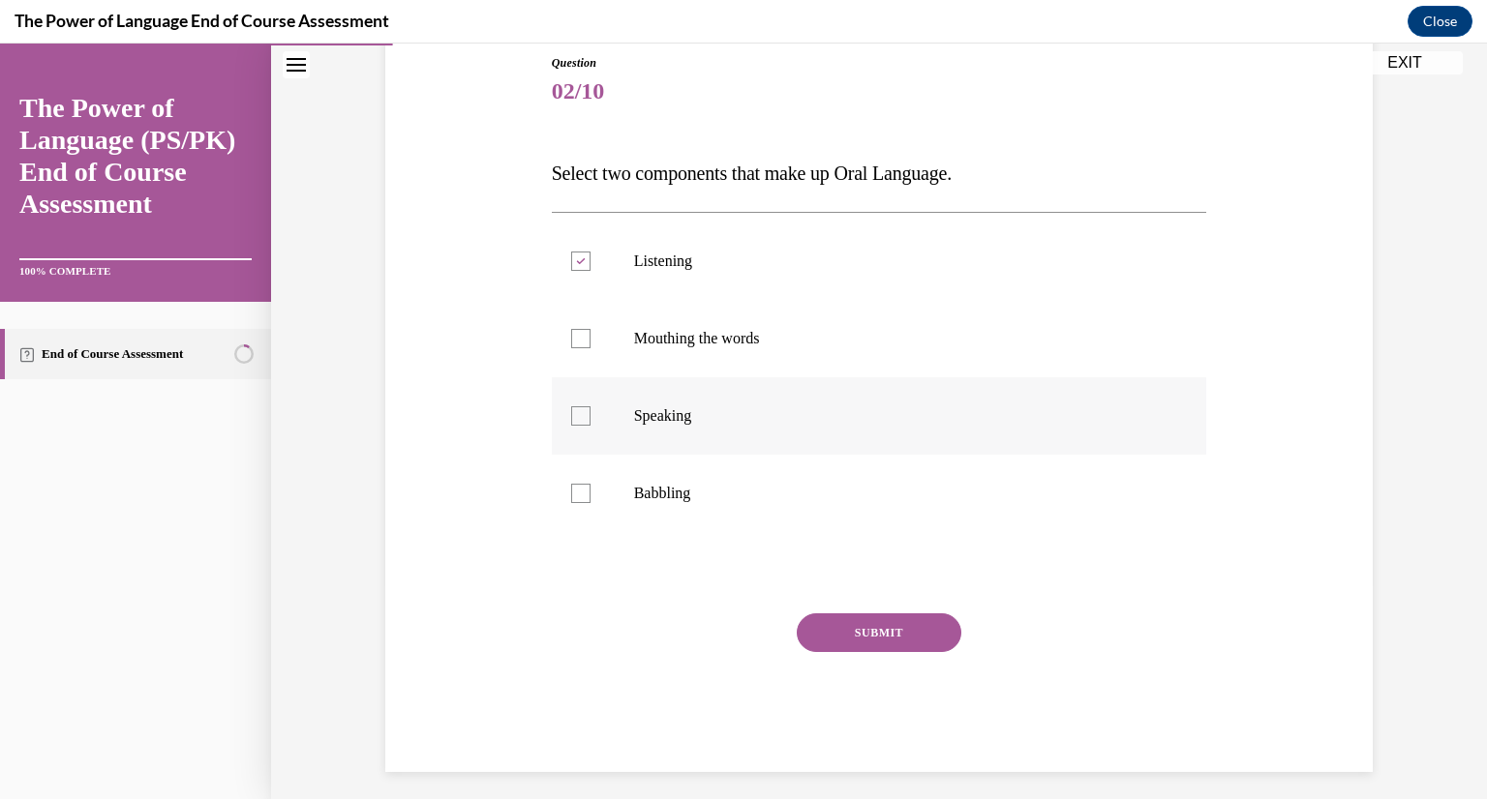
checkbox input "true"
click at [845, 642] on button "SUBMIT" at bounding box center [878, 633] width 165 height 39
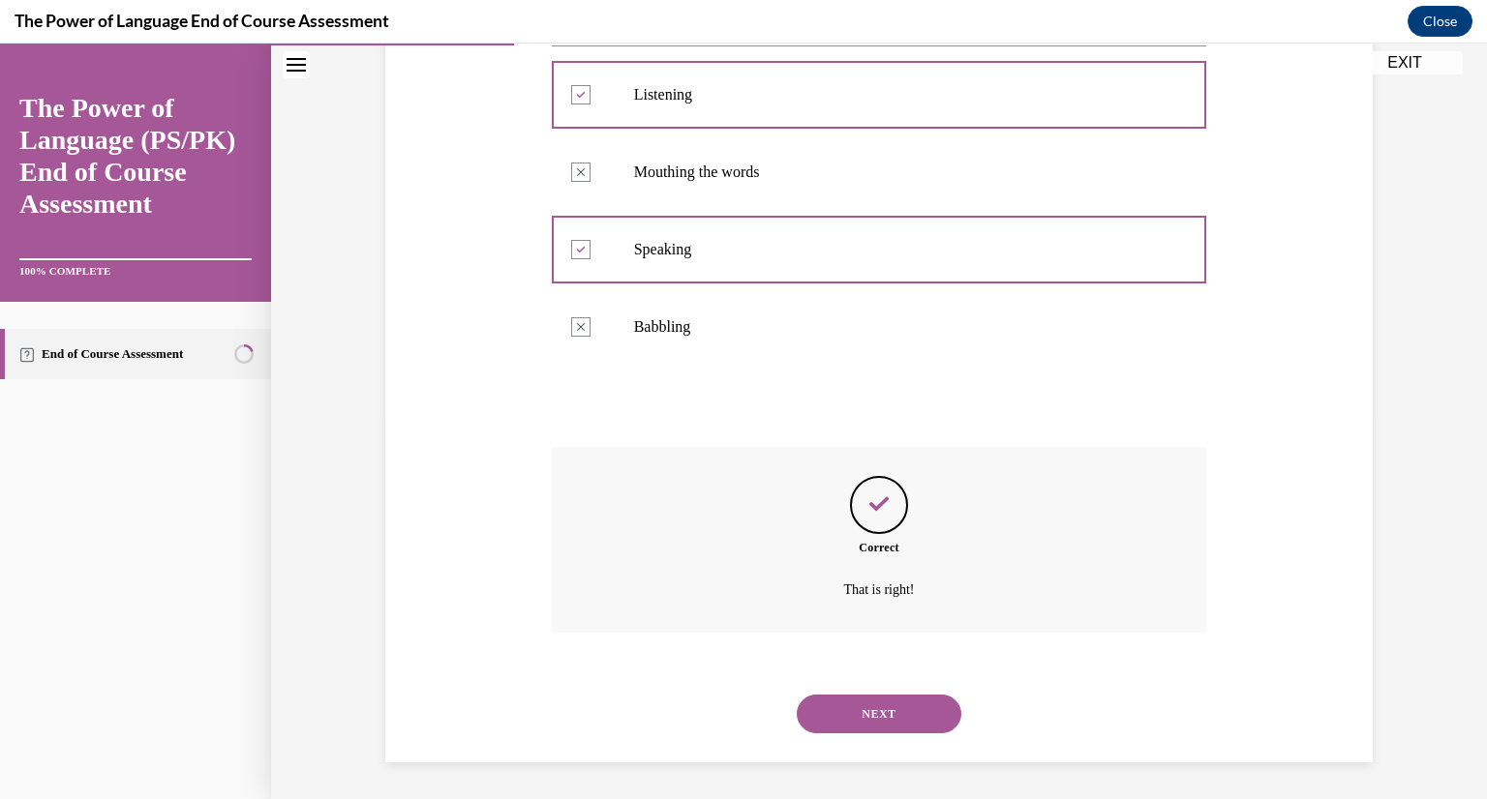
scroll to position [383, 0]
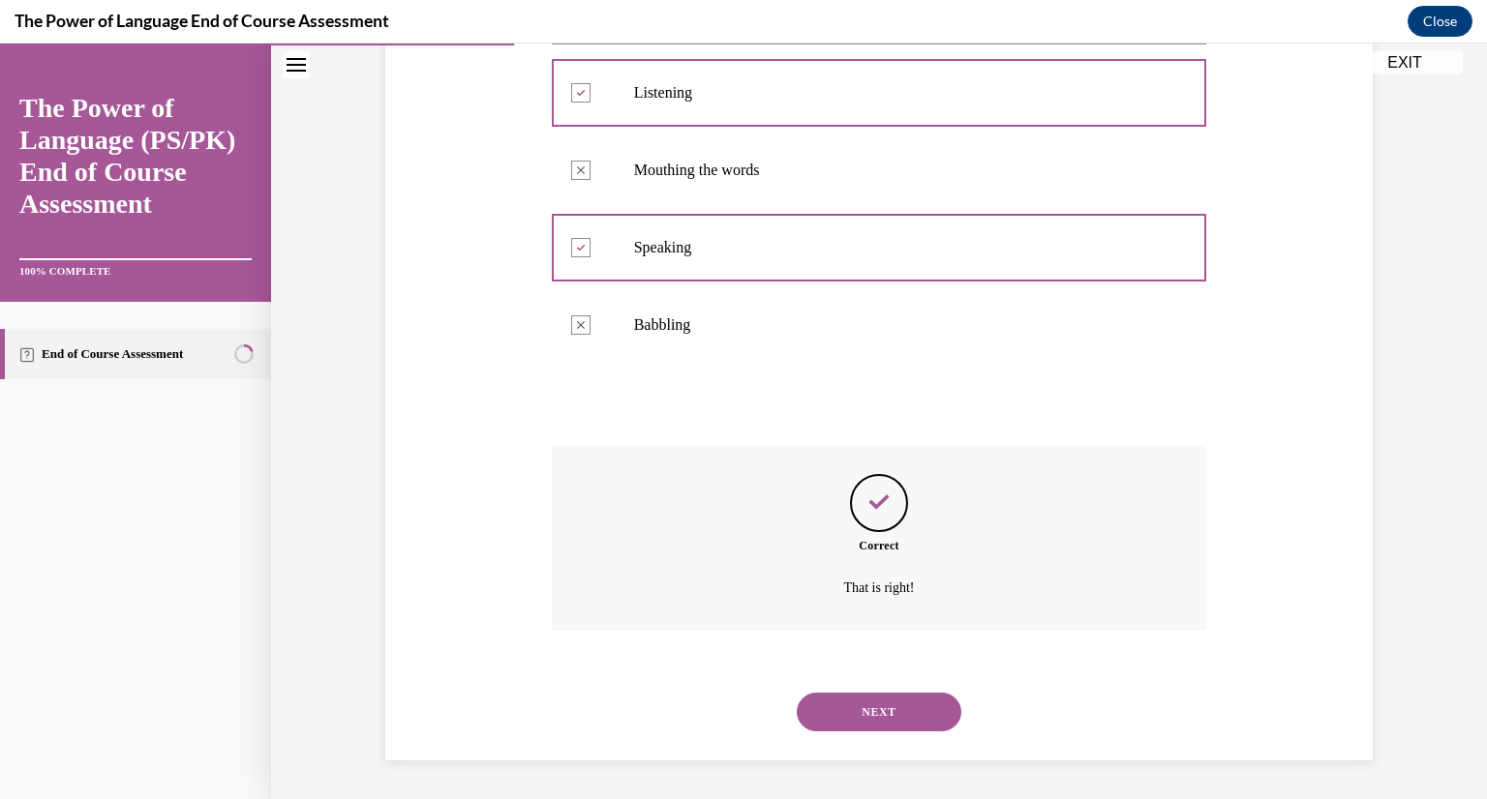
click at [863, 715] on button "NEXT" at bounding box center [878, 712] width 165 height 39
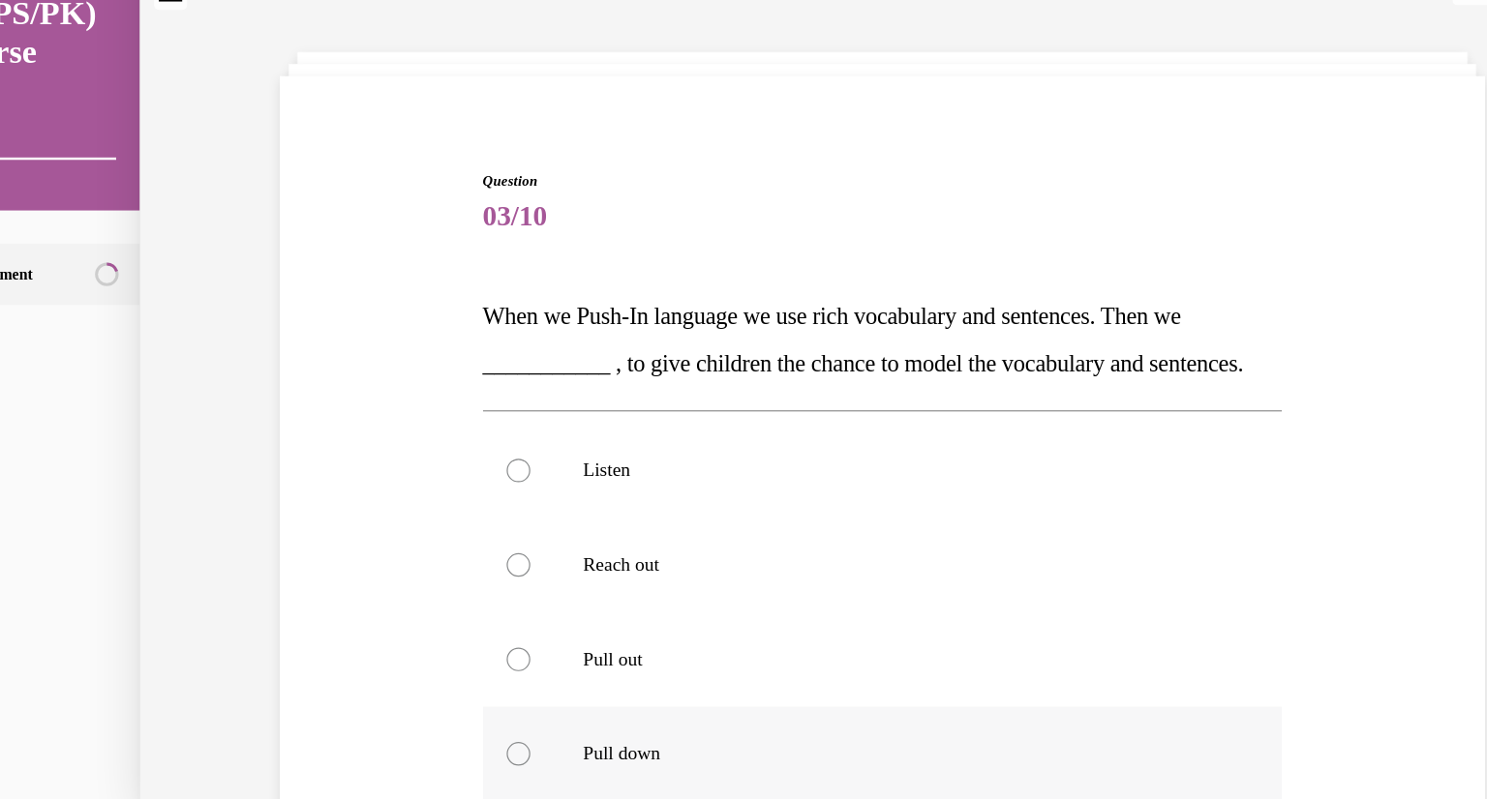
scroll to position [77, 0]
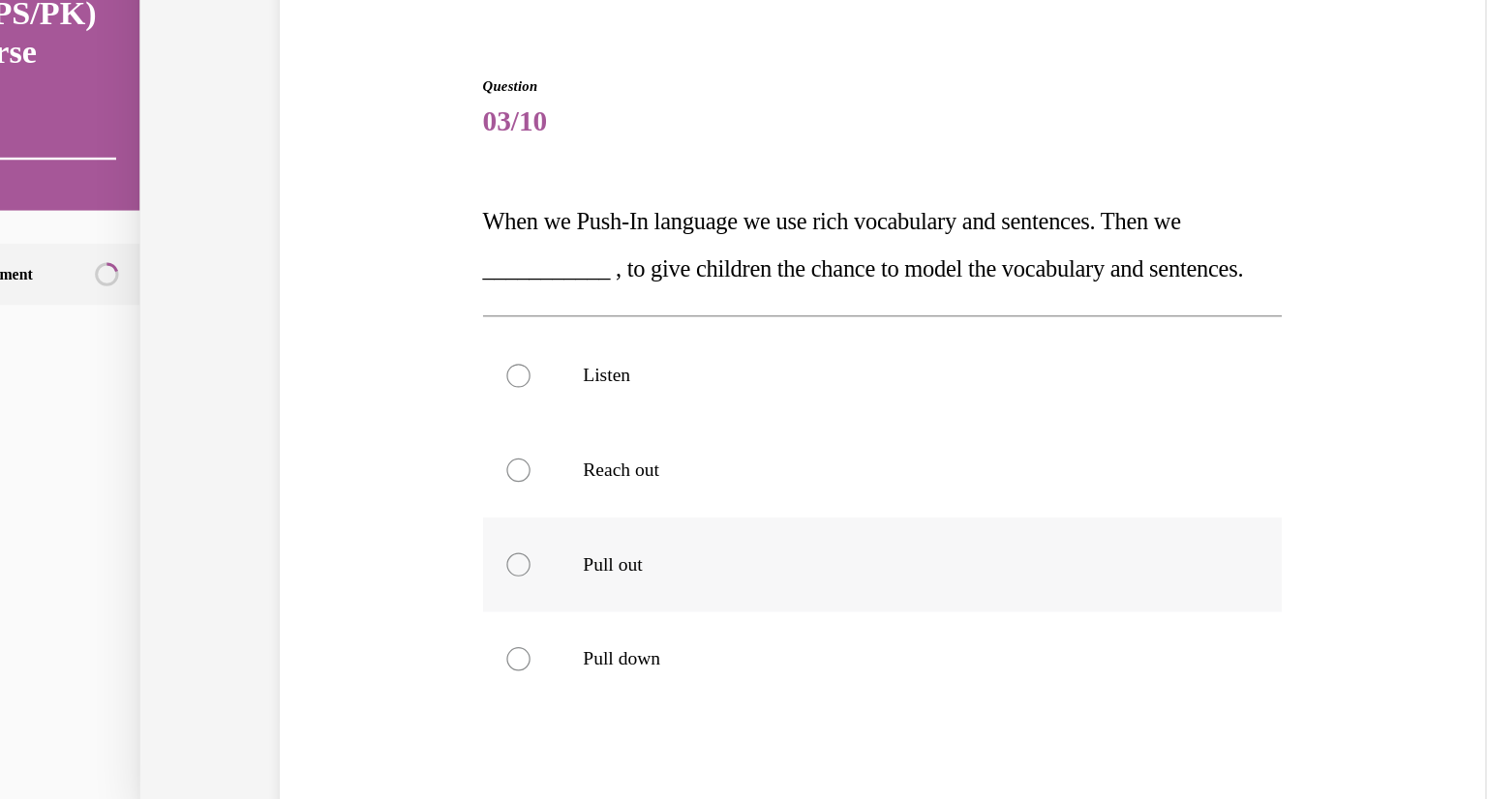
click at [397, 454] on div at bounding box center [389, 444] width 19 height 19
click at [397, 454] on input "Pull out" at bounding box center [389, 444] width 19 height 19
radio input "true"
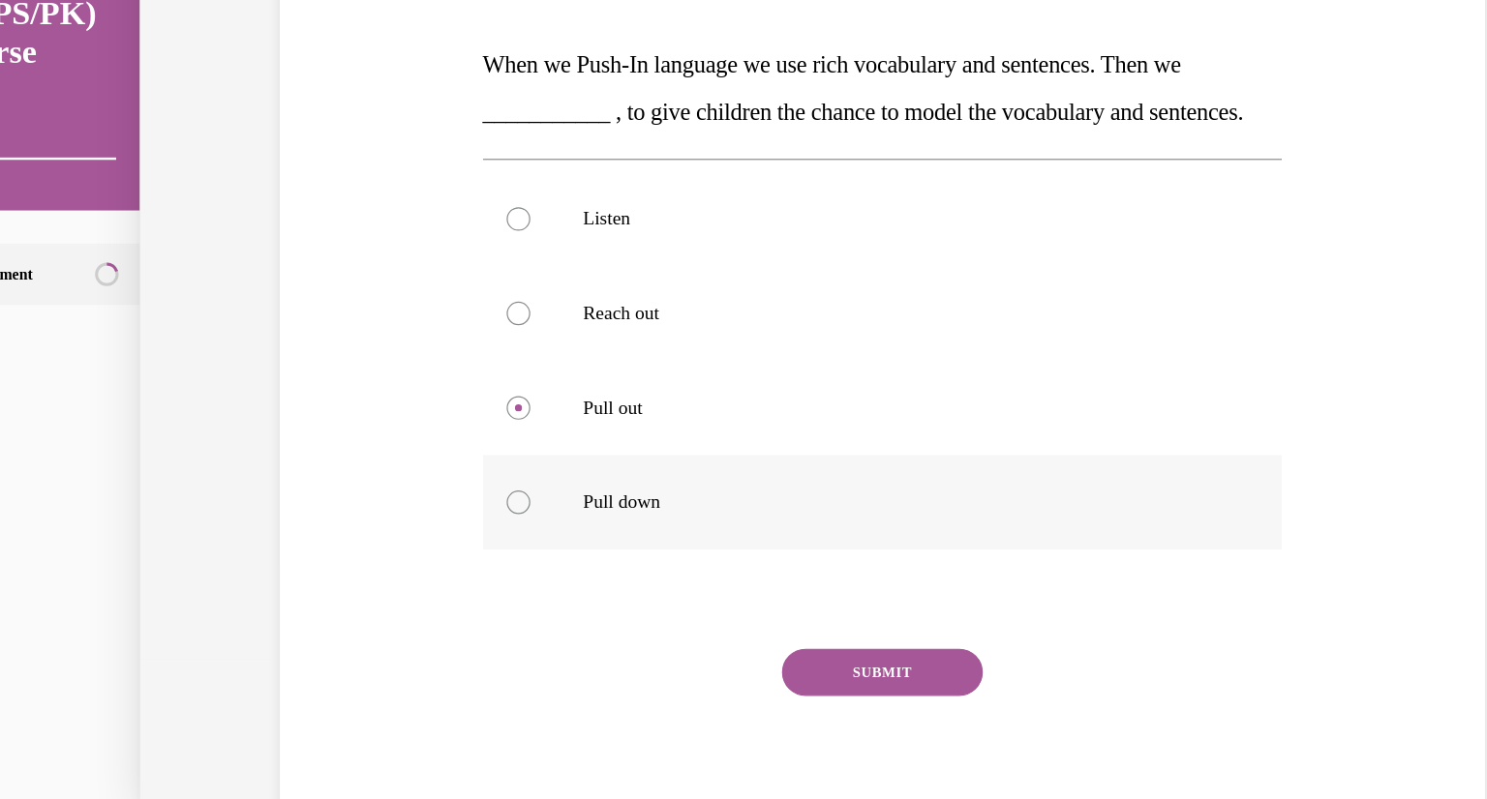
scroll to position [210, 0]
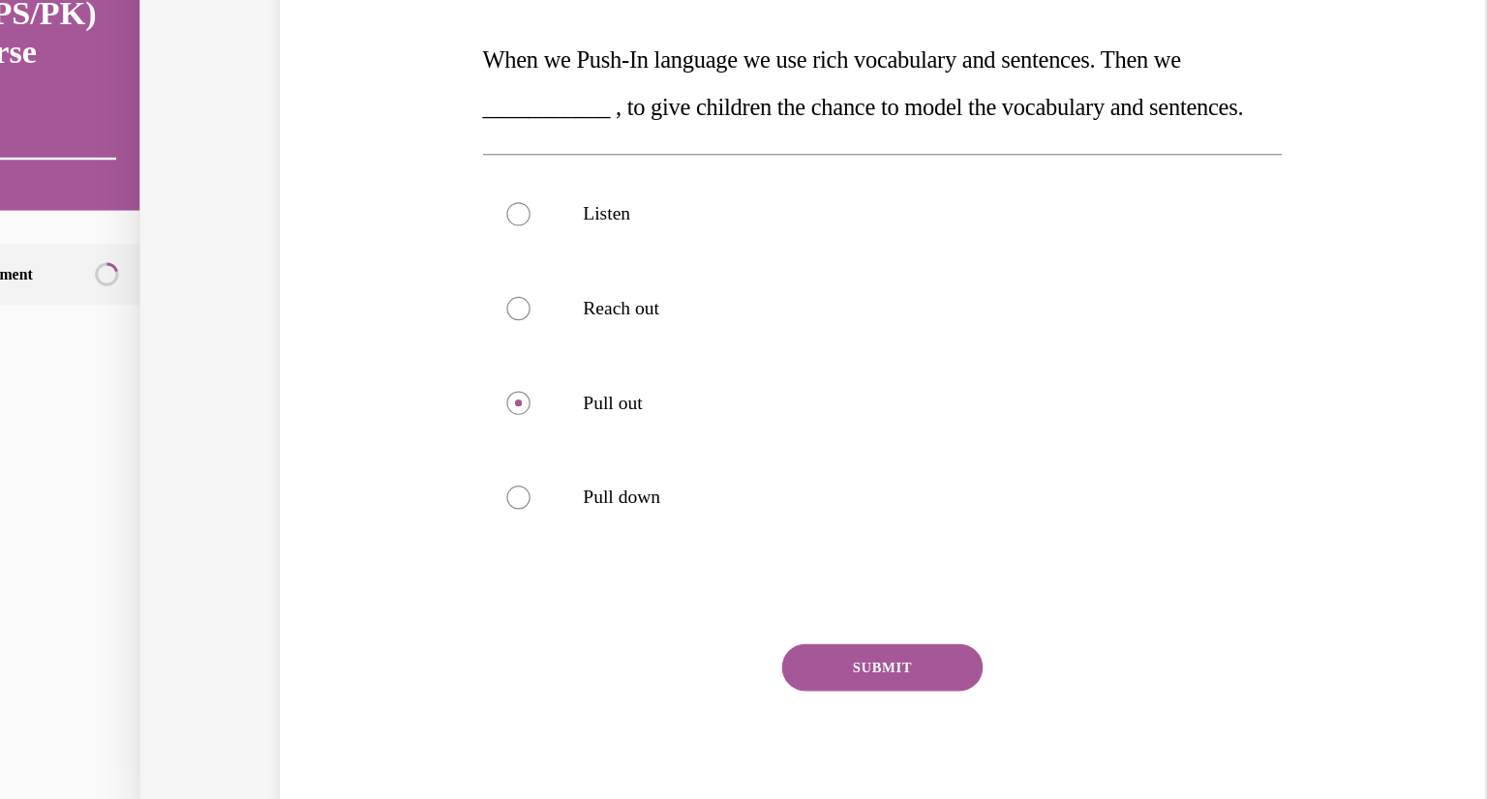
click at [659, 548] on button "SUBMIT" at bounding box center [688, 528] width 165 height 39
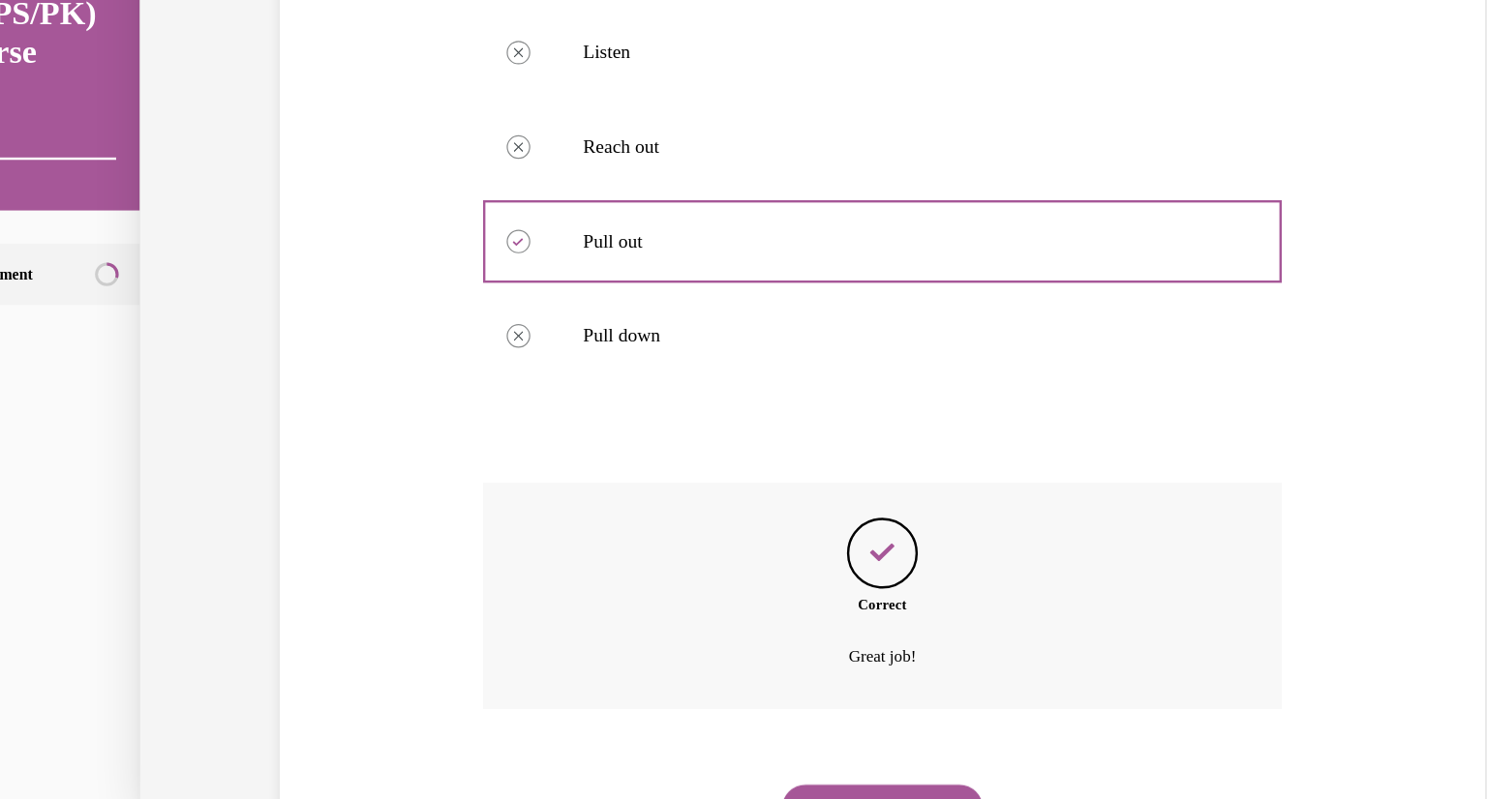
scroll to position [461, 0]
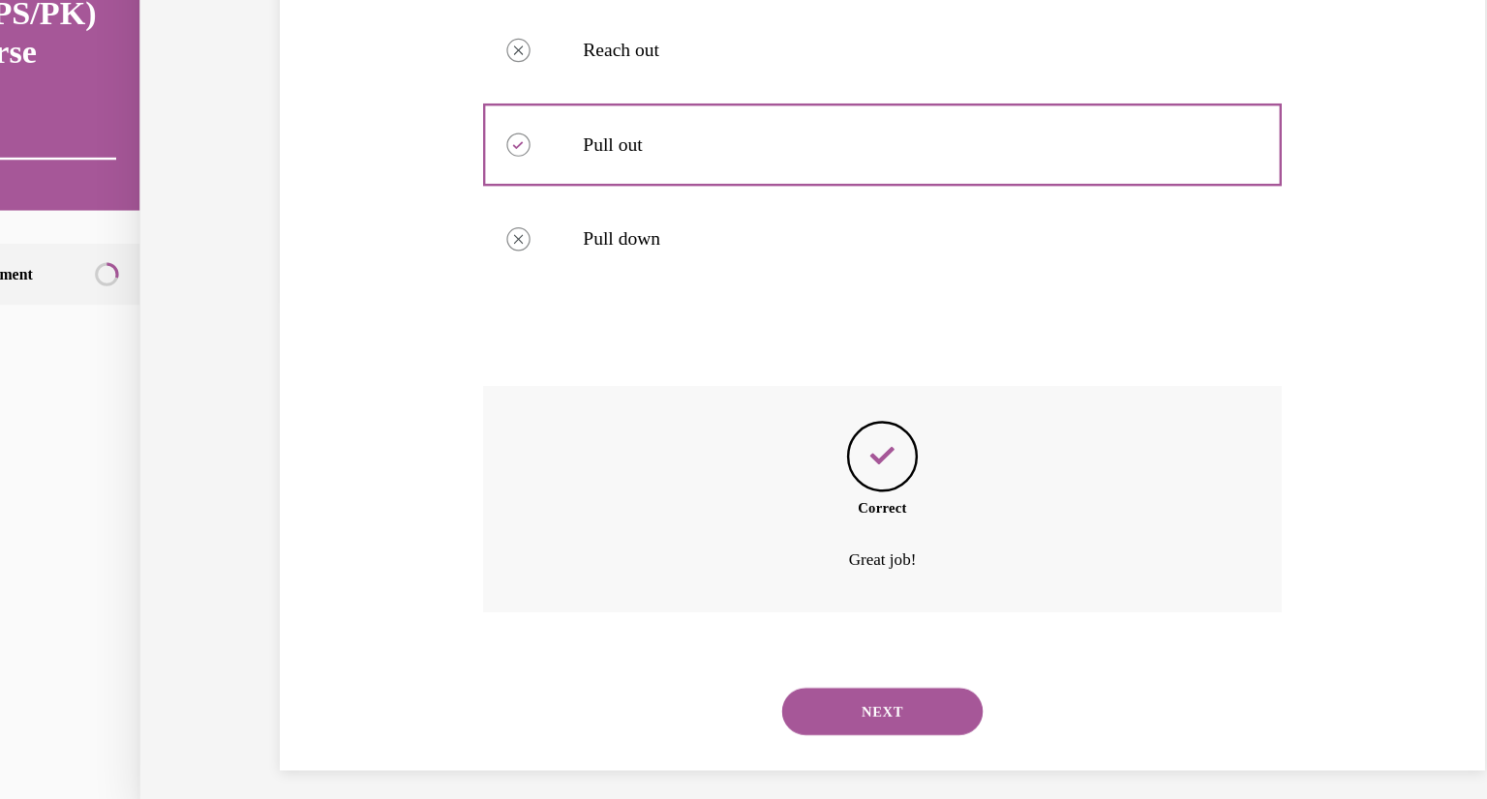
click at [659, 559] on button "NEXT" at bounding box center [688, 564] width 165 height 39
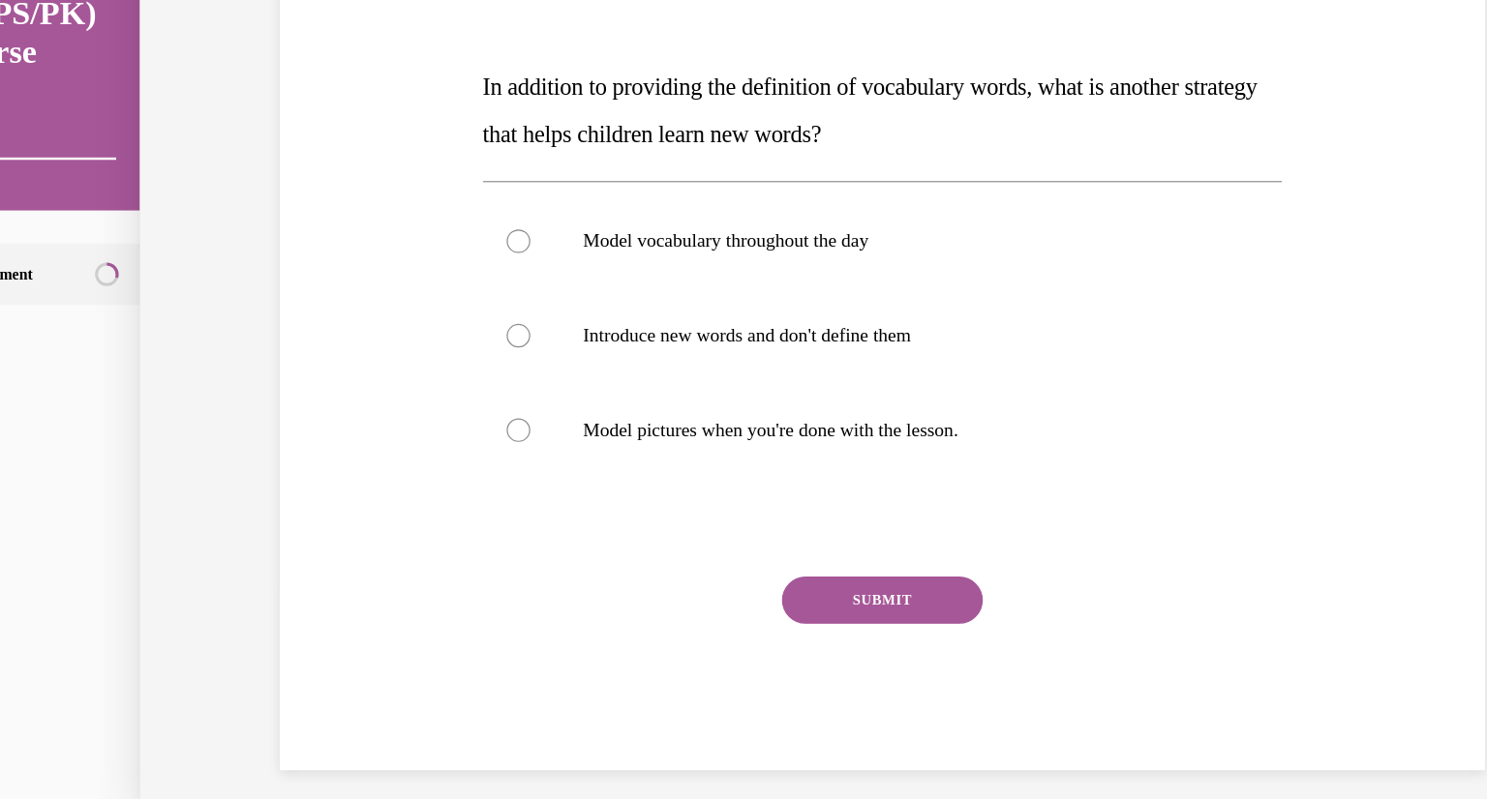
scroll to position [188, 0]
click at [404, 171] on label "Model vocabulary throughout the day" at bounding box center [688, 178] width 655 height 77
click at [400, 171] on input "Model vocabulary throughout the day" at bounding box center [389, 178] width 19 height 19
radio input "true"
click at [677, 463] on button "SUBMIT" at bounding box center [688, 473] width 165 height 39
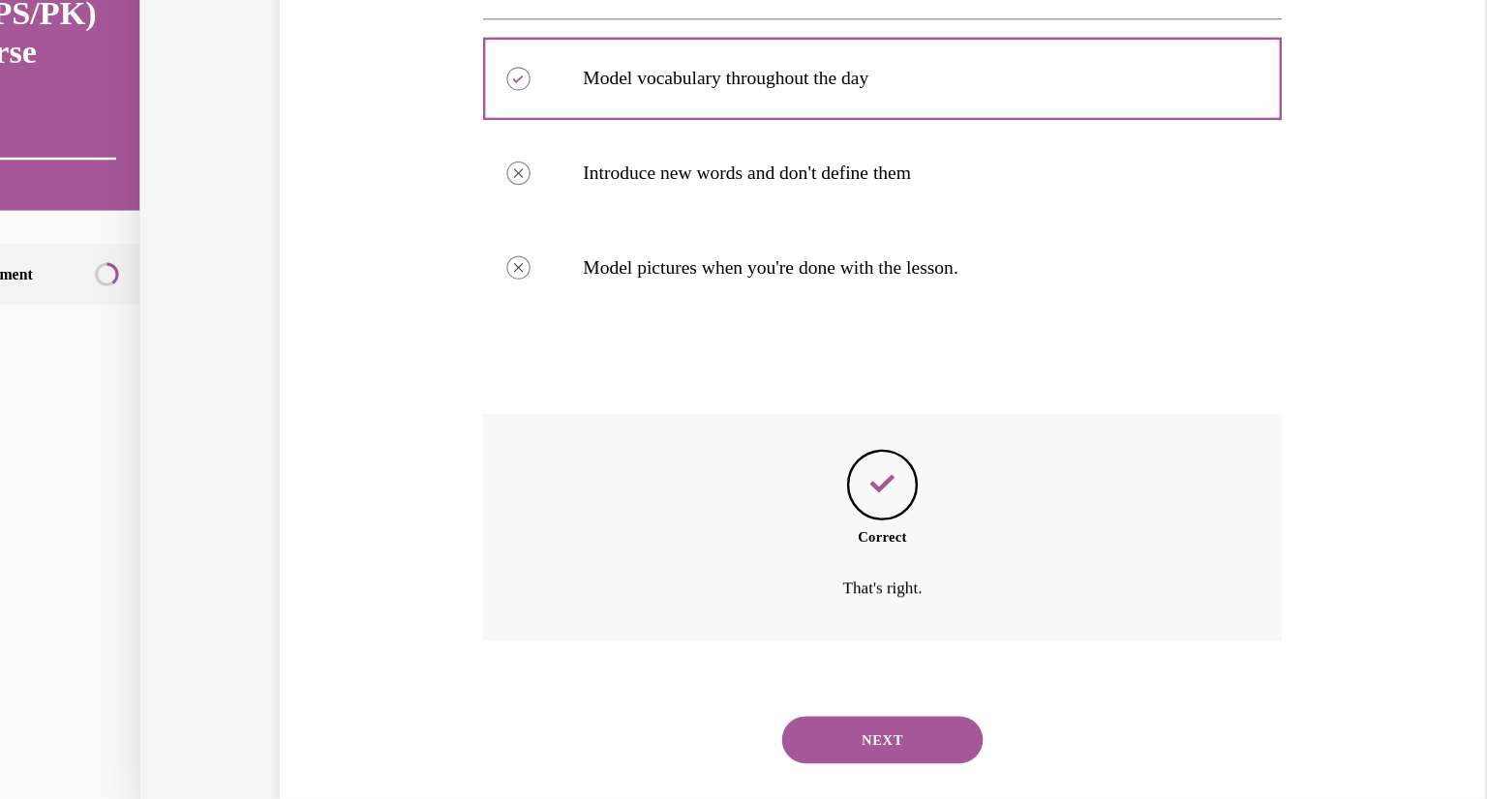
scroll to position [345, 0]
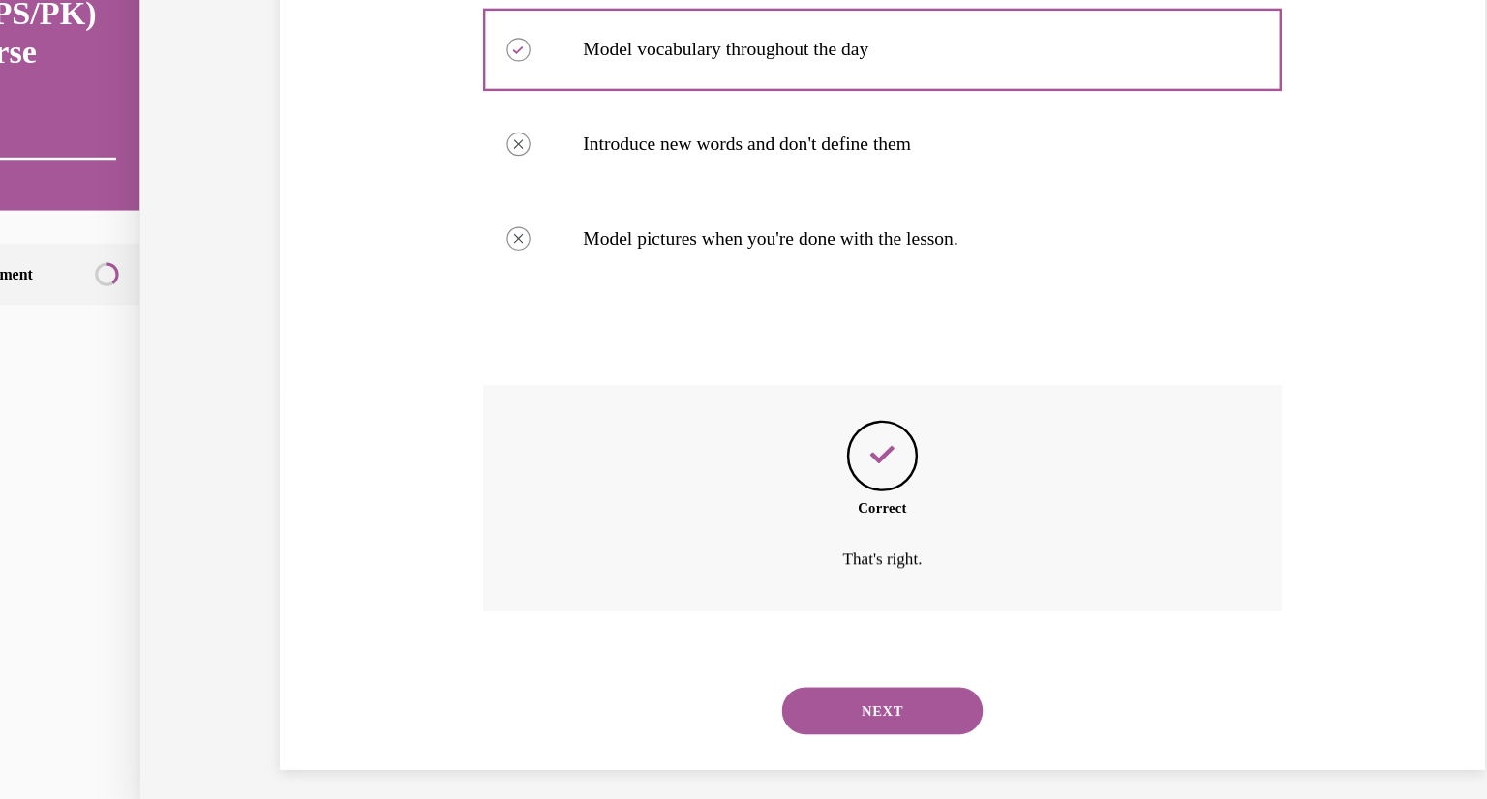
click at [659, 569] on button "NEXT" at bounding box center [688, 564] width 165 height 39
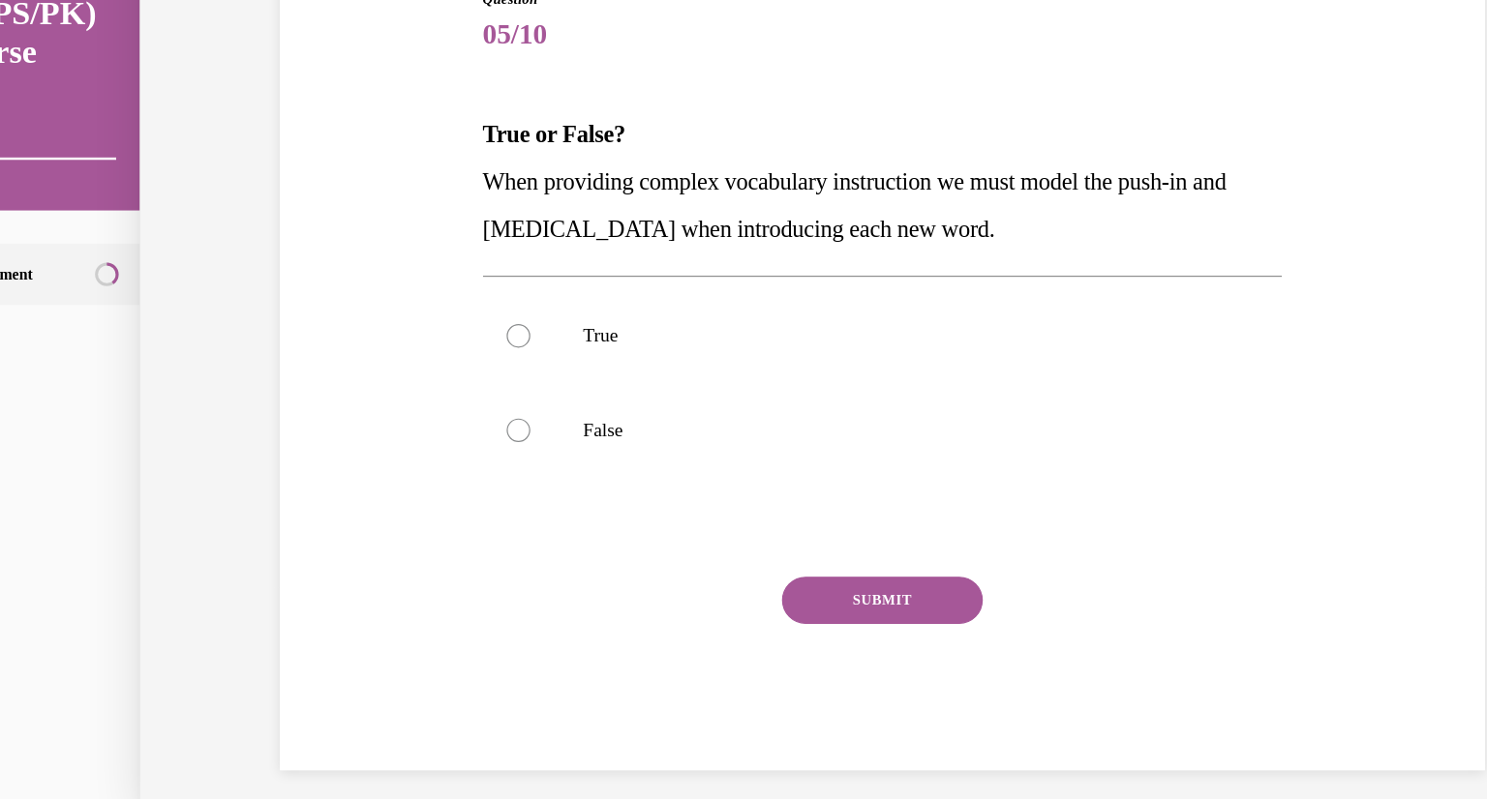
scroll to position [149, 0]
click at [390, 245] on label "True" at bounding box center [688, 256] width 655 height 77
click at [390, 247] on input "True" at bounding box center [389, 256] width 19 height 19
radio input "true"
click at [676, 475] on button "SUBMIT" at bounding box center [688, 473] width 165 height 39
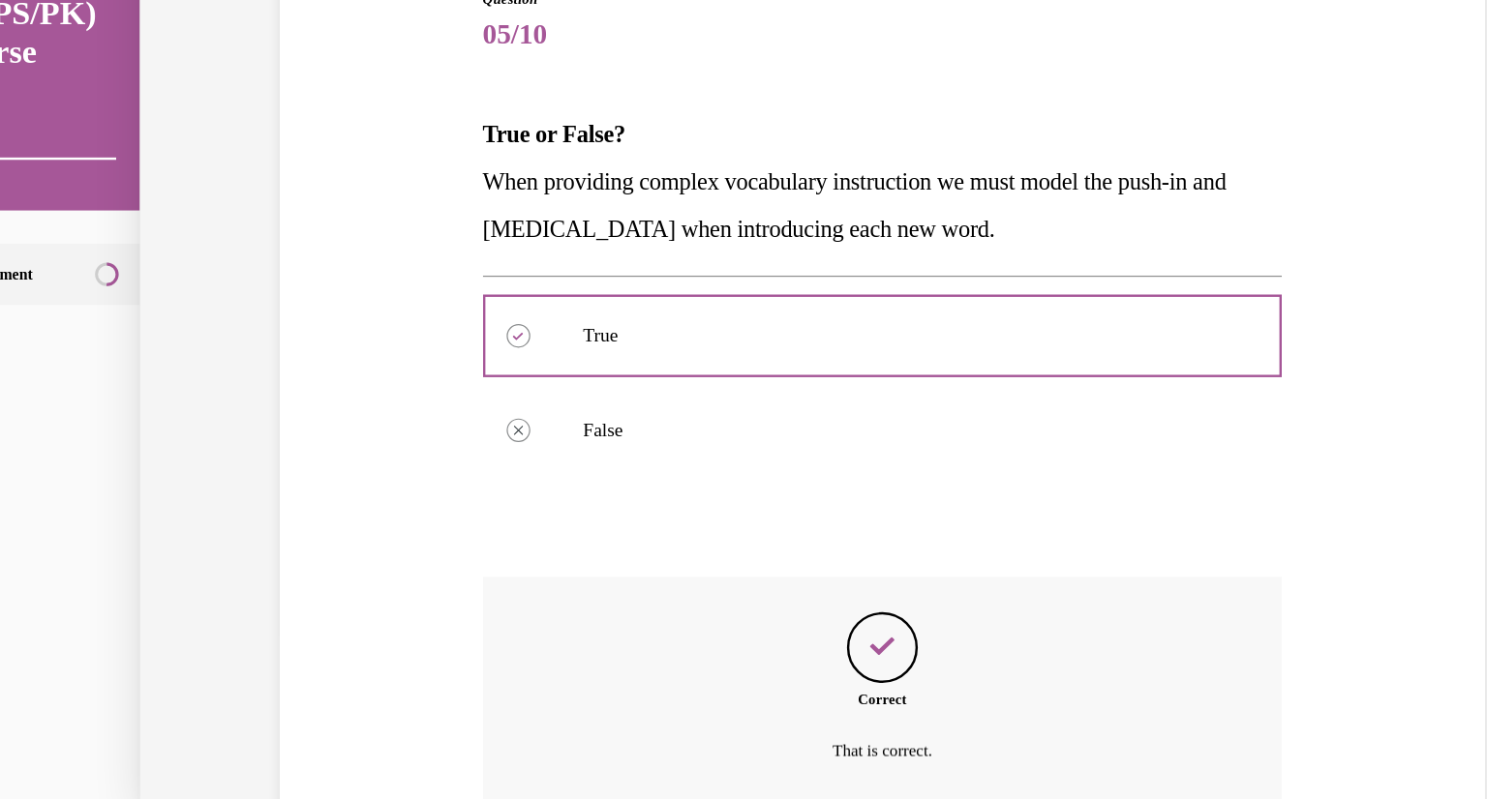
scroll to position [306, 0]
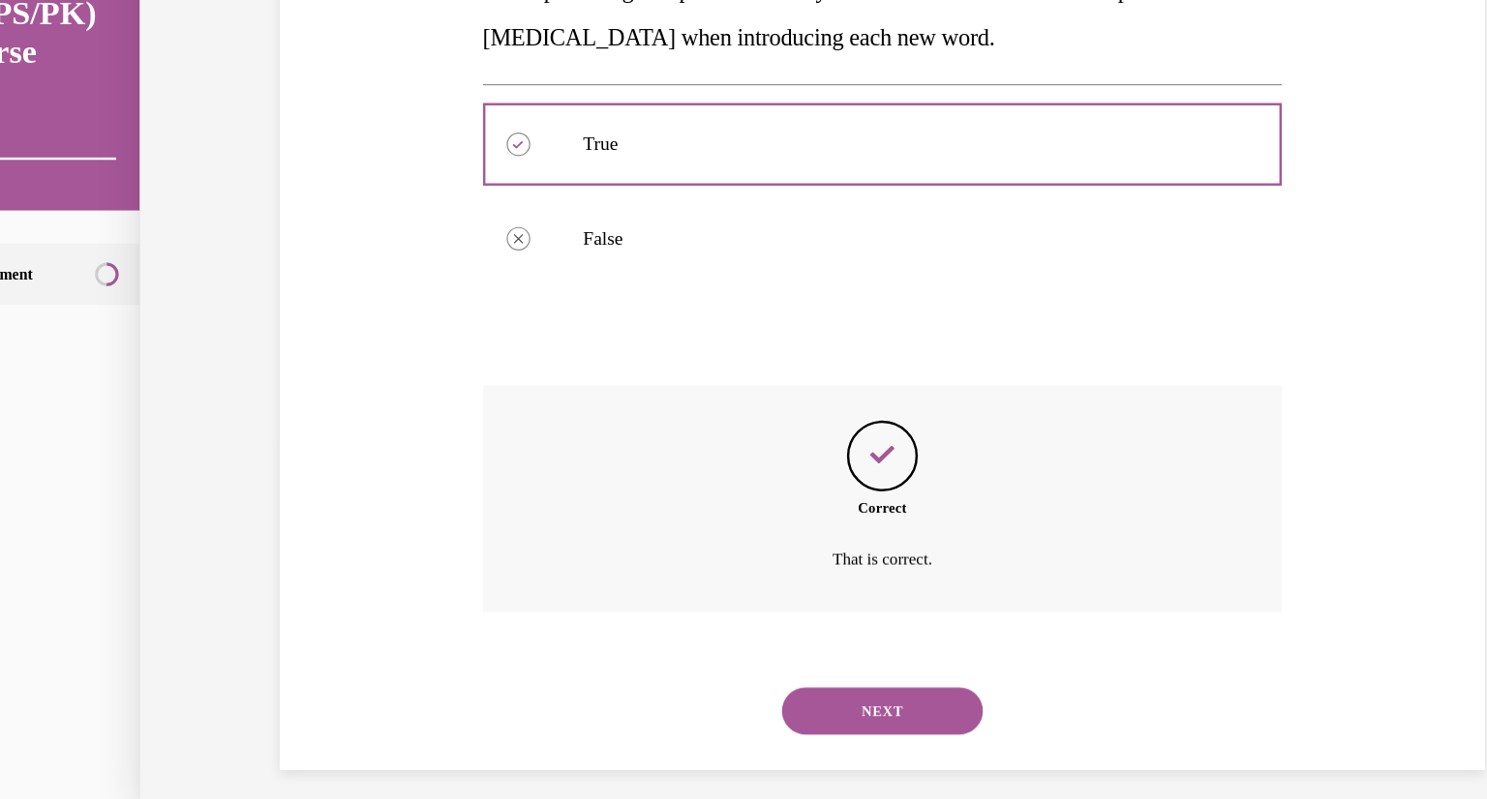
click at [649, 575] on button "NEXT" at bounding box center [688, 564] width 165 height 39
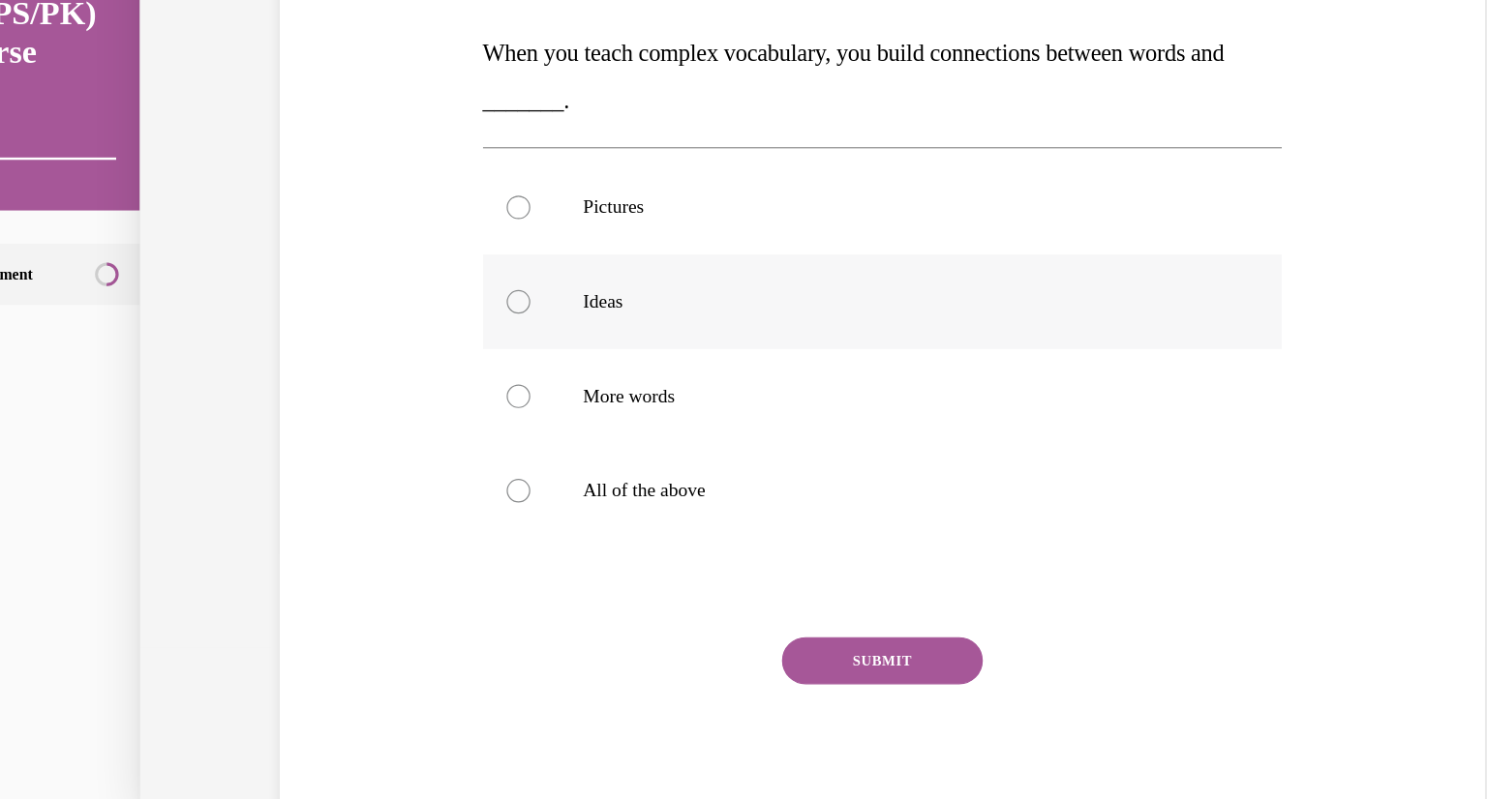
click at [389, 234] on div at bounding box center [389, 228] width 19 height 19
click at [389, 234] on input "Ideas" at bounding box center [389, 228] width 19 height 19
radio input "true"
click at [677, 514] on button "SUBMIT" at bounding box center [688, 522] width 165 height 39
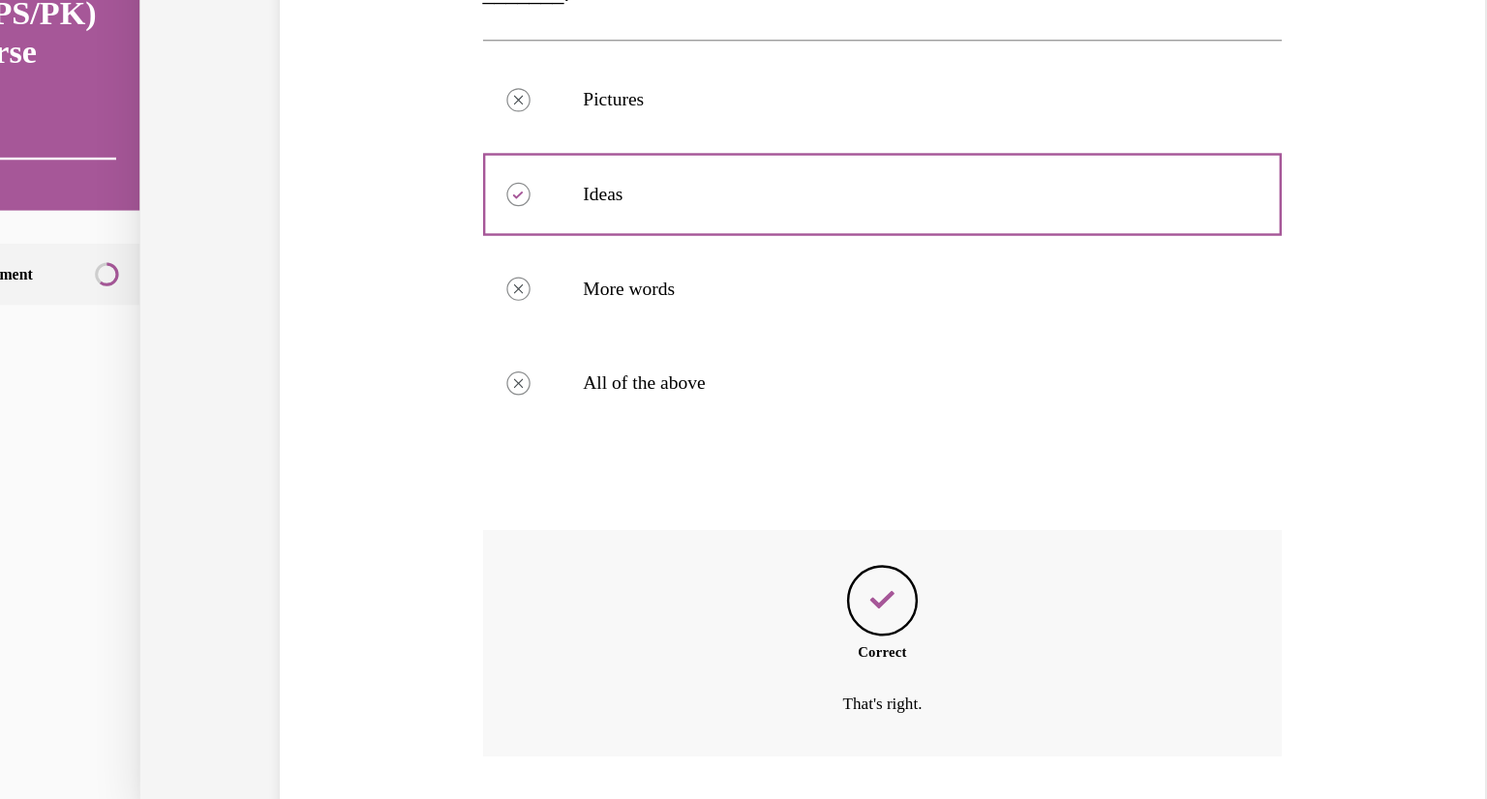
scroll to position [422, 0]
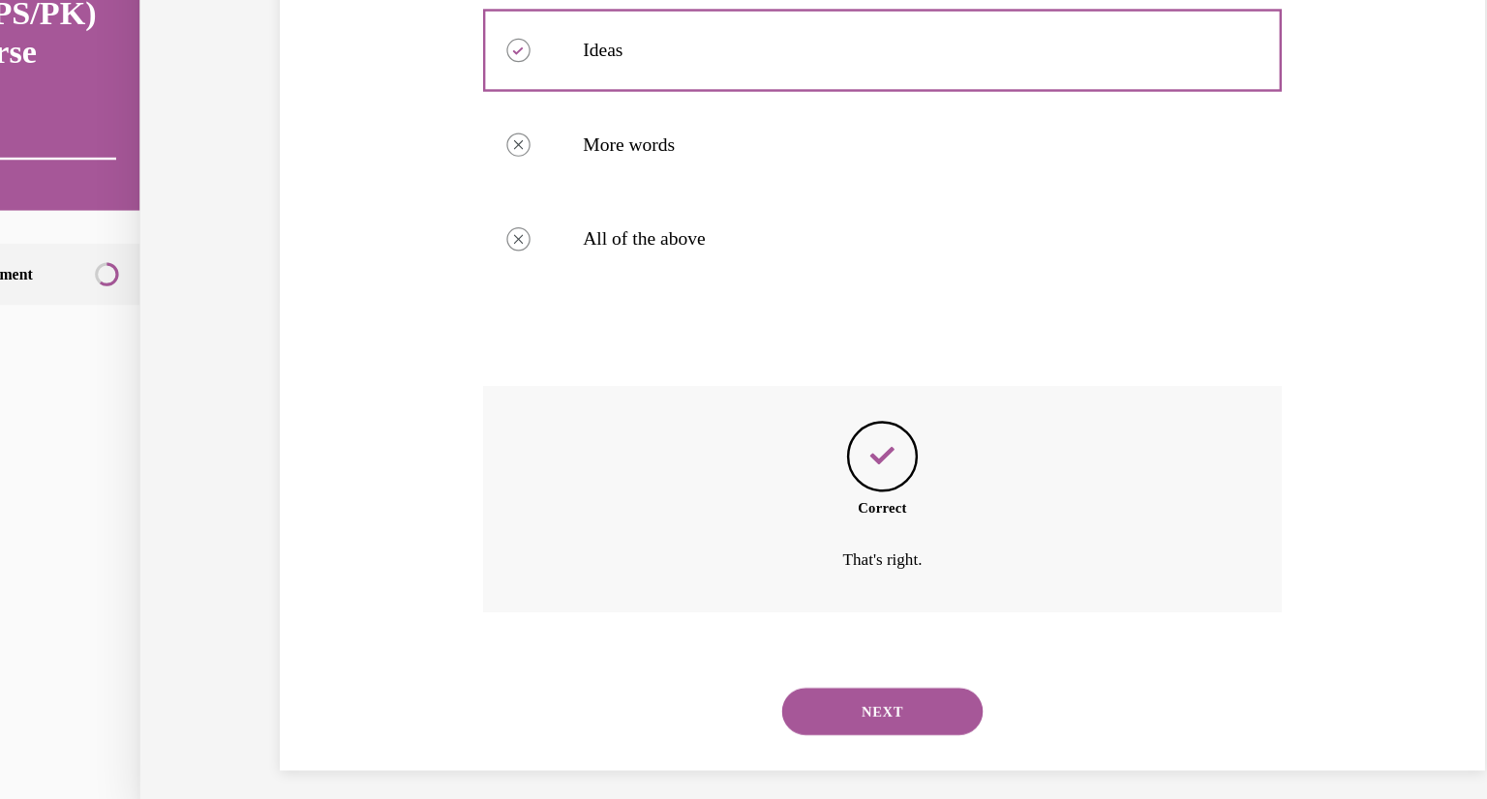
click at [661, 557] on button "NEXT" at bounding box center [688, 564] width 165 height 39
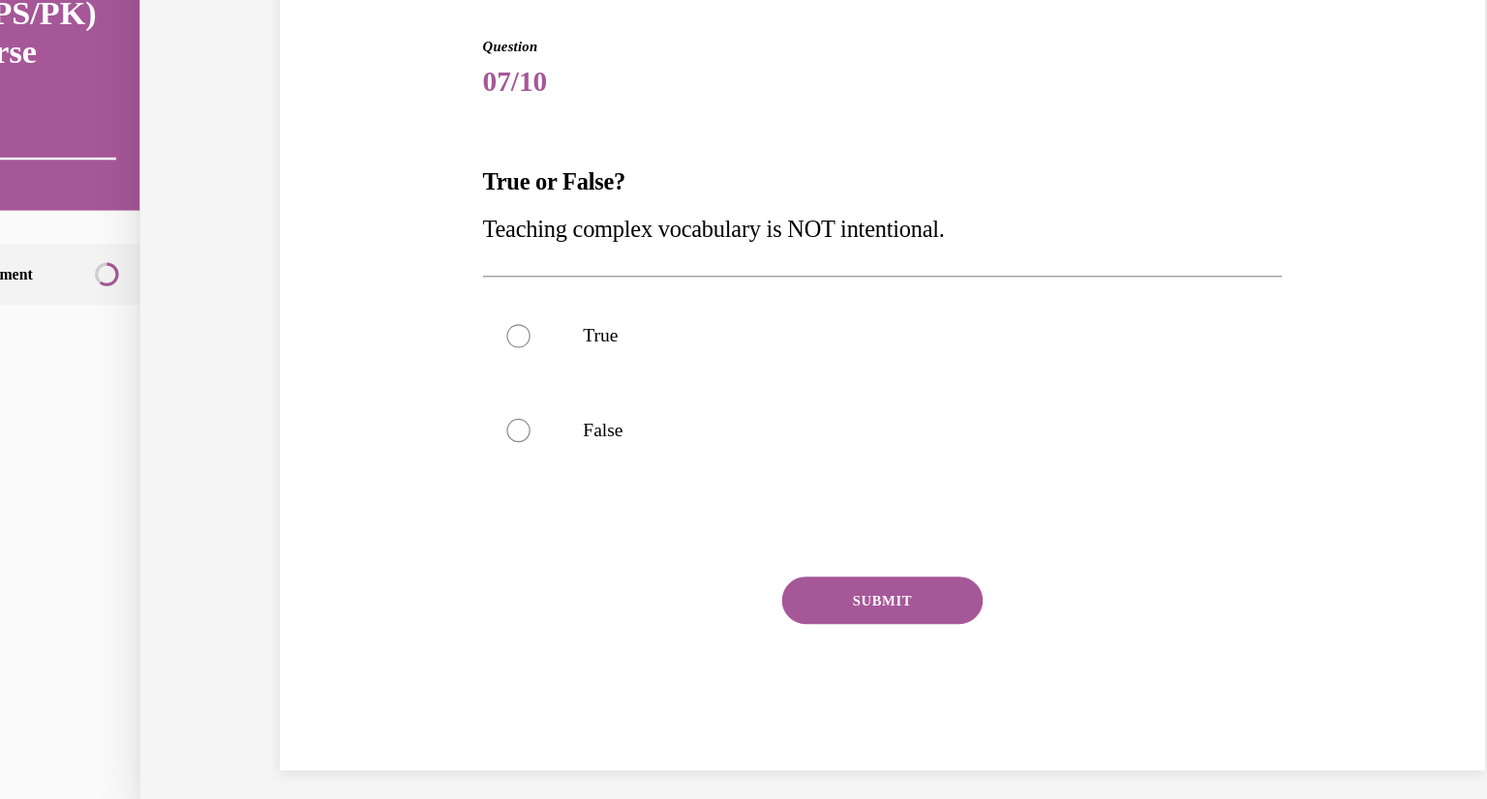
scroll to position [110, 0]
click at [387, 328] on div at bounding box center [389, 333] width 19 height 19
click at [387, 328] on input "False" at bounding box center [389, 333] width 19 height 19
radio input "true"
click at [671, 467] on button "SUBMIT" at bounding box center [688, 473] width 165 height 39
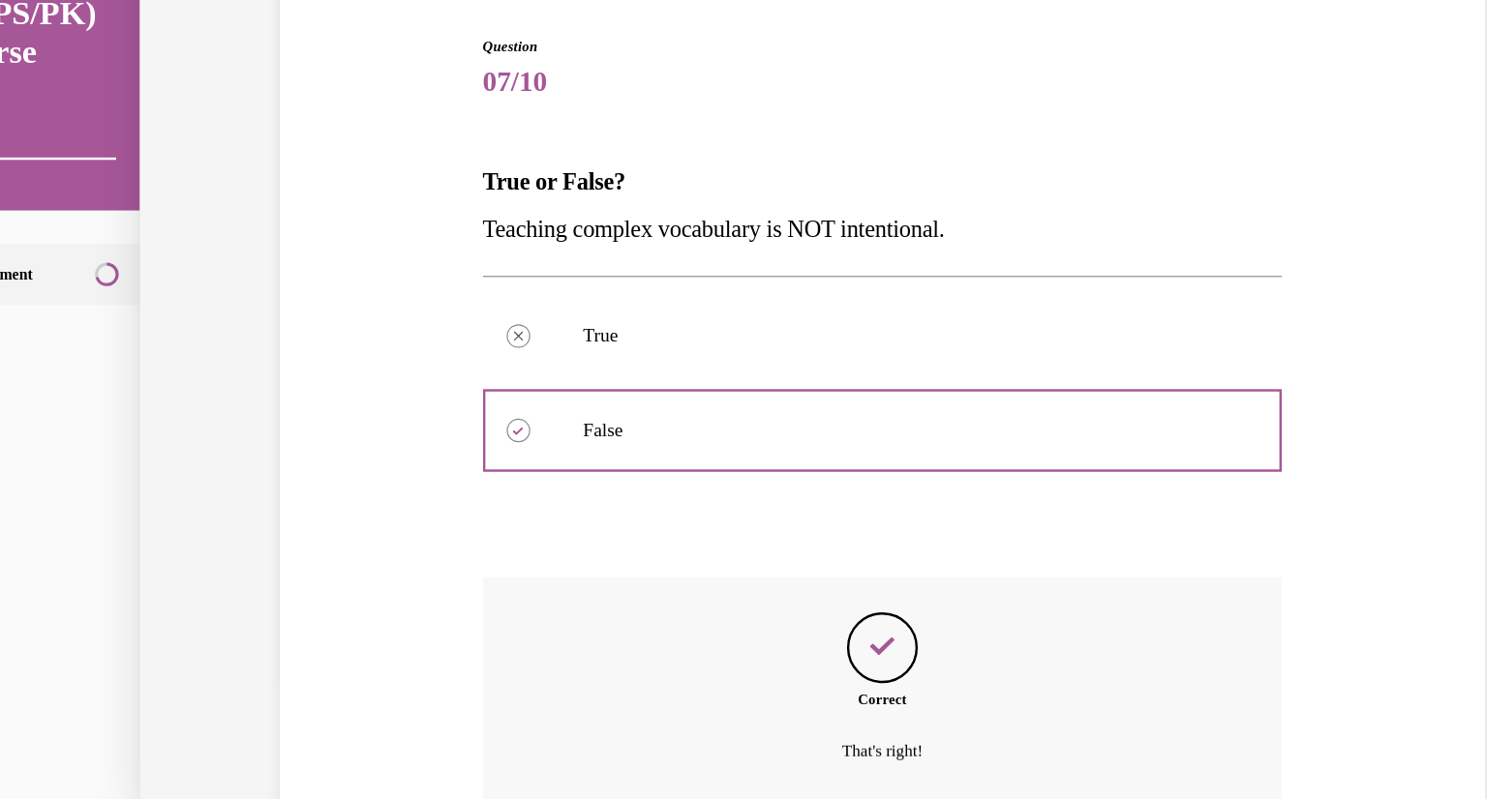
scroll to position [267, 0]
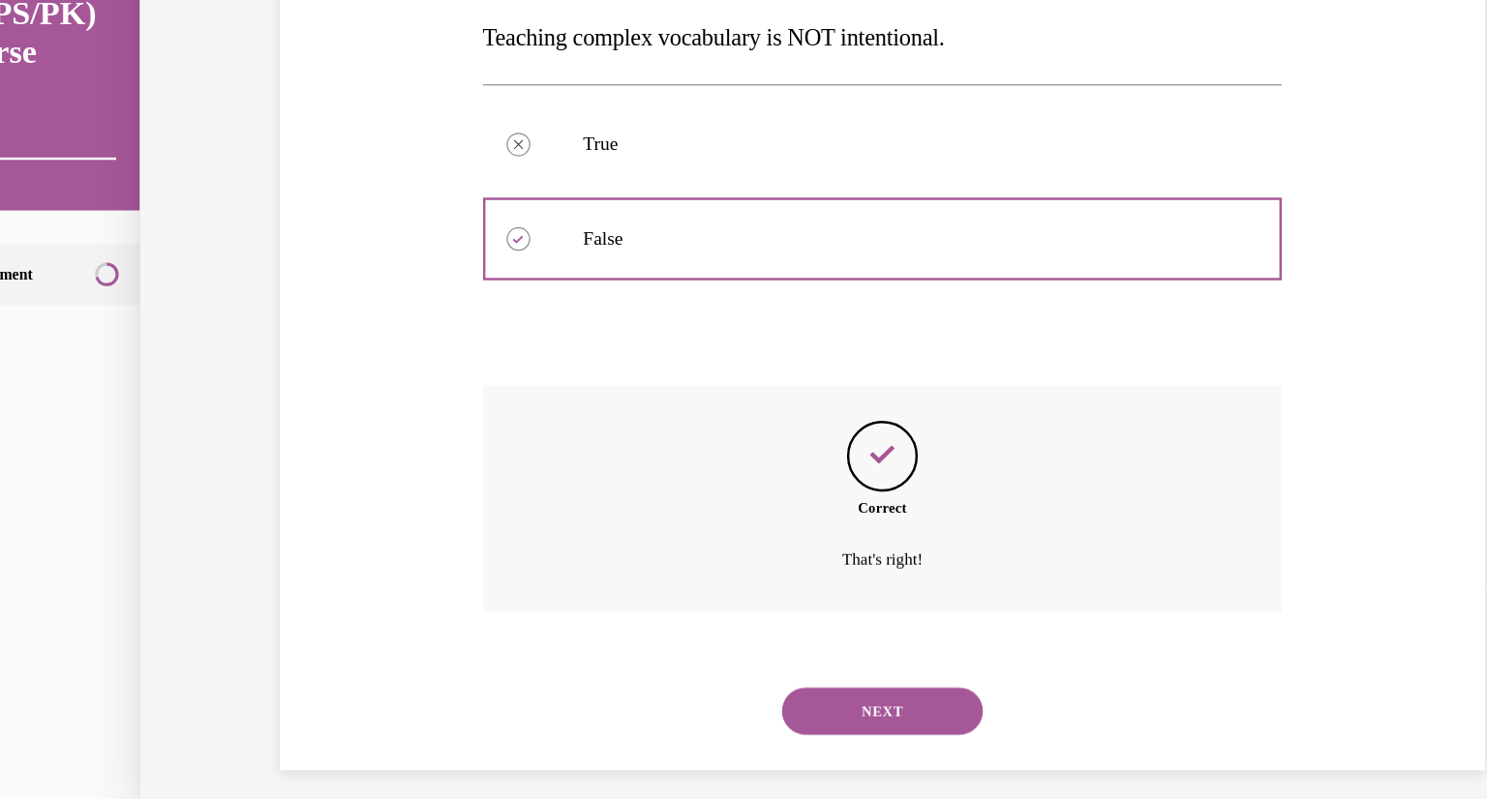
click at [636, 560] on button "NEXT" at bounding box center [688, 564] width 165 height 39
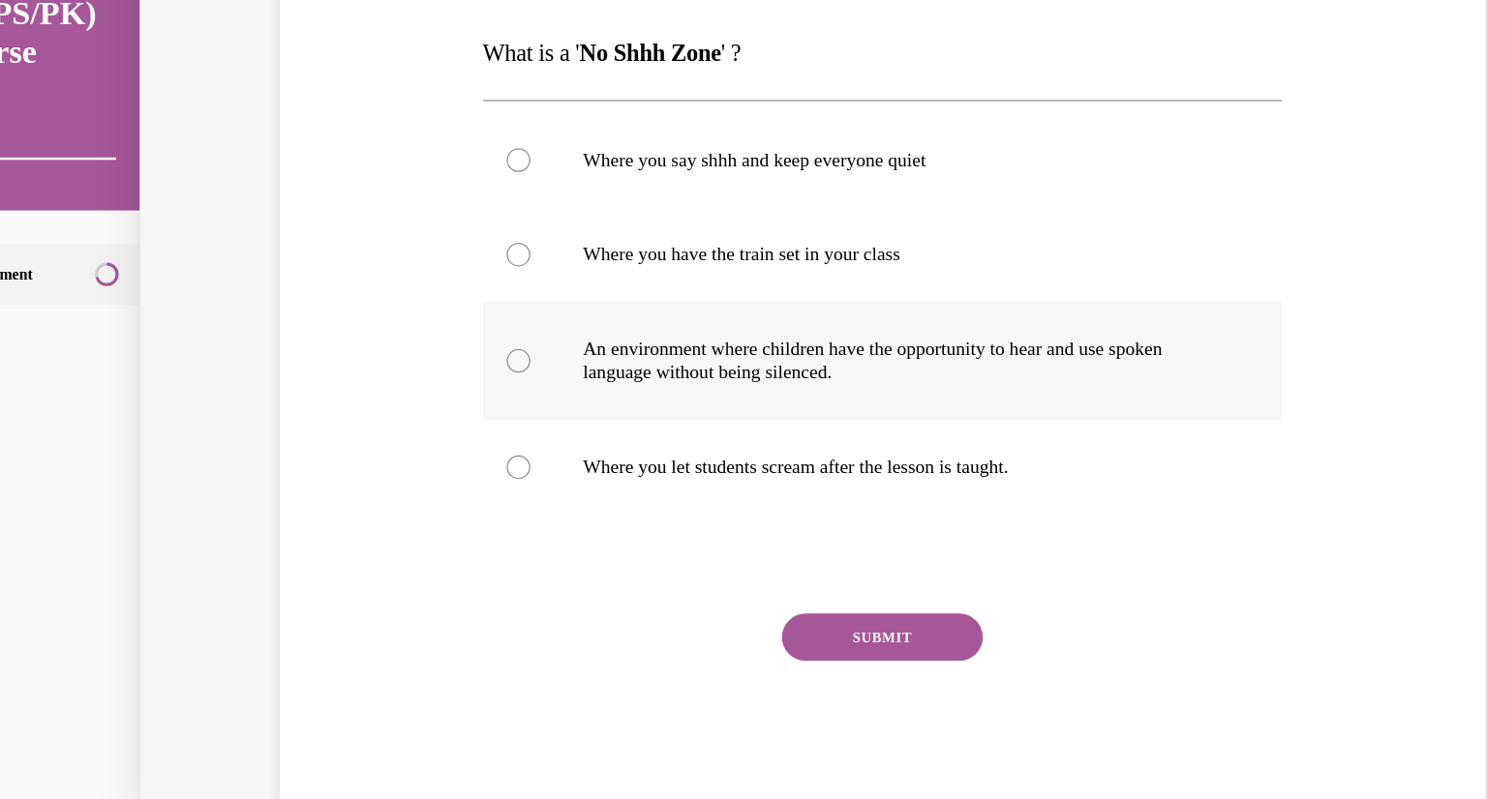
click at [383, 272] on div at bounding box center [389, 276] width 19 height 19
click at [383, 272] on input "An environment where children have the opportunity to hear and use spoken langu…" at bounding box center [389, 276] width 19 height 19
radio input "true"
click at [684, 484] on button "SUBMIT" at bounding box center [688, 503] width 165 height 39
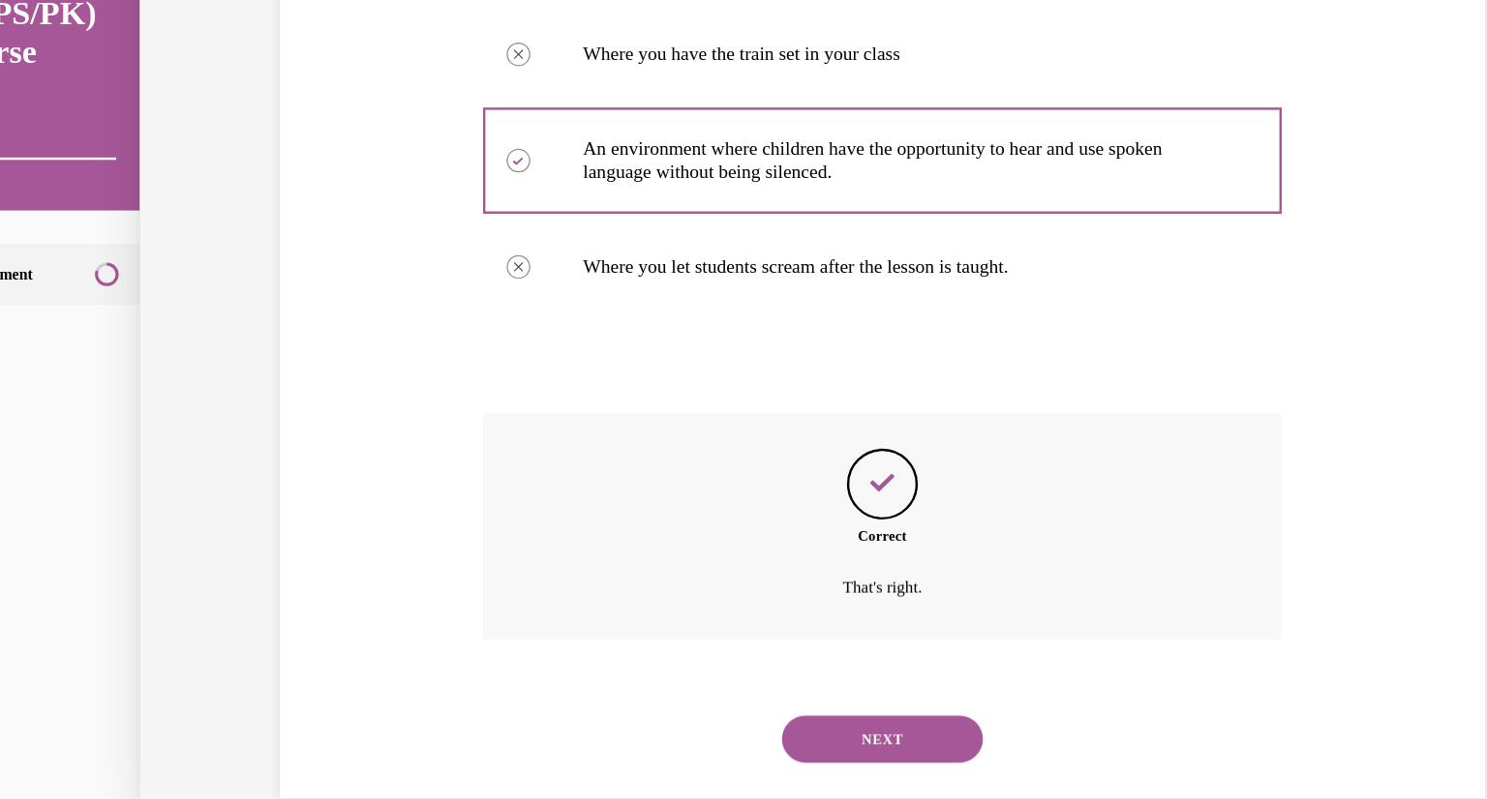
scroll to position [403, 0]
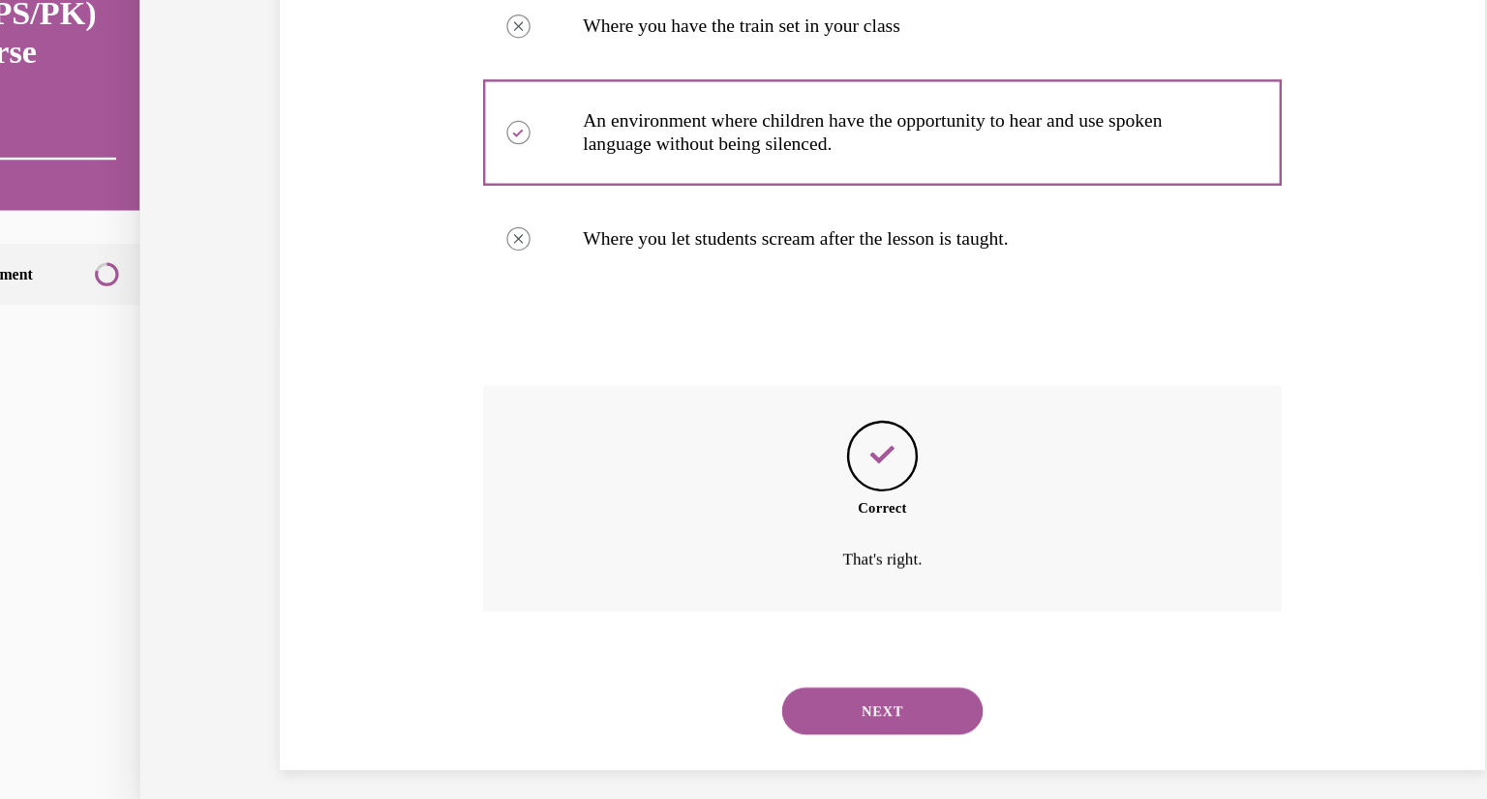
click at [650, 570] on button "NEXT" at bounding box center [688, 564] width 165 height 39
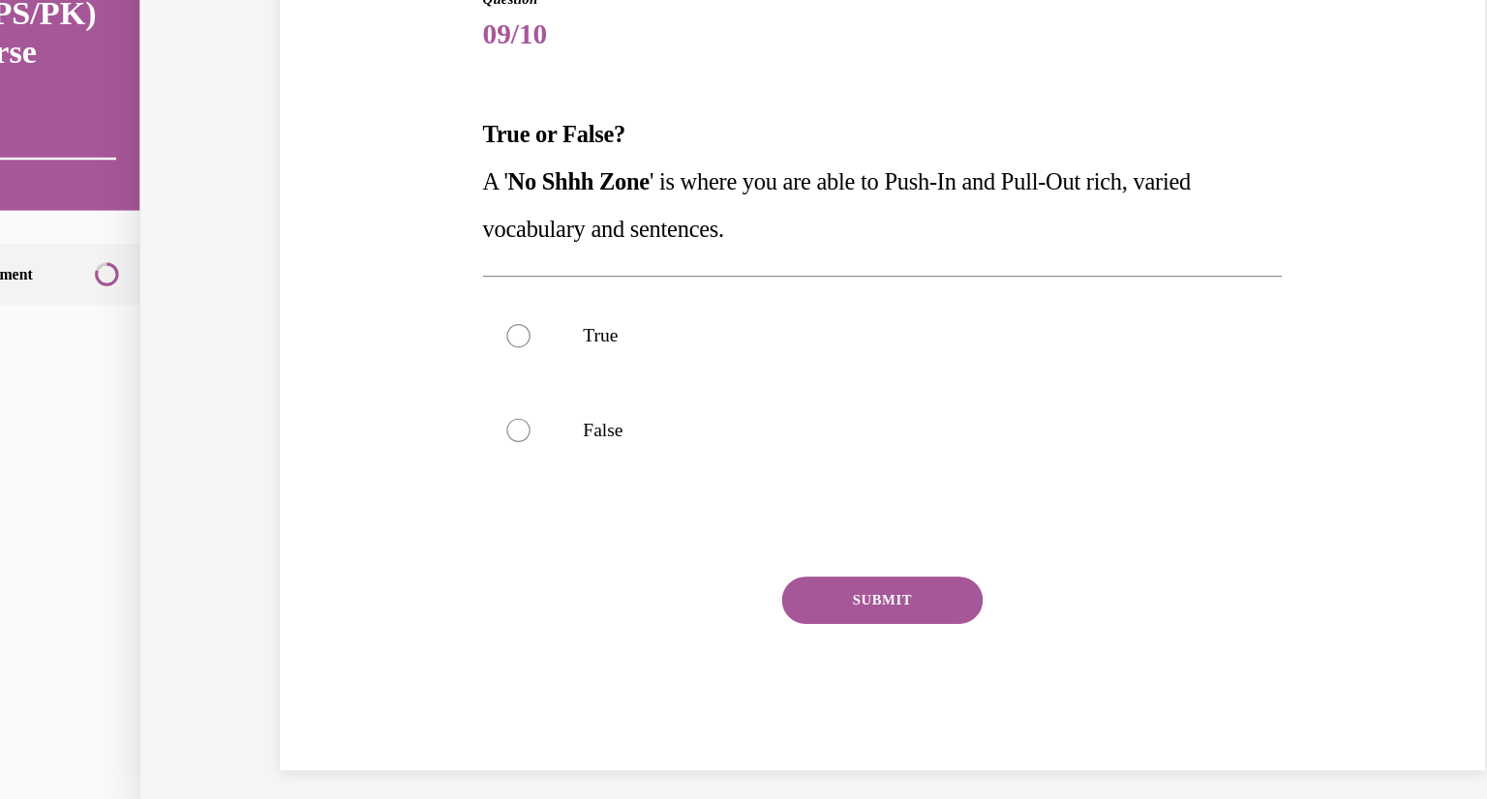
scroll to position [149, 0]
click at [387, 258] on div at bounding box center [389, 256] width 19 height 19
click at [387, 258] on input "True" at bounding box center [389, 256] width 19 height 19
radio input "true"
click at [671, 490] on button "SUBMIT" at bounding box center [688, 473] width 165 height 39
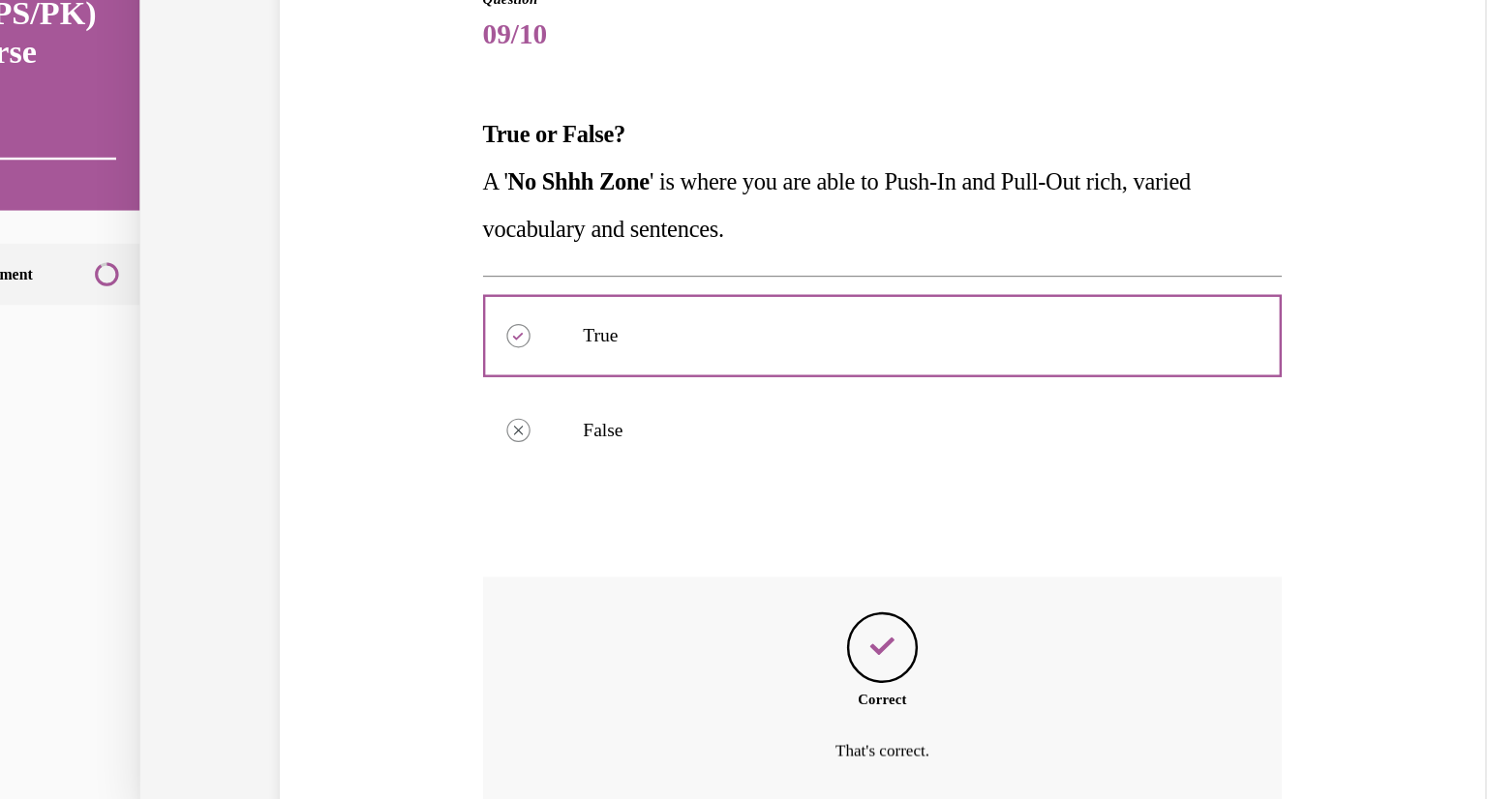
scroll to position [306, 0]
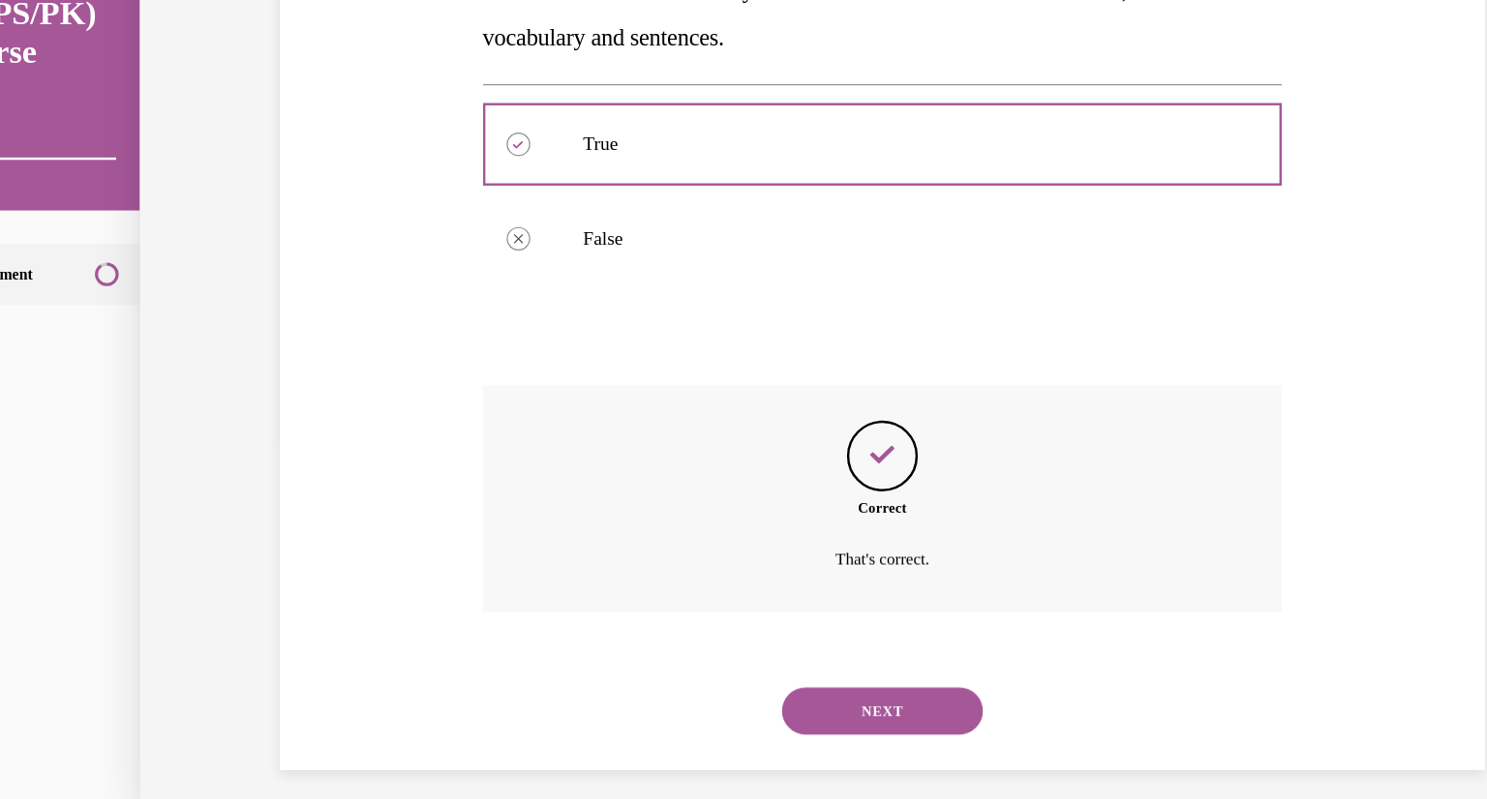
click at [696, 576] on button "NEXT" at bounding box center [688, 564] width 165 height 39
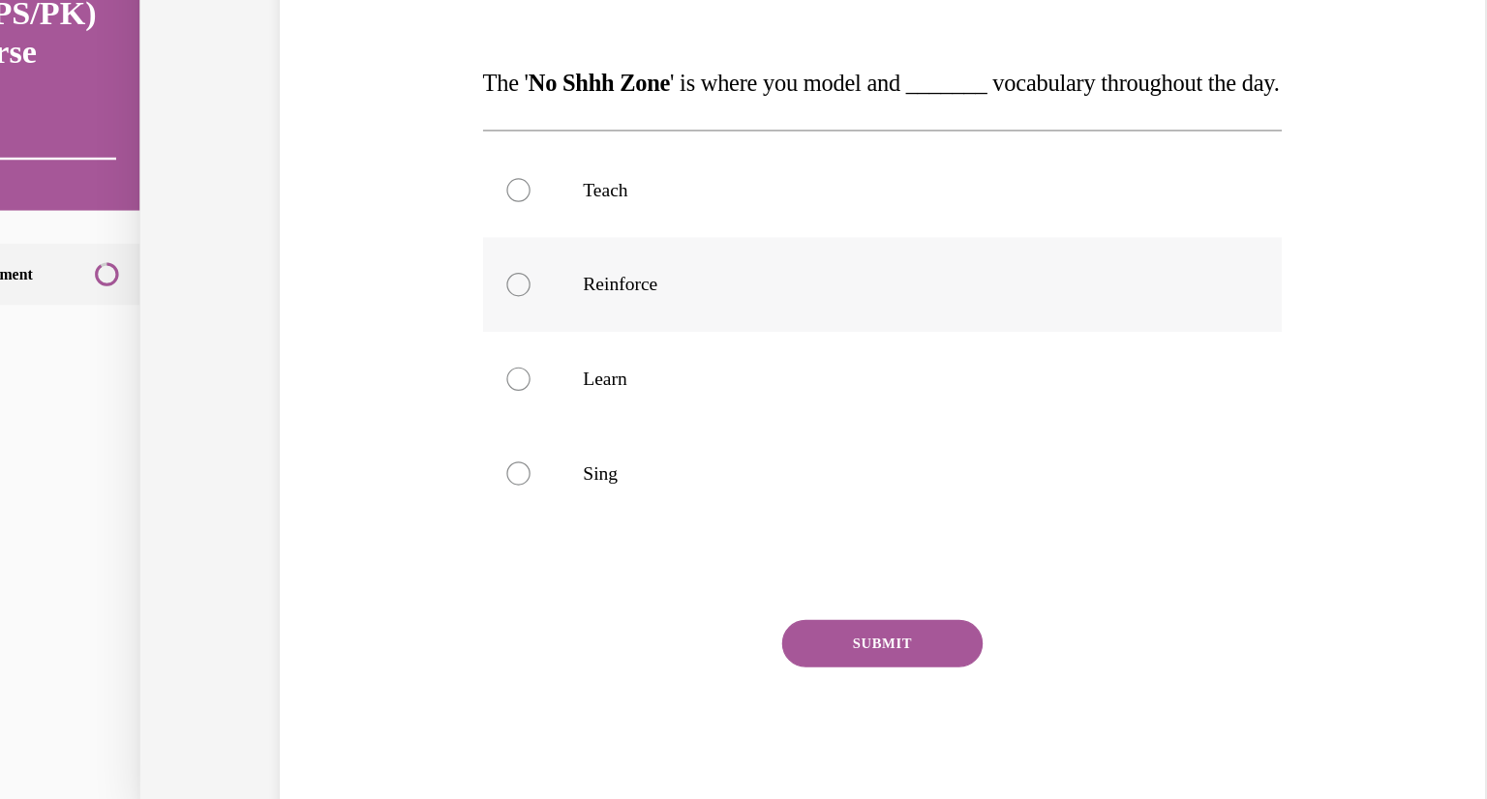
scroll to position [203, 0]
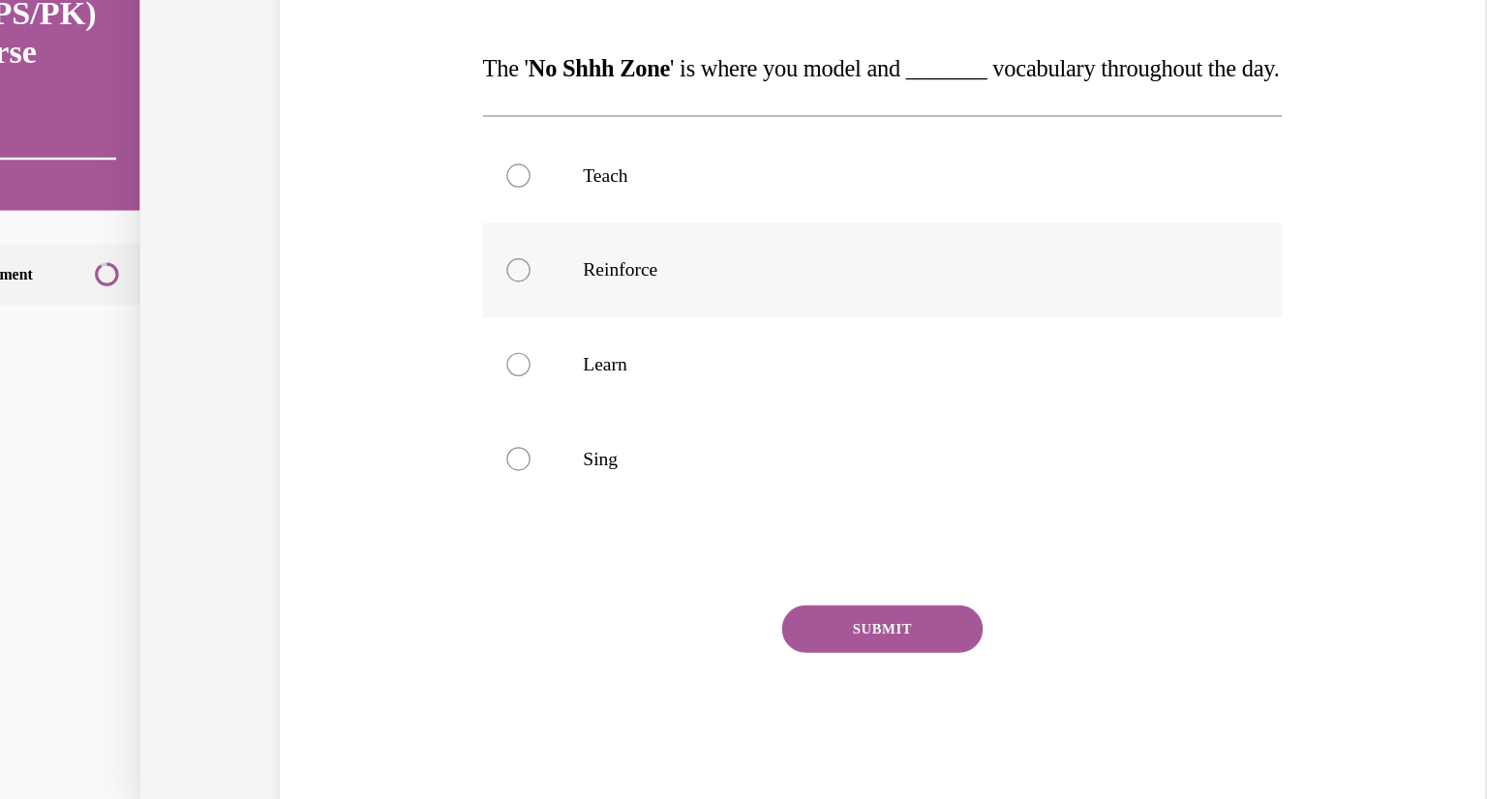
click at [398, 234] on label "Reinforce" at bounding box center [688, 202] width 655 height 77
click at [398, 212] on input "Reinforce" at bounding box center [389, 202] width 19 height 19
radio input "true"
click at [643, 516] on button "SUBMIT" at bounding box center [688, 496] width 165 height 39
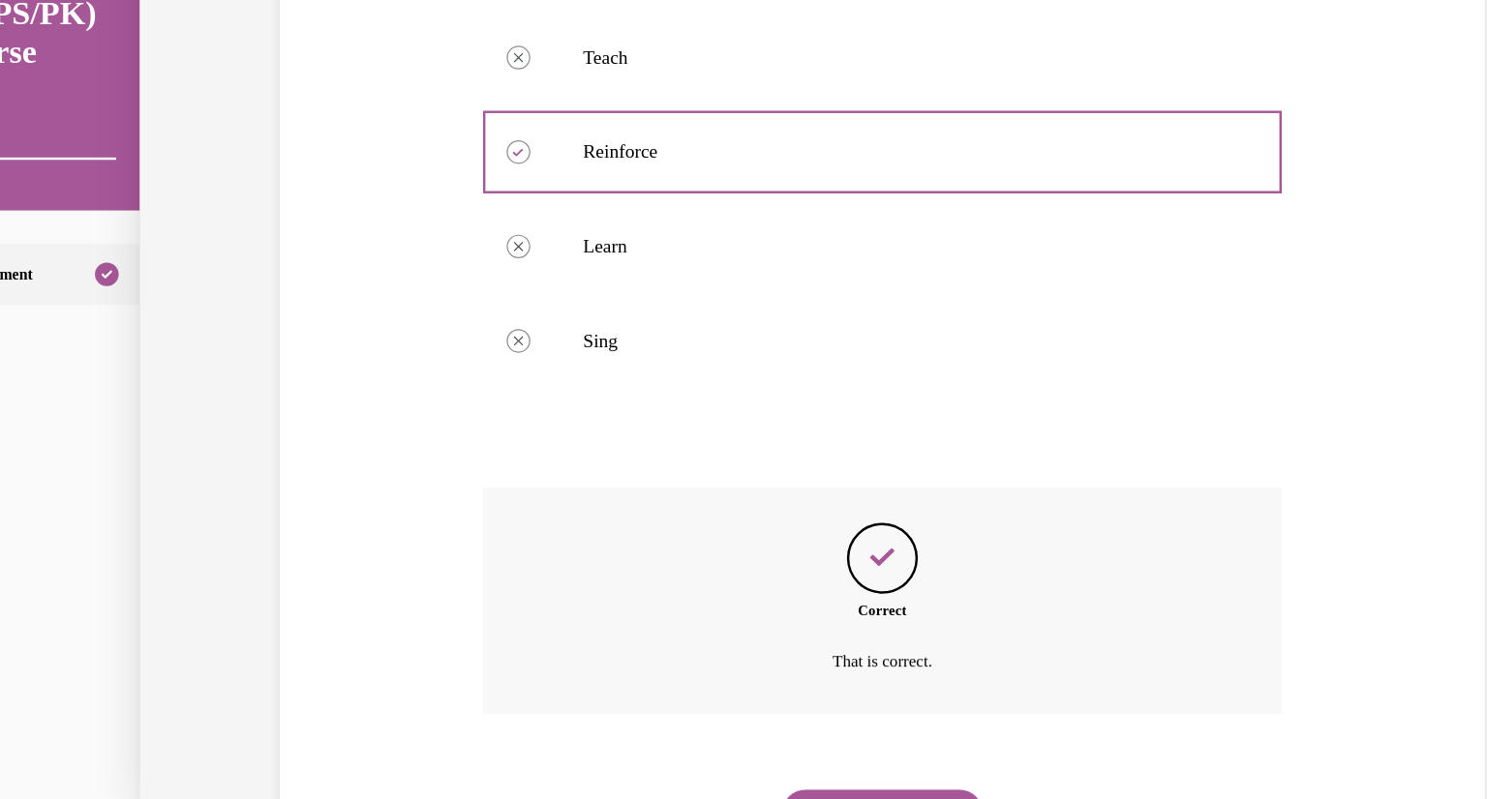
scroll to position [422, 0]
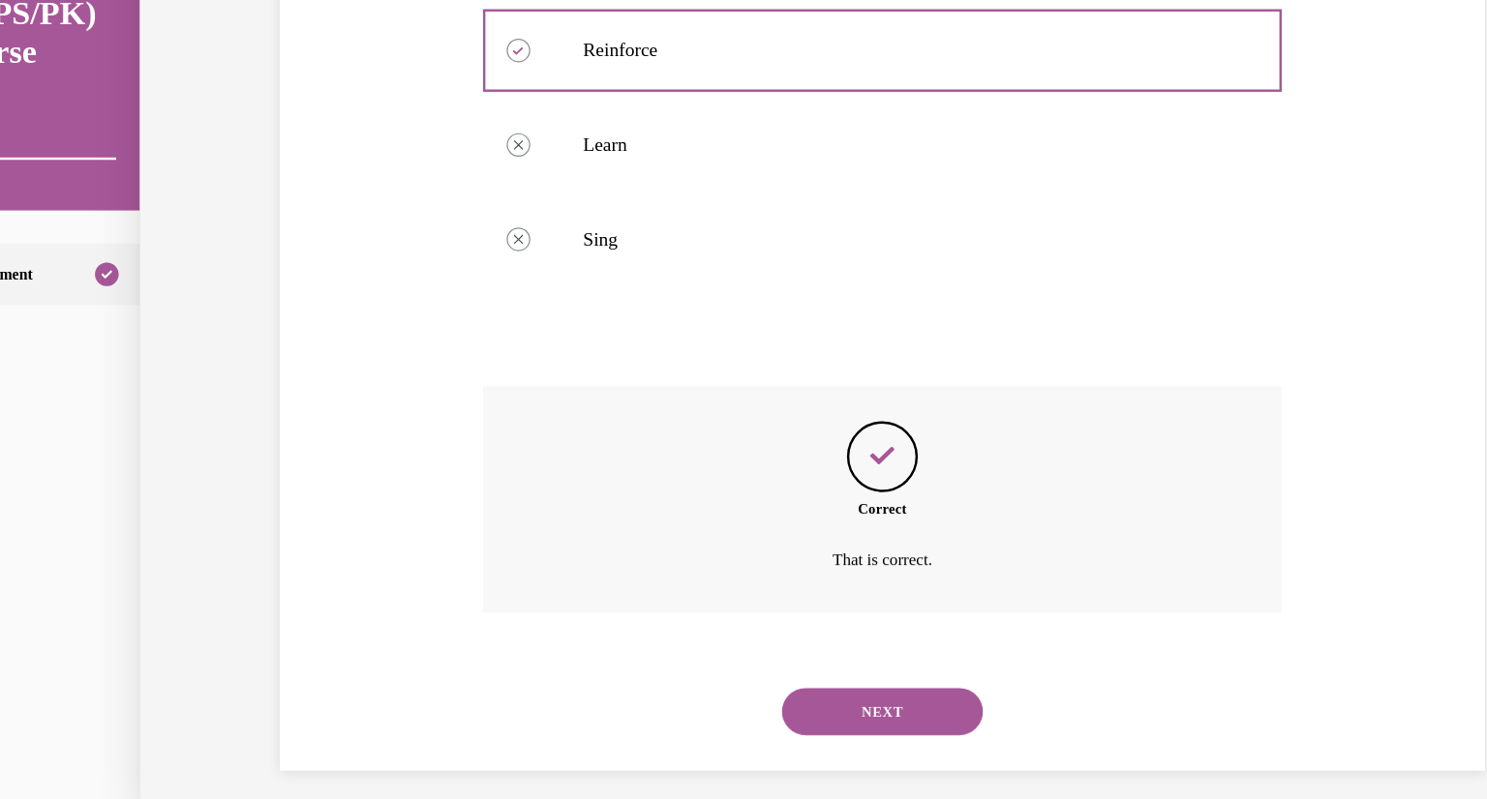
click at [673, 566] on button "NEXT" at bounding box center [688, 564] width 165 height 39
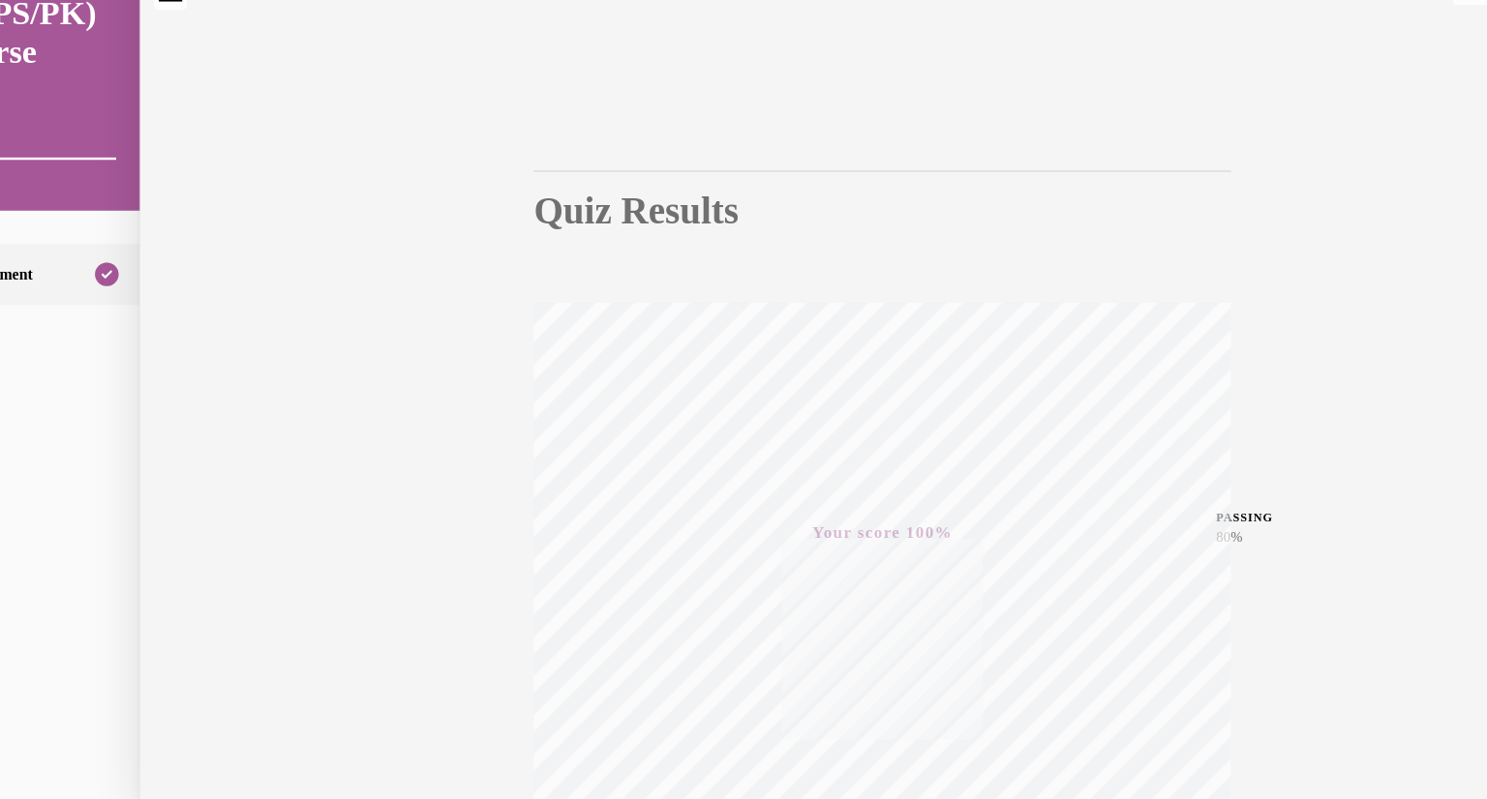
scroll to position [1545, 0]
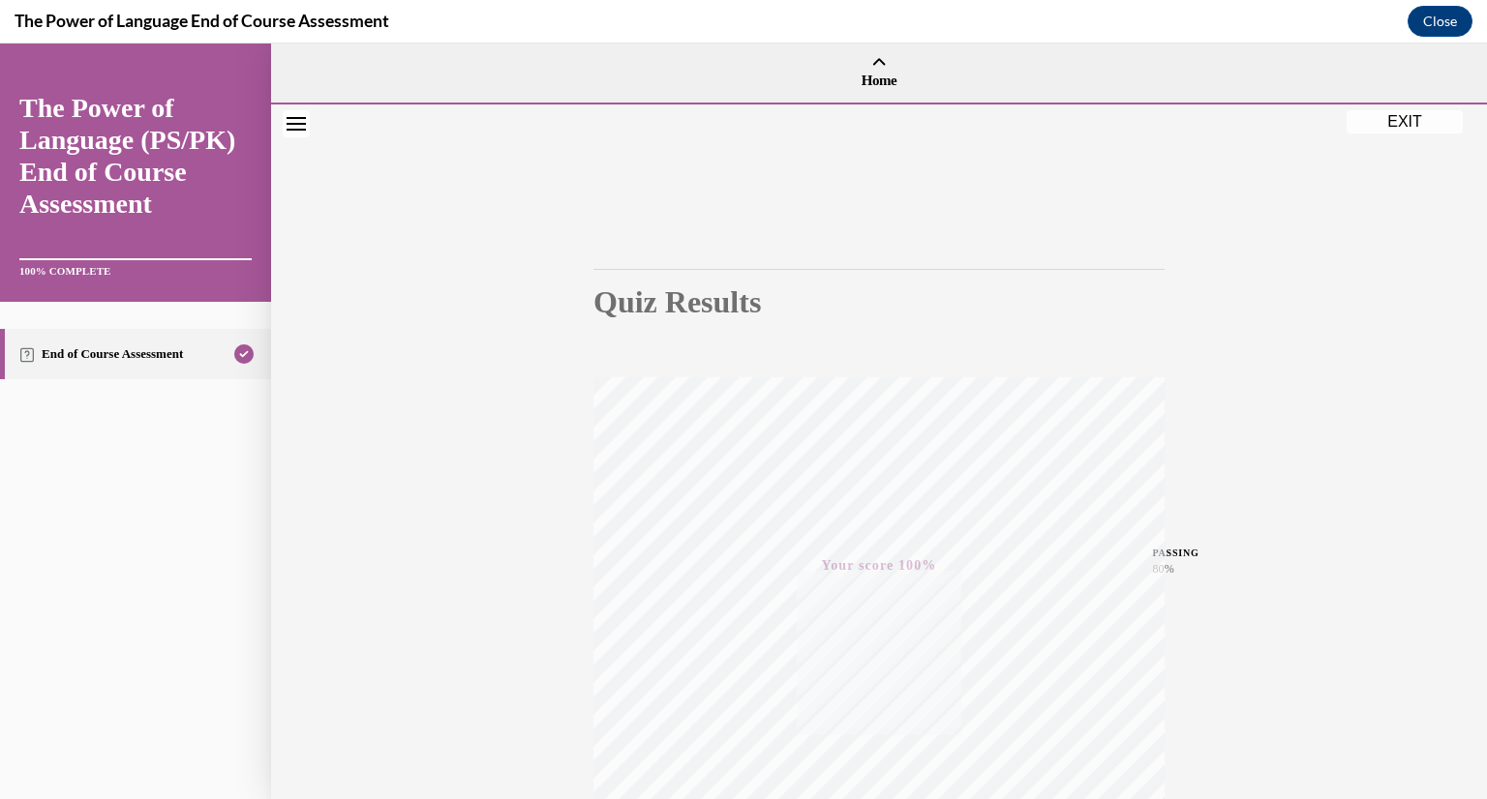
click at [1400, 124] on button "EXIT" at bounding box center [1404, 121] width 116 height 23
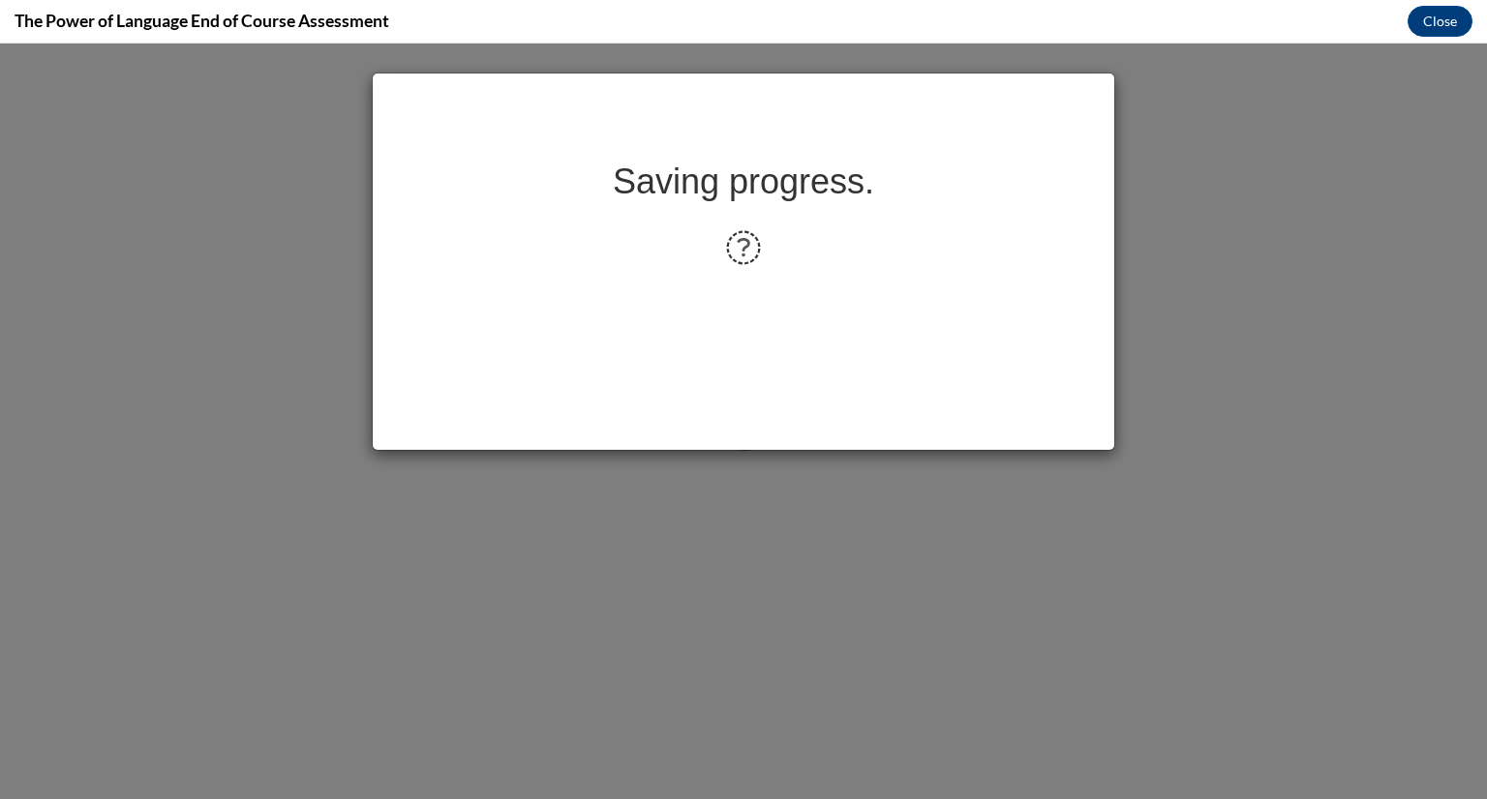
scroll to position [0, 0]
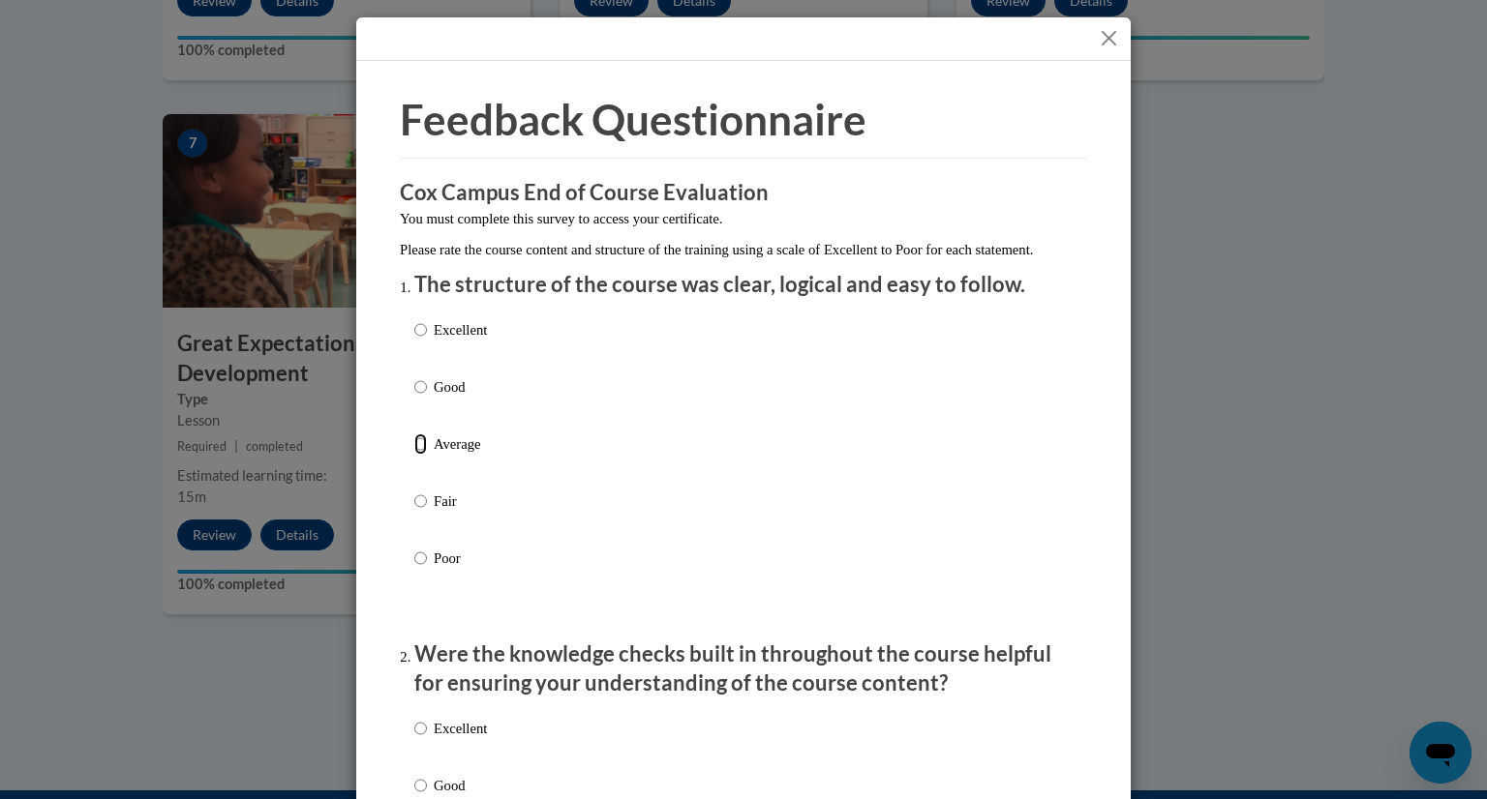
click at [417, 455] on input "Average" at bounding box center [420, 444] width 13 height 21
radio input "true"
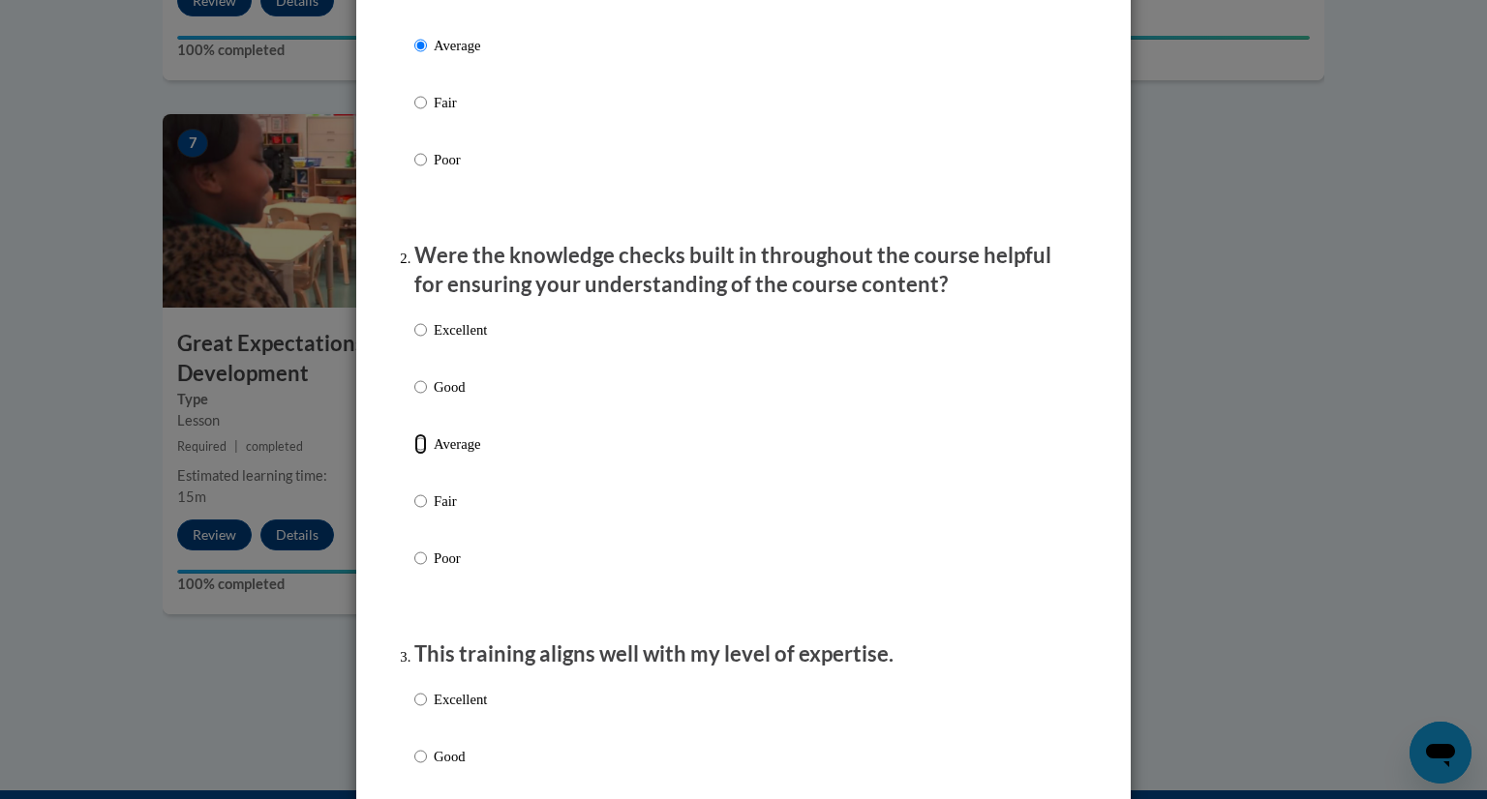
click at [417, 455] on input "Average" at bounding box center [420, 444] width 13 height 21
radio input "true"
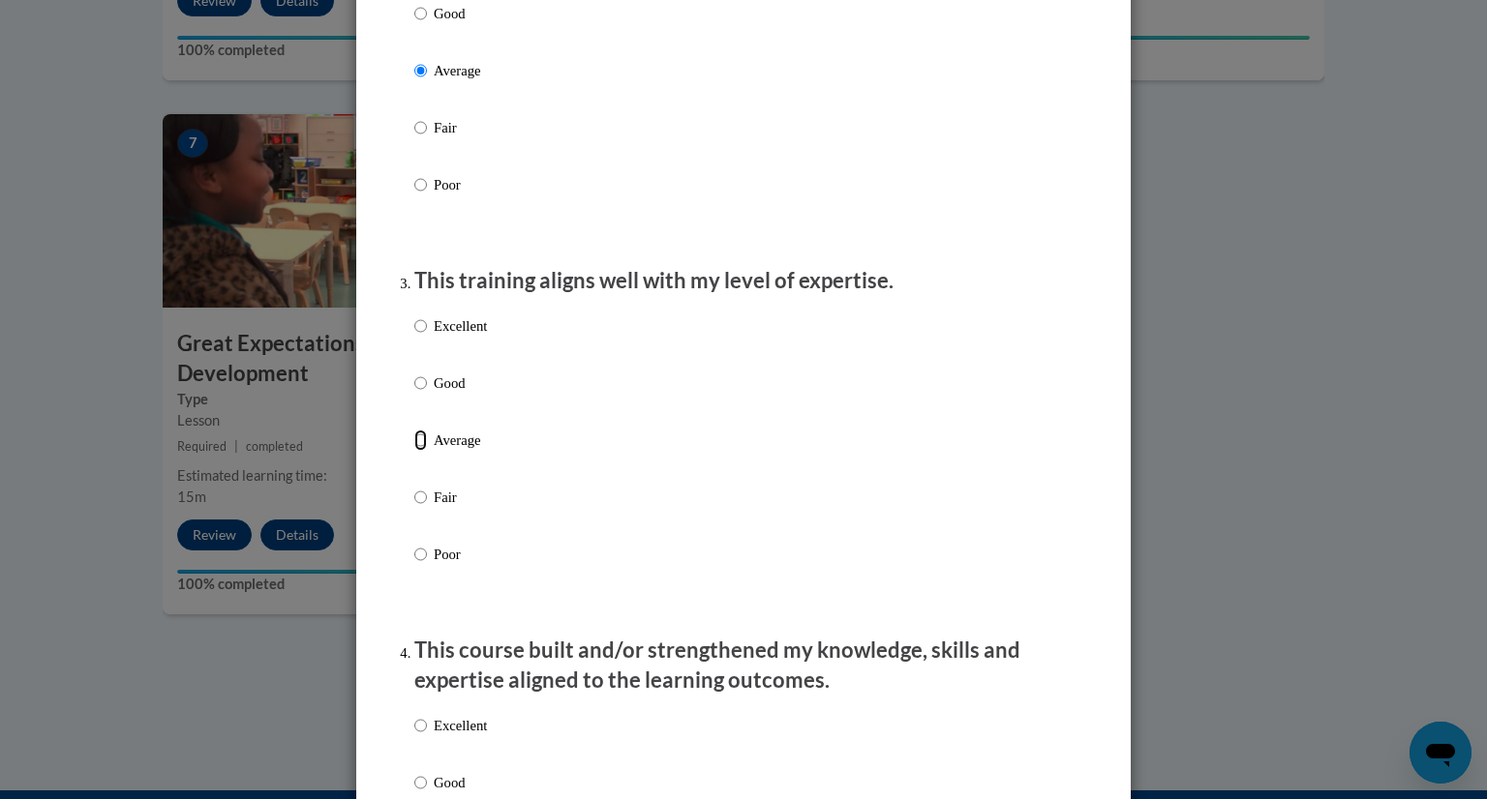
click at [417, 451] on input "Average" at bounding box center [420, 440] width 13 height 21
radio input "true"
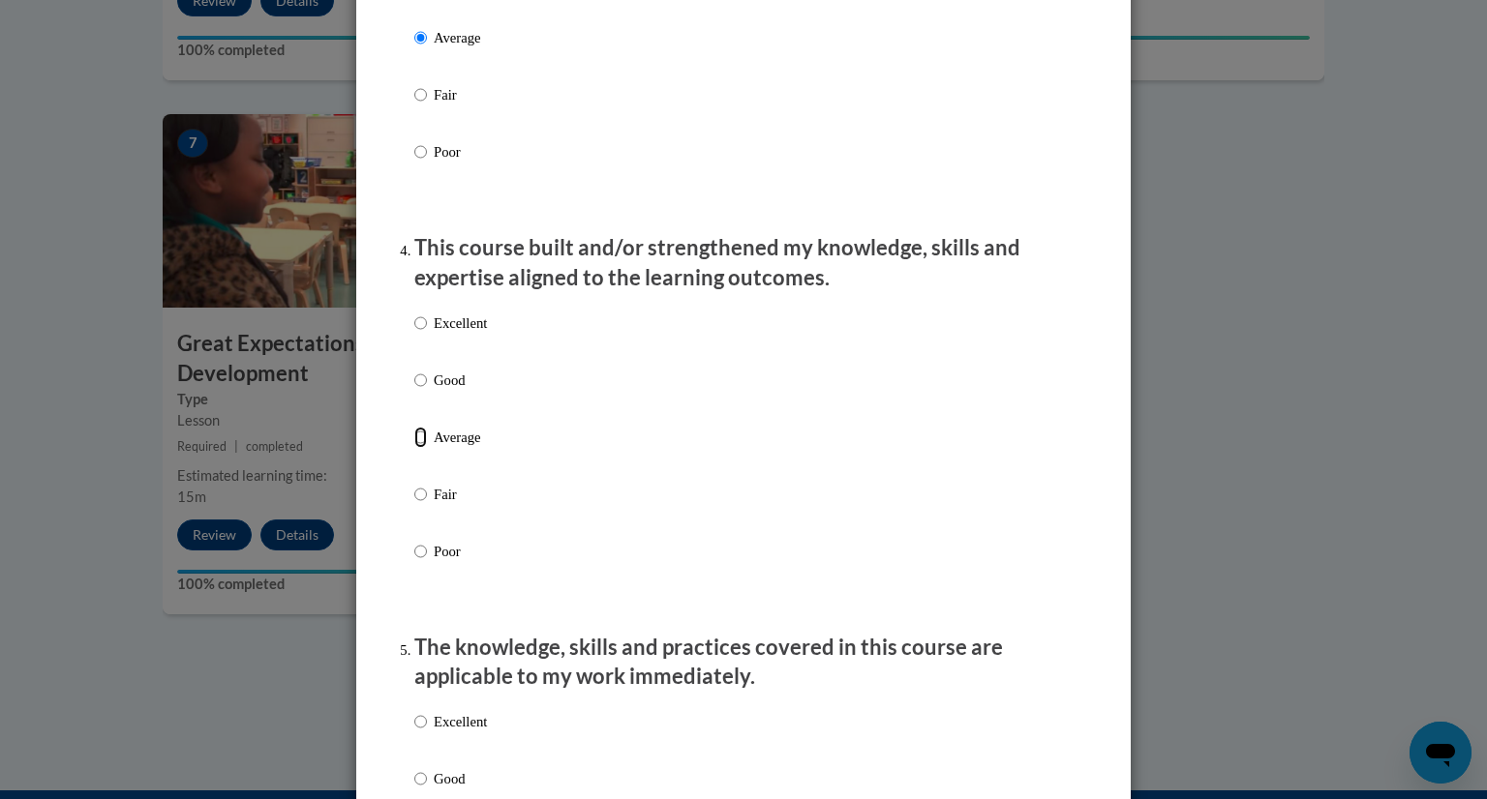
click at [417, 448] on input "Average" at bounding box center [420, 437] width 13 height 21
radio input "true"
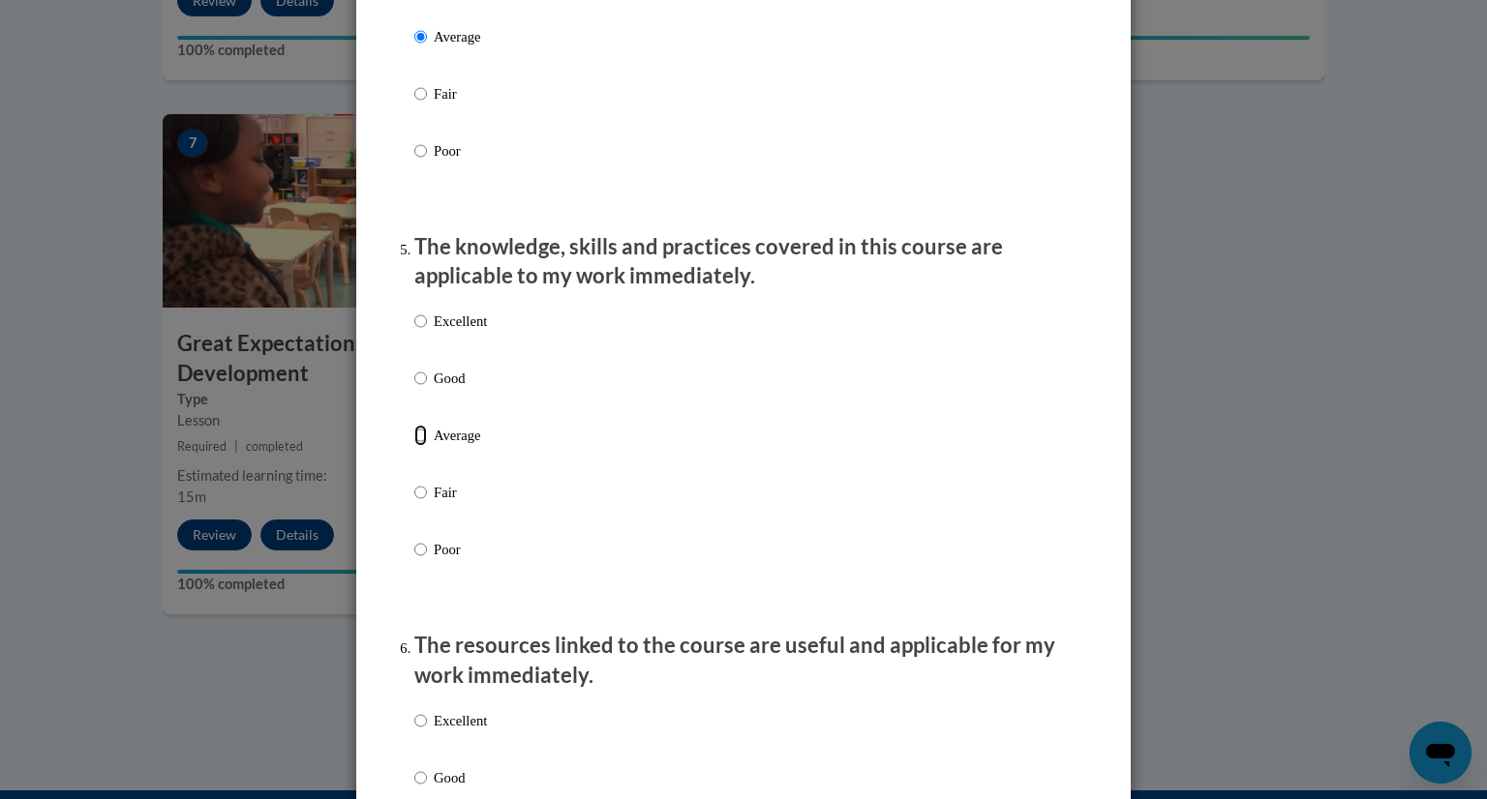
click at [417, 446] on input "Average" at bounding box center [420, 435] width 13 height 21
radio input "true"
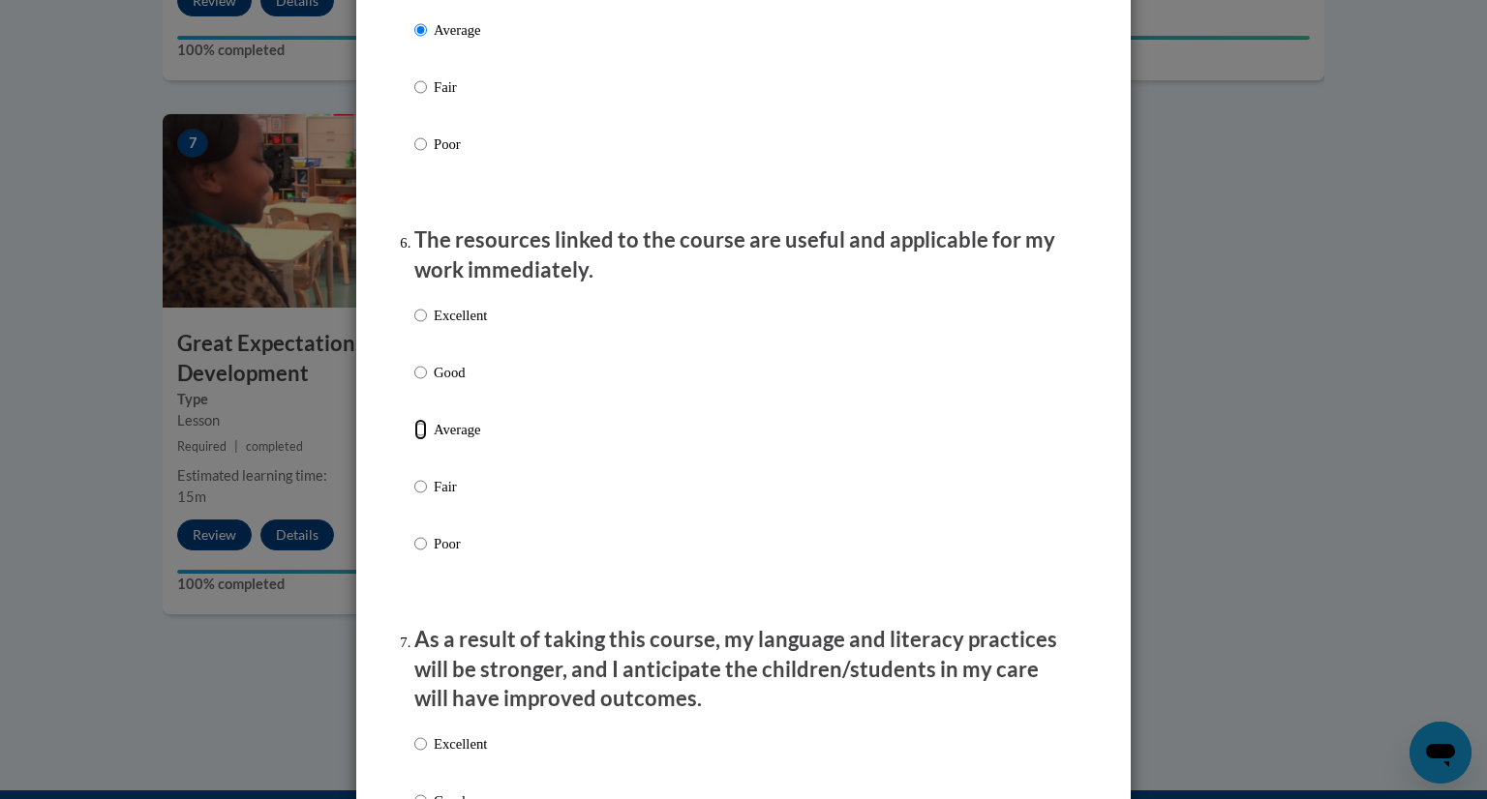
click at [417, 440] on input "Average" at bounding box center [420, 429] width 13 height 21
radio input "true"
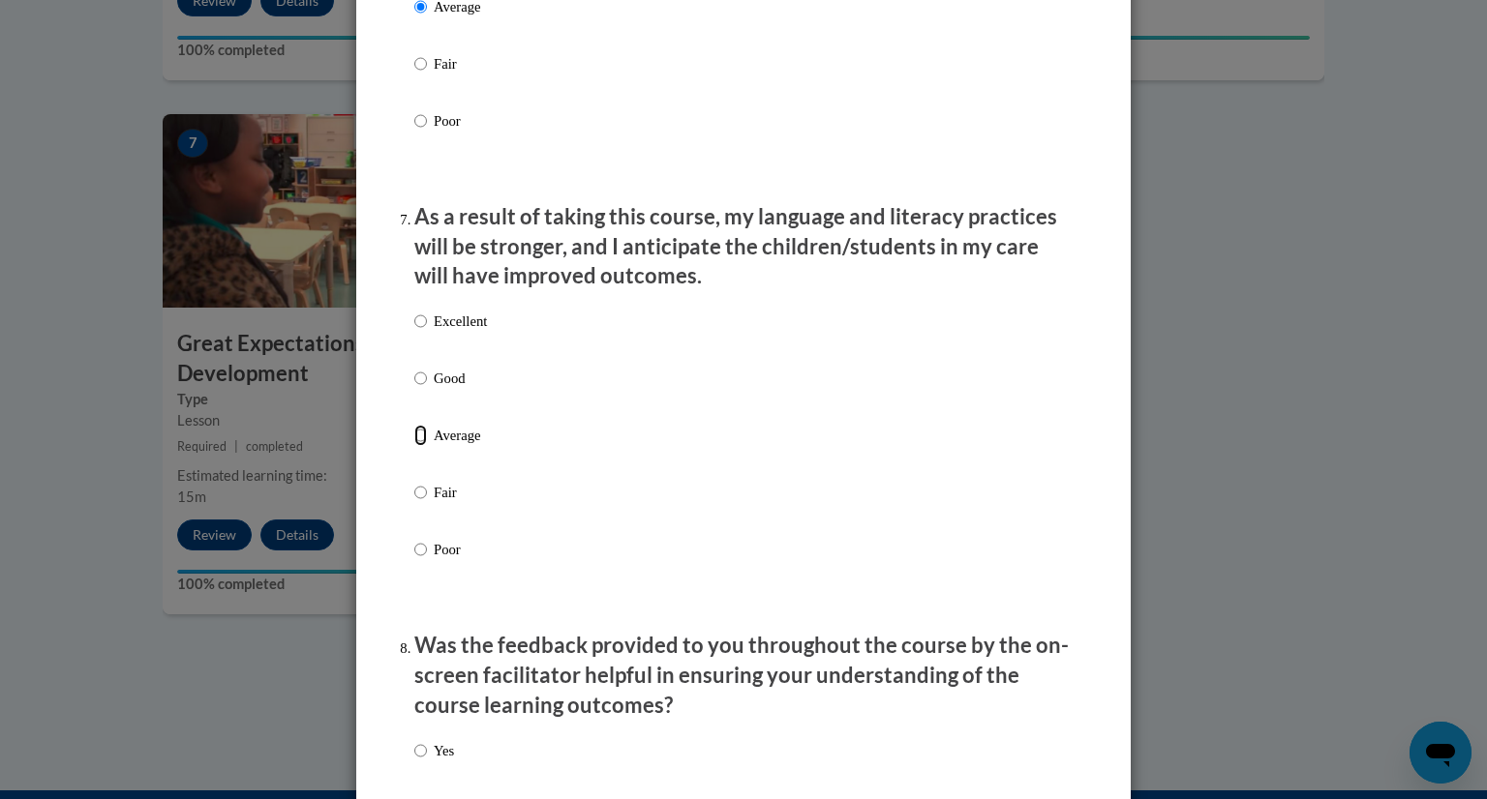
click at [417, 446] on input "Average" at bounding box center [420, 435] width 13 height 21
radio input "true"
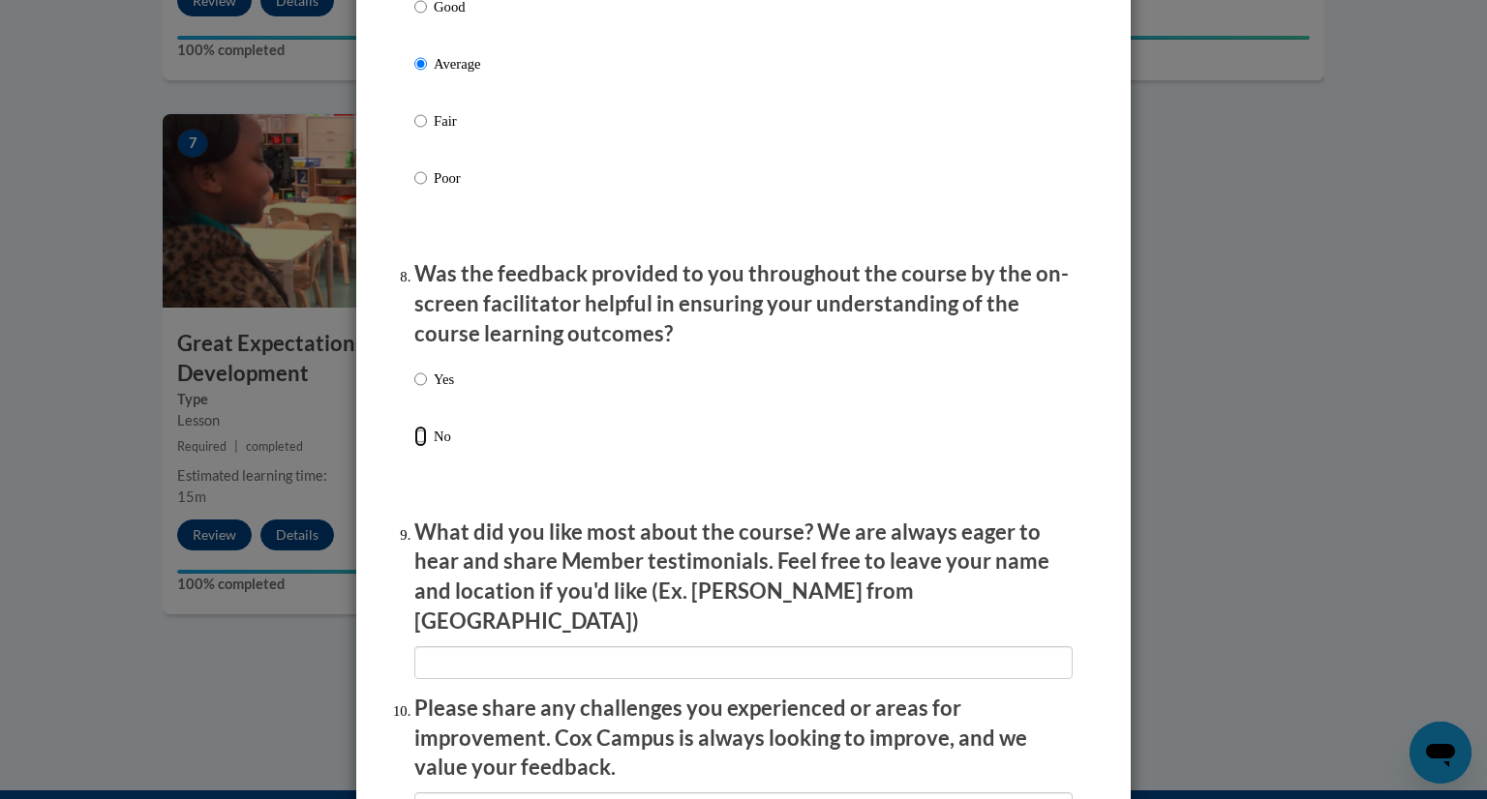
click at [417, 447] on input "No" at bounding box center [420, 436] width 13 height 21
radio input "true"
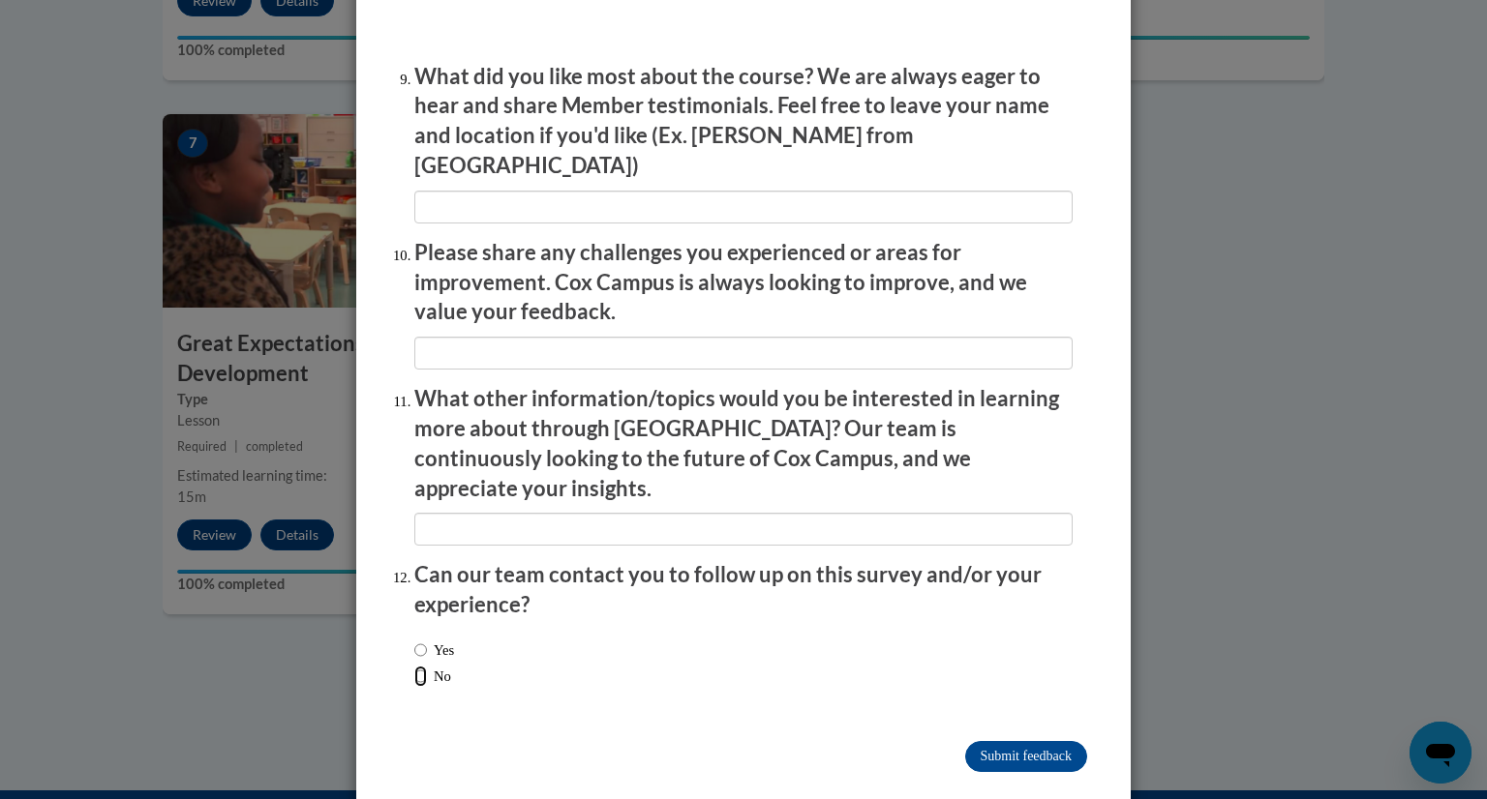
click at [424, 666] on input "No" at bounding box center [420, 676] width 13 height 21
radio input "true"
click at [1006, 741] on input "Submit feedback" at bounding box center [1026, 756] width 122 height 31
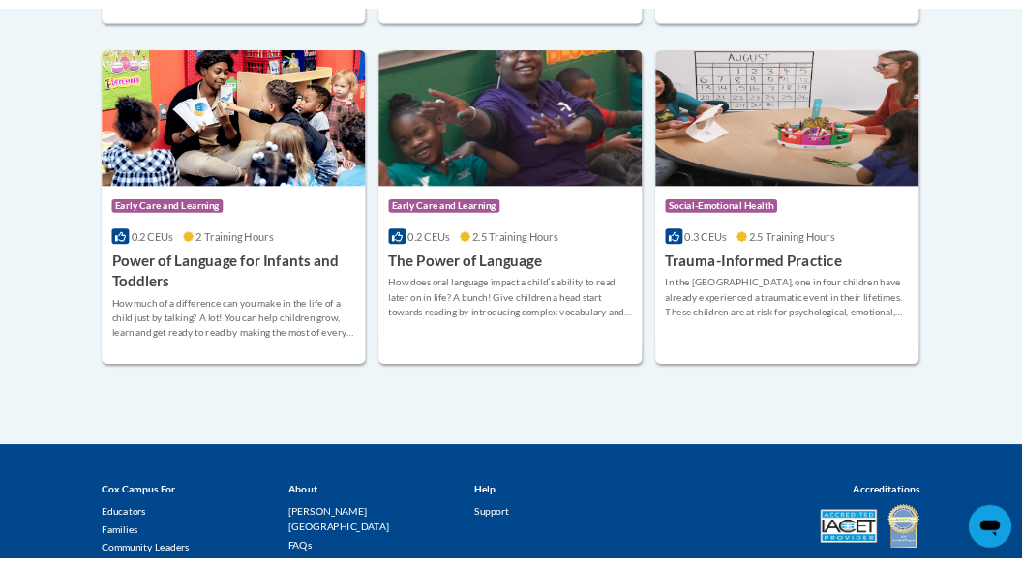
scroll to position [1073, 0]
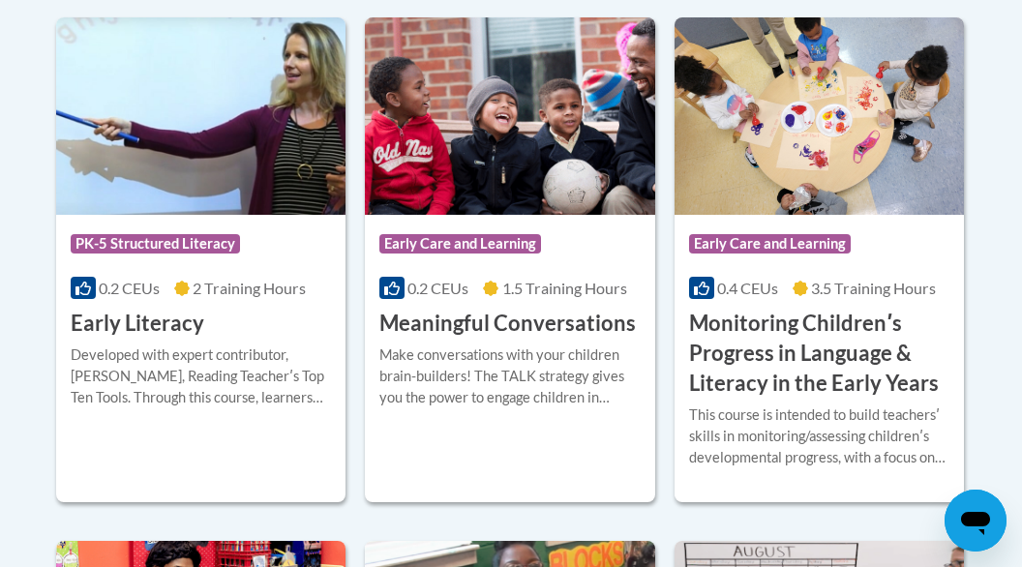
scroll to position [619, 0]
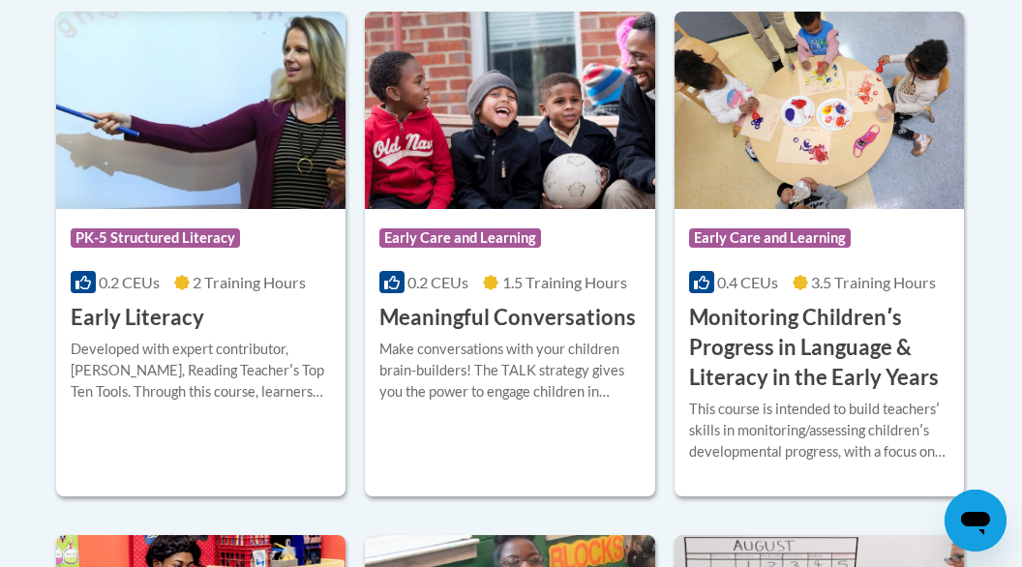
click at [22, 555] on body "This site uses cookies to help improve your learning experience. By continuing …" at bounding box center [511, 415] width 1022 height 2069
click at [318, 504] on div "Course Category: PK-5 Structured Literacy 0.2 CEUs 2 Training Hours COURSE Earl…" at bounding box center [511, 501] width 910 height 979
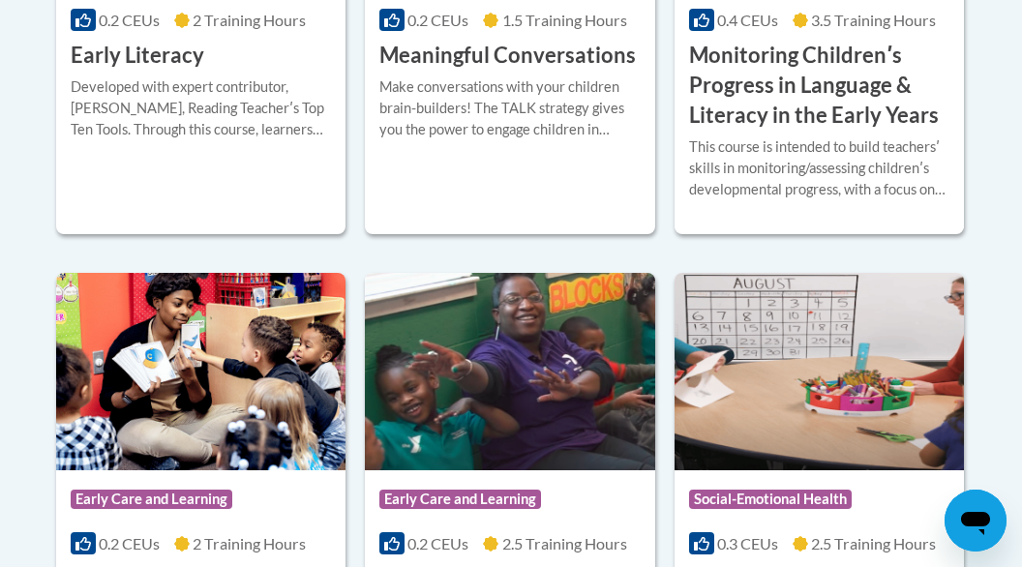
scroll to position [880, 0]
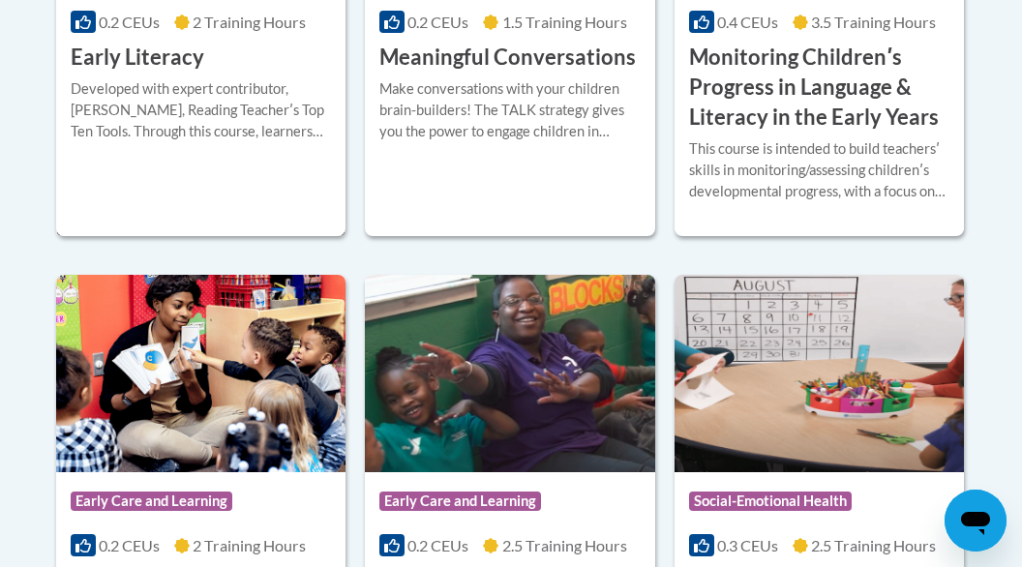
click at [276, 132] on div "Developed with expert contributor, Dr. Deborah Glaser, Reading Teacherʹs Top Te…" at bounding box center [201, 110] width 260 height 64
